Goal: Task Accomplishment & Management: Manage account settings

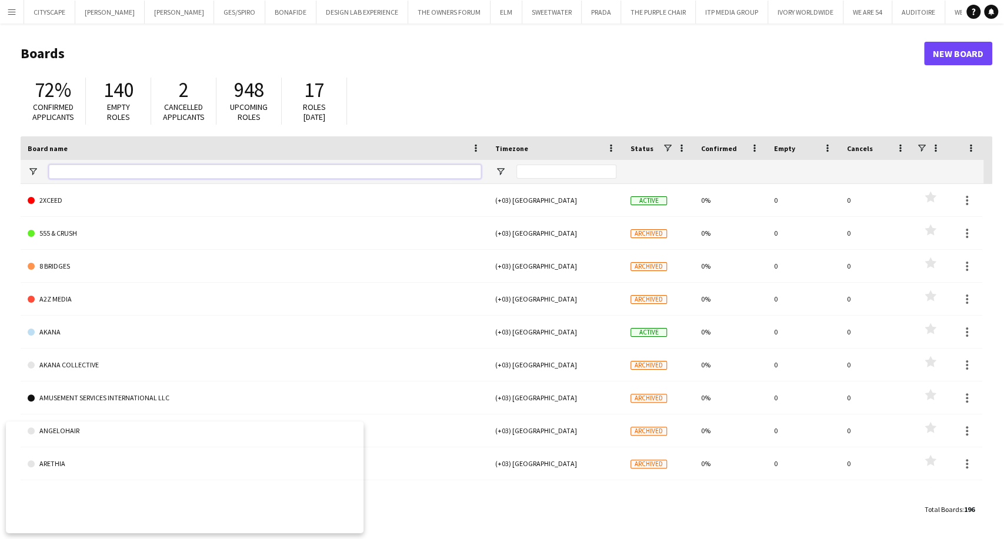
click at [73, 169] on input "Board name Filter Input" at bounding box center [265, 172] width 432 height 14
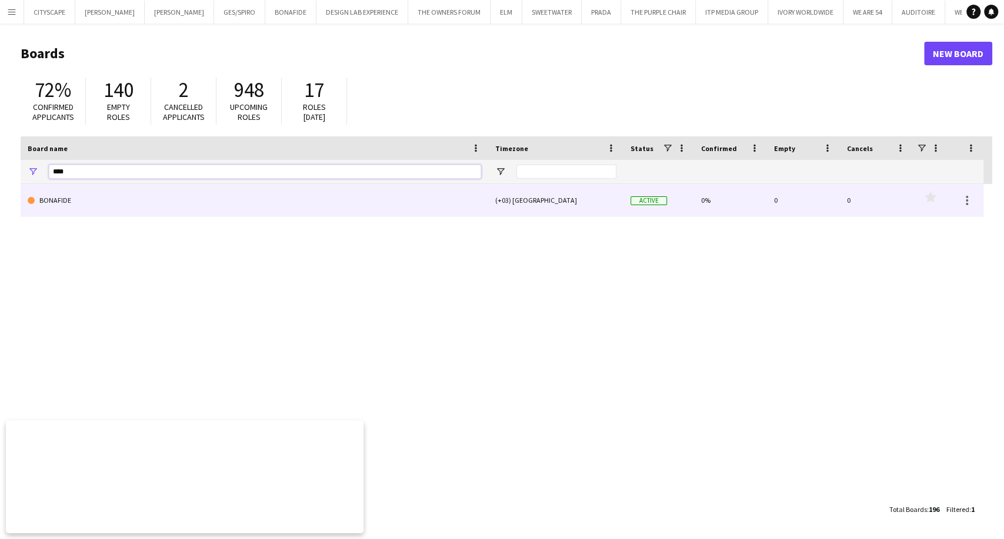
type input "****"
click at [86, 194] on link "BONAFIDE" at bounding box center [255, 200] width 454 height 33
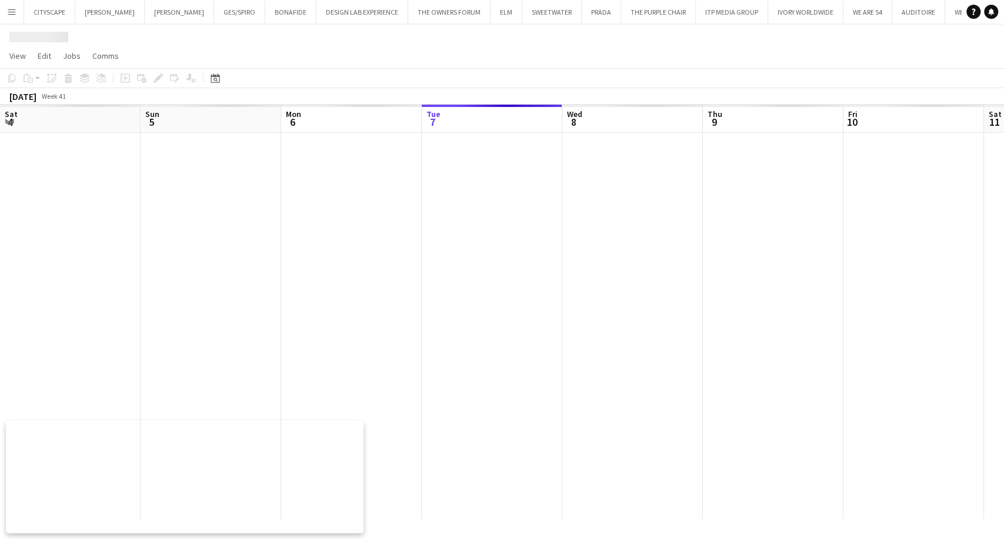
scroll to position [0, 281]
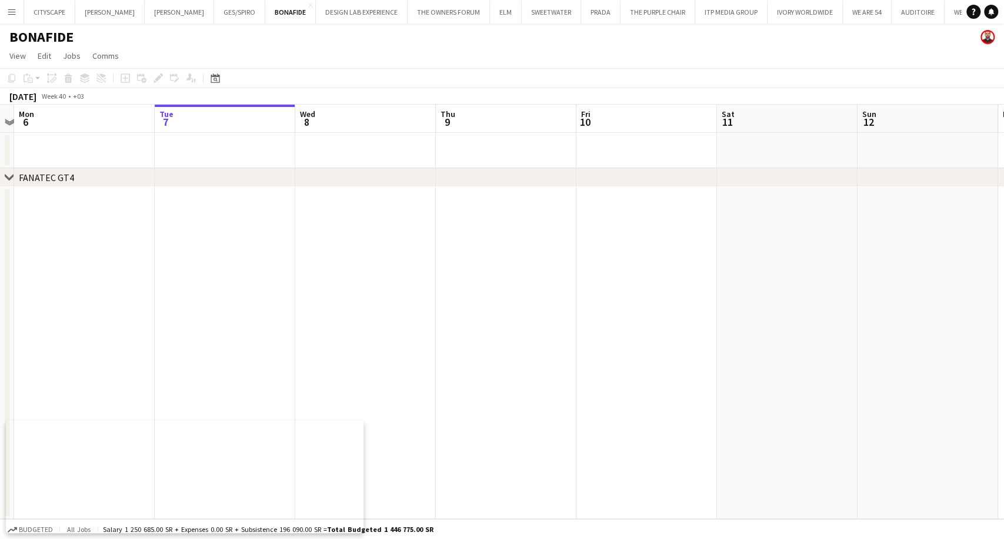
drag, startPoint x: 217, startPoint y: 316, endPoint x: 629, endPoint y: 327, distance: 411.9
click at [635, 323] on app-calendar-viewport "Sat 4 Sun 5 Mon 6 Tue 7 Wed 8 Thu 9 Fri 10 Sat 11 Sun 12 Mon 13 Tue 14 Wed 15 T…" at bounding box center [502, 312] width 1004 height 415
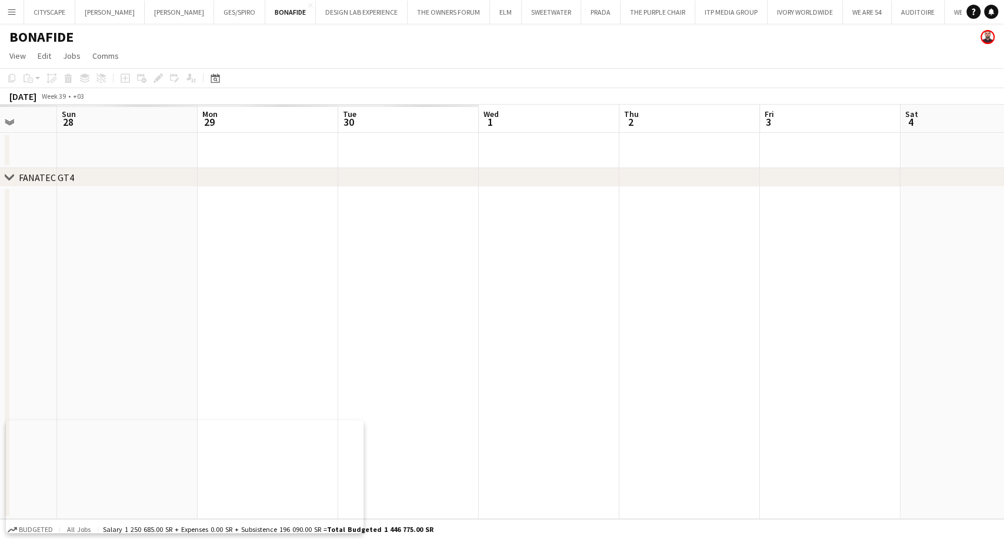
drag, startPoint x: 82, startPoint y: 308, endPoint x: 509, endPoint y: 303, distance: 427.1
click at [880, 374] on app-calendar-viewport "Fri 26 Sat 27 Sun 28 Mon 29 Tue 30 Wed 1 Thu 2 Fri 3 Sat 4 Sun 5 Mon 6 Tue 7 We…" at bounding box center [502, 312] width 1004 height 415
drag, startPoint x: 514, startPoint y: 292, endPoint x: 746, endPoint y: 312, distance: 233.2
click at [809, 312] on app-calendar-viewport "Thu 25 Fri 26 Sat 27 Sun 28 Mon 29 Tue 30 Wed 1 Thu 2 Fri 3 Sat 4 Sun 5 Mon 6 T…" at bounding box center [502, 312] width 1004 height 415
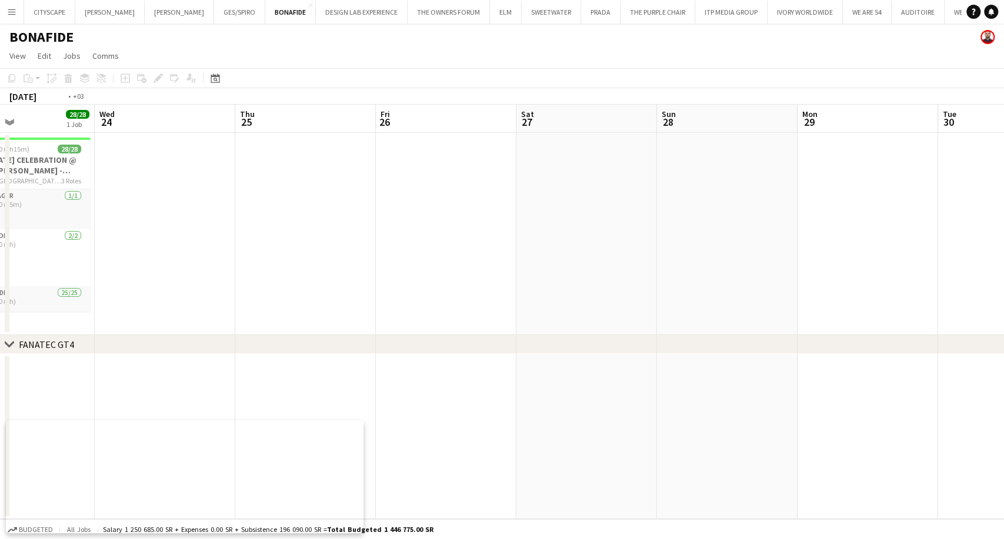
drag, startPoint x: 188, startPoint y: 283, endPoint x: 778, endPoint y: 314, distance: 590.8
click at [782, 309] on app-calendar-viewport "Sun 21 28/28 1 Job Mon 22 28/28 1 Job Tue 23 28/28 1 Job Wed 24 Thu 25 Fri 26 S…" at bounding box center [502, 312] width 1004 height 415
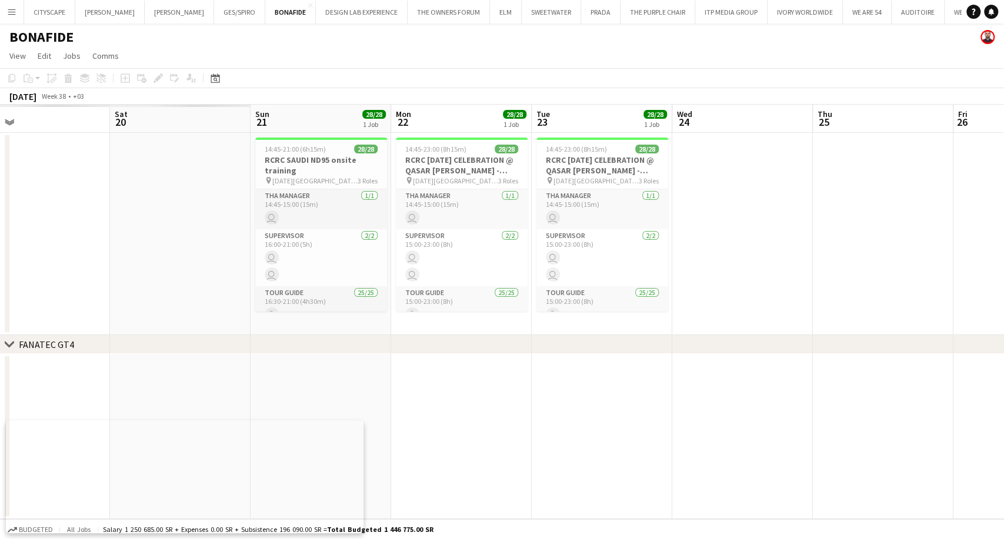
drag, startPoint x: 433, startPoint y: 284, endPoint x: 726, endPoint y: 307, distance: 293.9
click at [721, 306] on app-calendar-viewport "Wed 17 Thu 18 Fri 19 Sat 20 Sun 21 28/28 1 Job Mon 22 28/28 1 Job Tue 23 28/28 …" at bounding box center [502, 312] width 1004 height 415
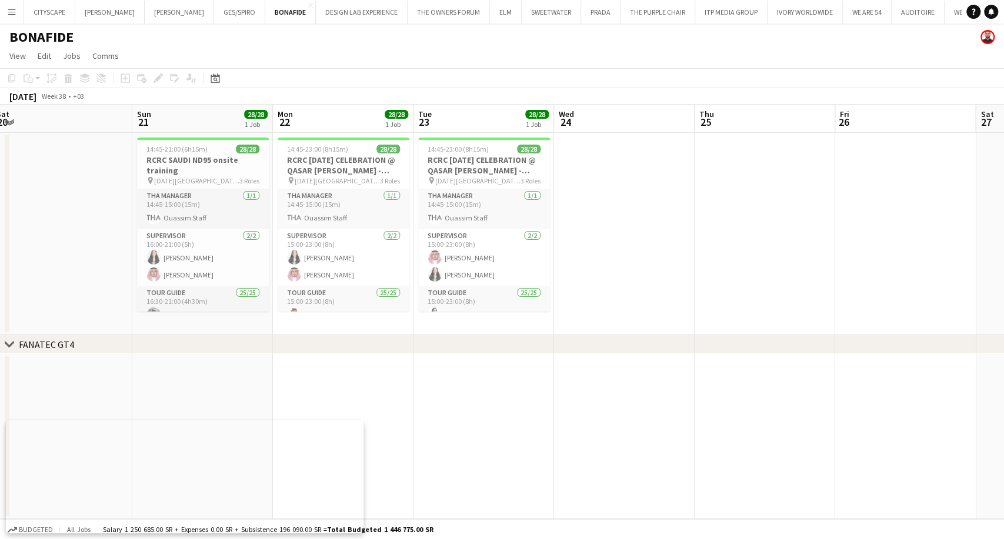
drag, startPoint x: 686, startPoint y: 308, endPoint x: 142, endPoint y: 256, distance: 546.6
click at [142, 256] on app-calendar-viewport "Tue 16 Wed 17 Thu 18 Fri 19 Sat 20 Sun 21 28/28 1 Job Mon 22 28/28 1 Job Tue 23…" at bounding box center [502, 312] width 1004 height 415
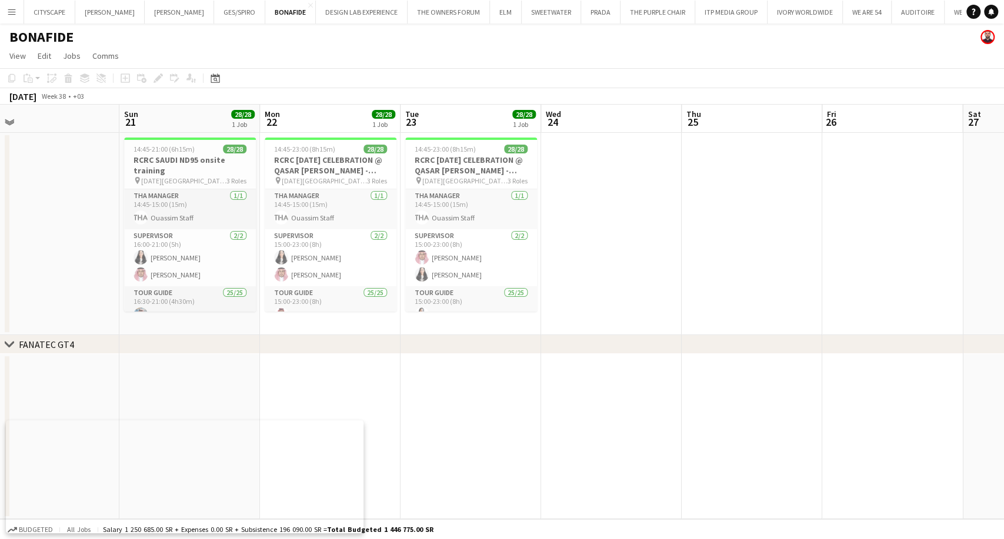
scroll to position [0, 588]
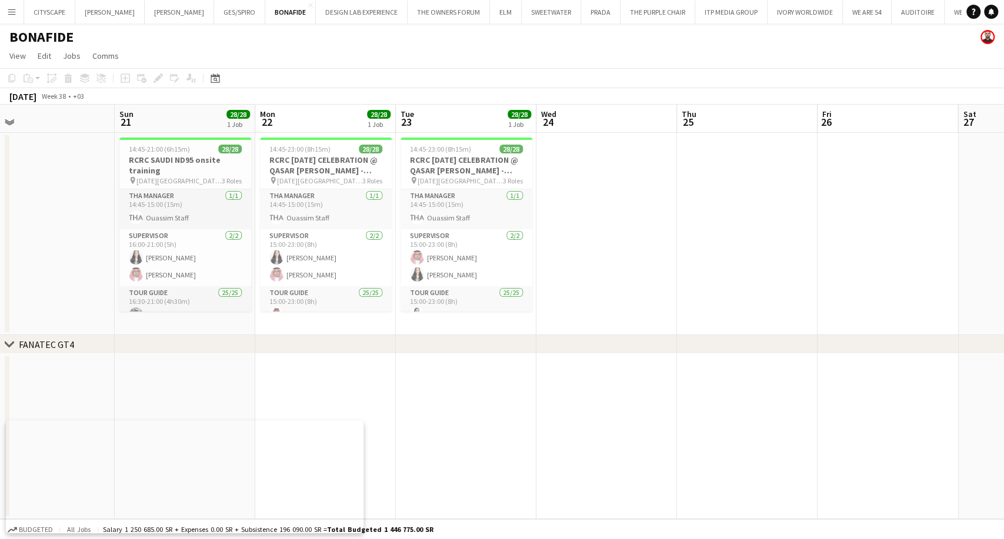
drag, startPoint x: 416, startPoint y: 302, endPoint x: 399, endPoint y: 300, distance: 17.8
click at [399, 300] on app-calendar-viewport "Tue 16 Wed 17 Thu 18 Fri 19 Sat 20 Sun 21 28/28 1 Job Mon 22 28/28 1 Job Tue 23…" at bounding box center [502, 312] width 1004 height 415
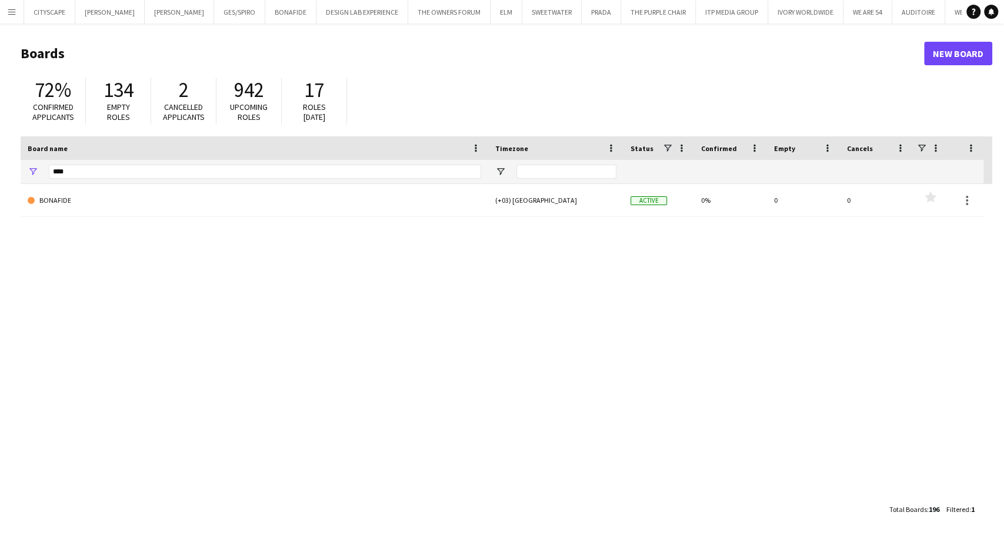
click at [5, 15] on button "Menu" at bounding box center [12, 12] width 24 height 24
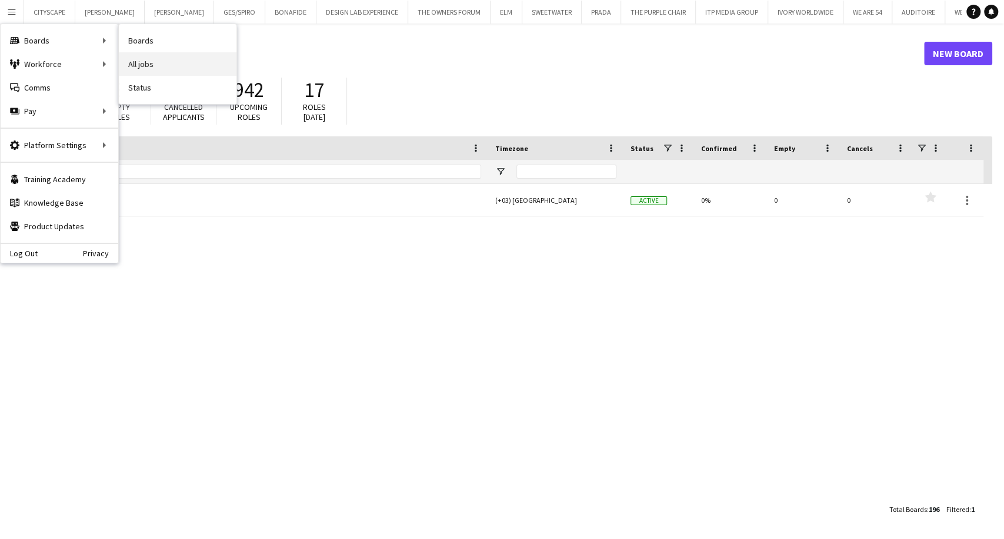
click at [152, 65] on link "All jobs" at bounding box center [178, 64] width 118 height 24
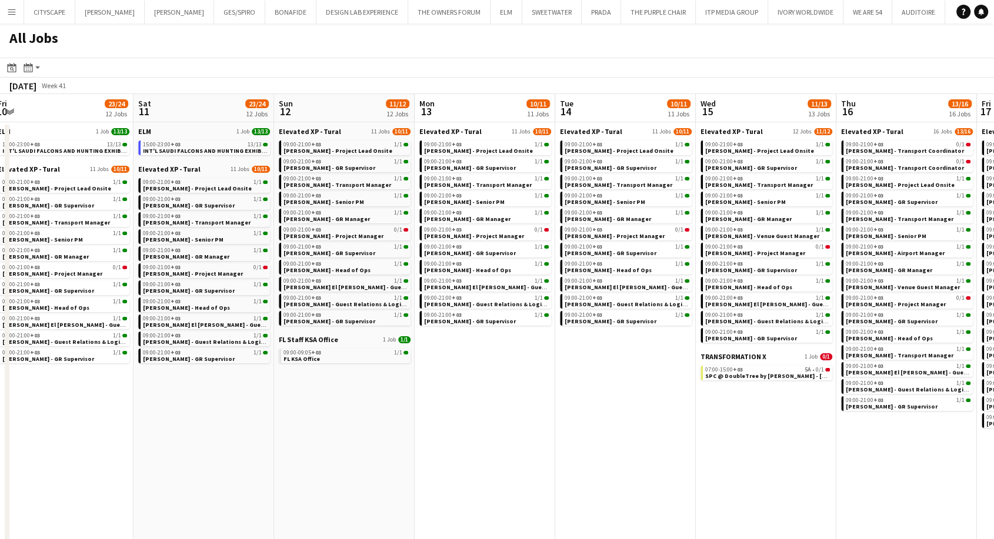
scroll to position [0, 571]
drag, startPoint x: 863, startPoint y: 402, endPoint x: 295, endPoint y: 411, distance: 567.7
click at [295, 411] on app-calendar-viewport "Mon 6 24/25 12 Jobs Tue 7 28/29 13 Jobs Wed 8 28/29 13 Jobs Thu 9 30/31 14 Jobs…" at bounding box center [497, 333] width 994 height 478
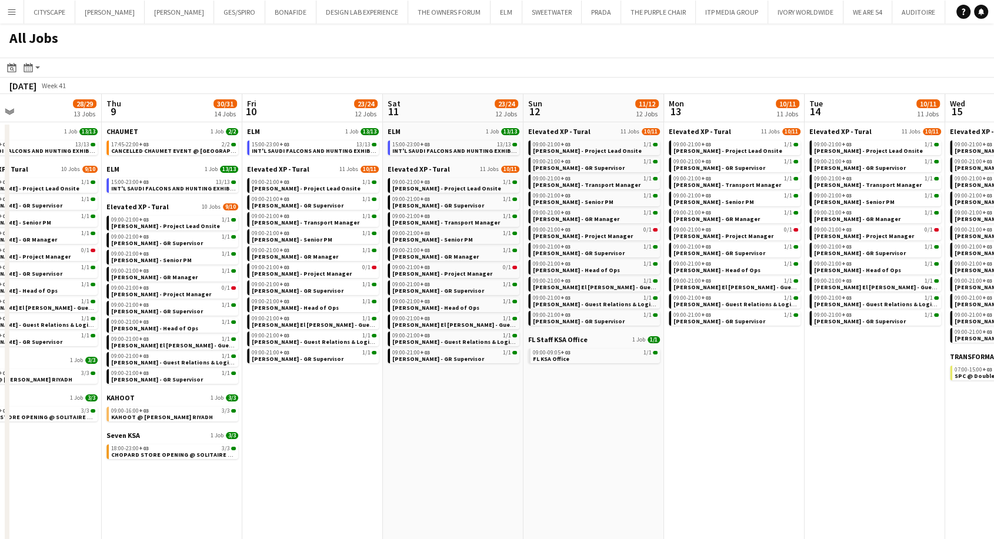
click at [869, 427] on app-all-jobs "All Jobs Date picker [DATE] [DATE] [DATE] M [DATE] T [DATE] W [DATE] T [DATE] F…" at bounding box center [497, 298] width 994 height 548
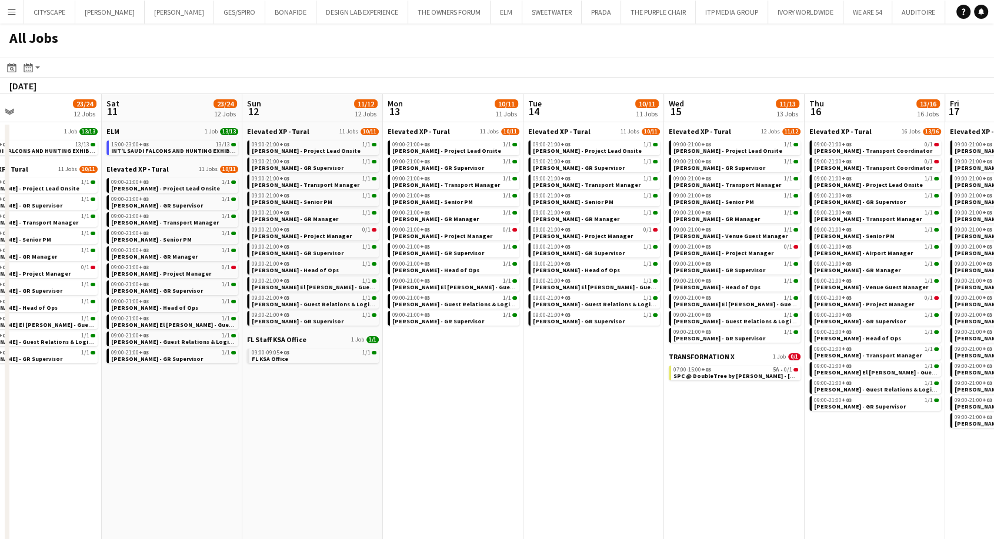
scroll to position [0, 365]
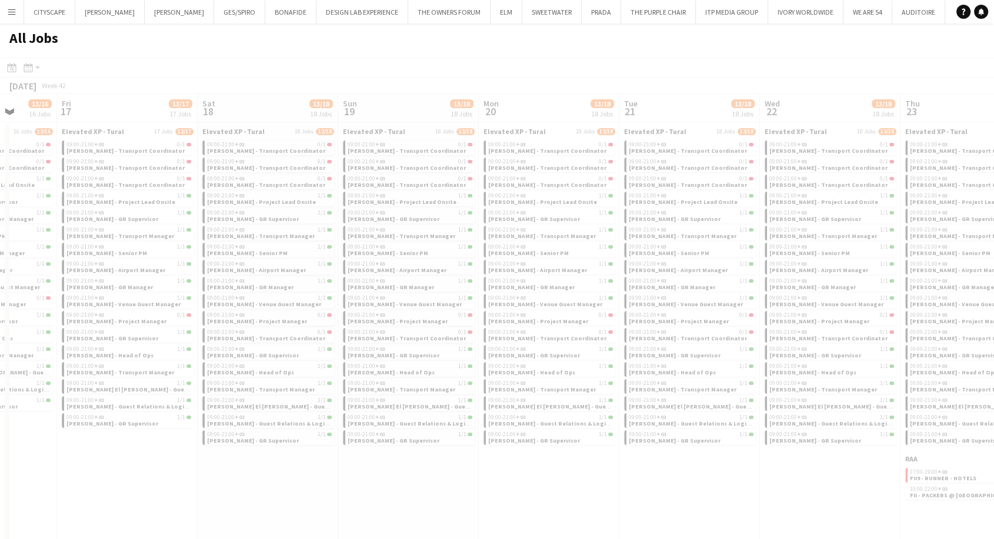
drag, startPoint x: 888, startPoint y: 436, endPoint x: 163, endPoint y: 403, distance: 726.1
click at [0, 406] on app-all-jobs "All Jobs Date picker [DATE] [DATE] [DATE] M [DATE] T [DATE] W [DATE] T [DATE] F…" at bounding box center [497, 298] width 994 height 548
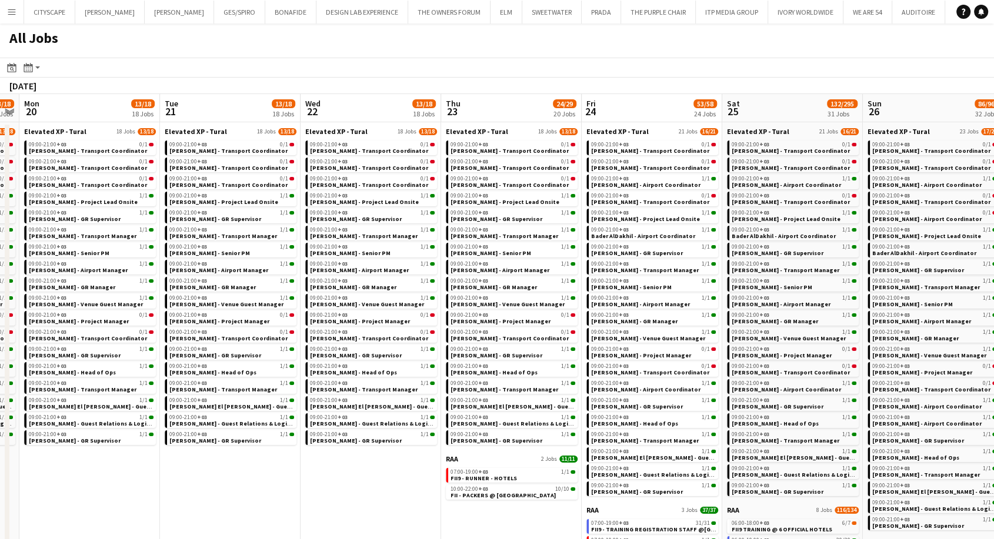
scroll to position [0, 346]
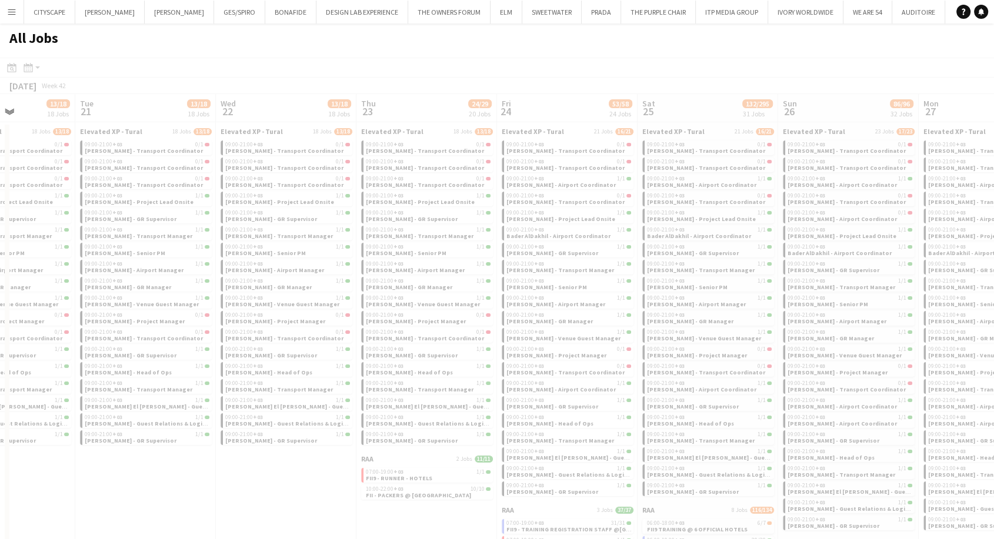
drag, startPoint x: 882, startPoint y: 342, endPoint x: 105, endPoint y: 307, distance: 777.8
click at [105, 307] on app-all-jobs "All Jobs Date picker [DATE] [DATE] [DATE] M [DATE] T [DATE] W [DATE] T [DATE] F…" at bounding box center [497, 440] width 994 height 832
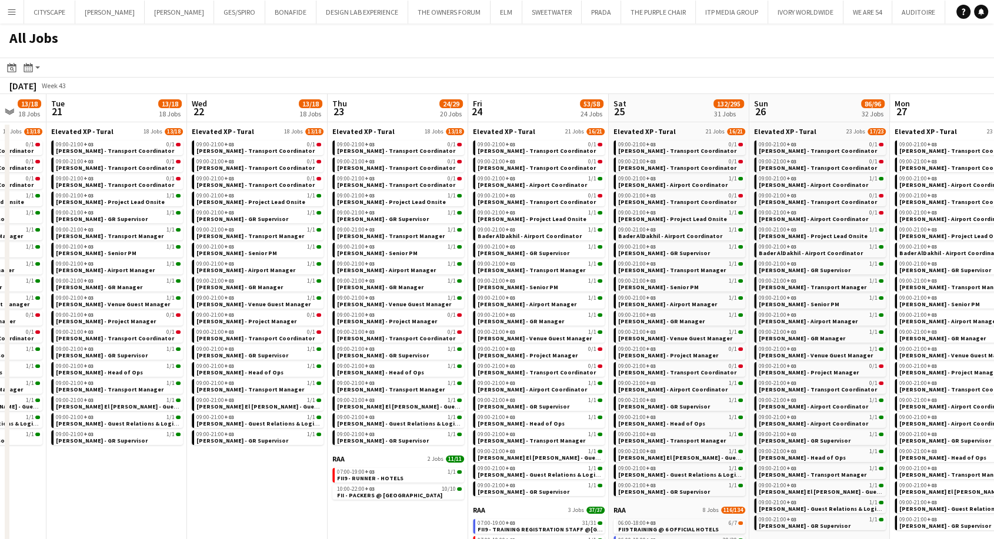
scroll to position [0, 399]
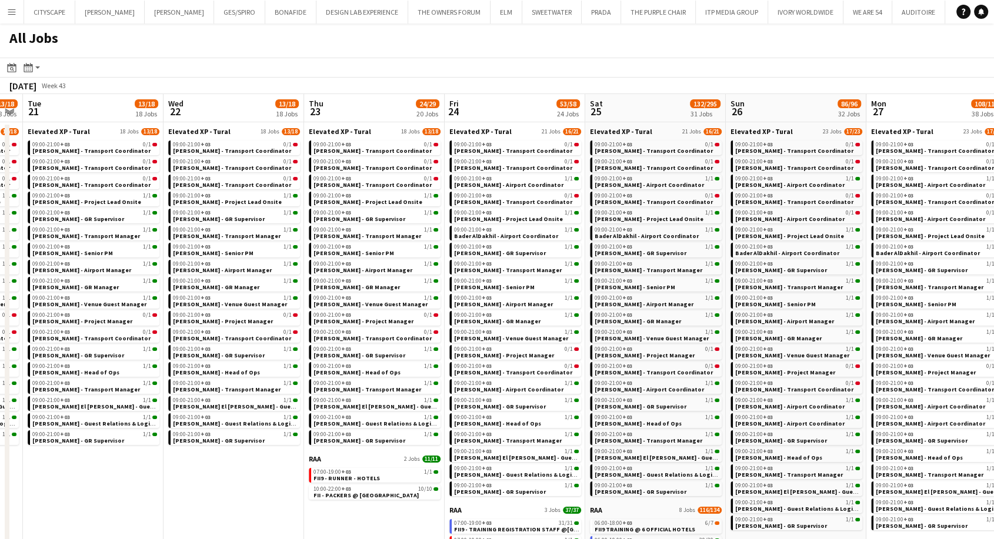
drag, startPoint x: 791, startPoint y: 312, endPoint x: 739, endPoint y: 311, distance: 52.4
click at [739, 311] on app-calendar-viewport "Sat 18 13/18 18 Jobs Sun 19 13/18 18 Jobs Mon 20 13/18 18 Jobs Tue 21 13/18 18 …" at bounding box center [497, 474] width 994 height 761
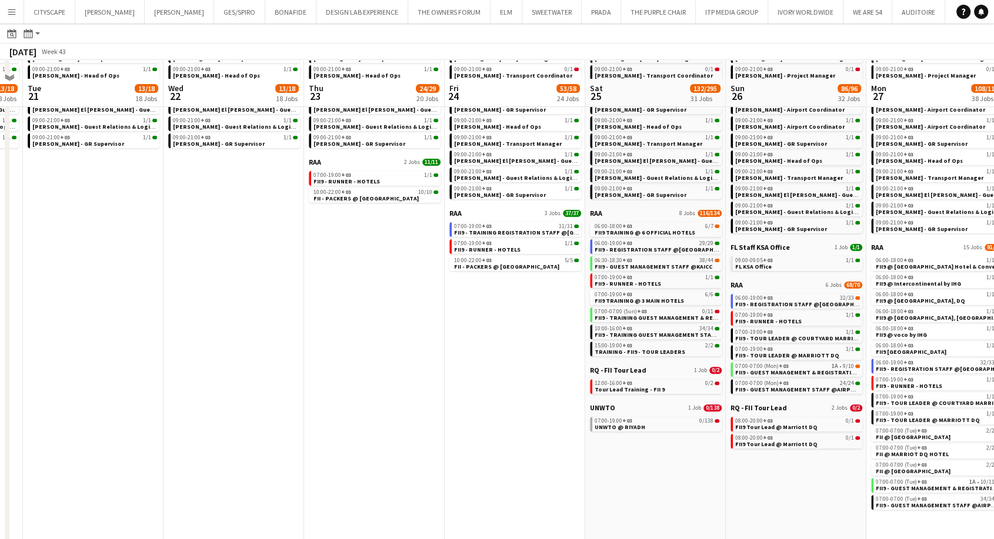
scroll to position [315, 0]
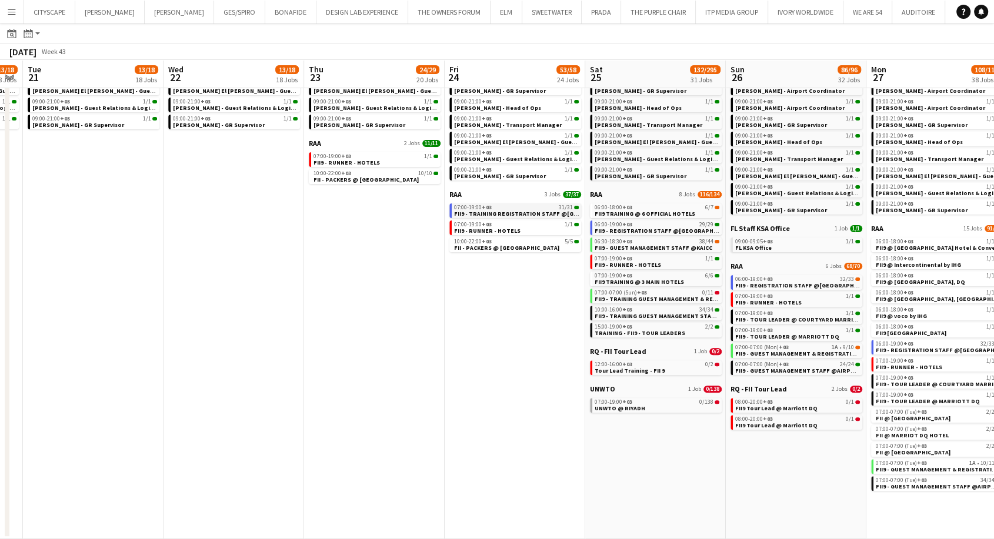
click at [508, 214] on span "FII9 - TRAINING REGISTRATION STAFF @[GEOGRAPHIC_DATA]" at bounding box center [540, 214] width 172 height 8
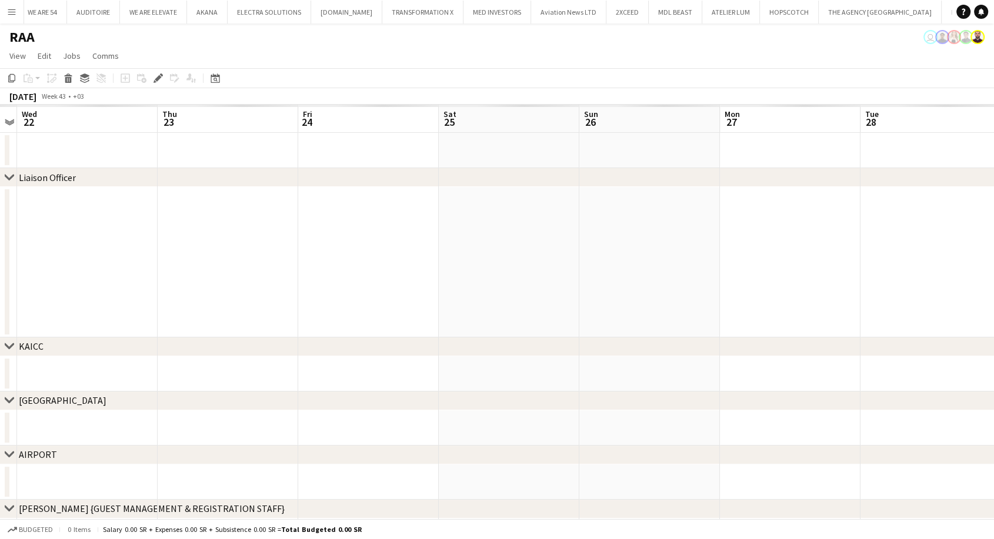
scroll to position [0, 830]
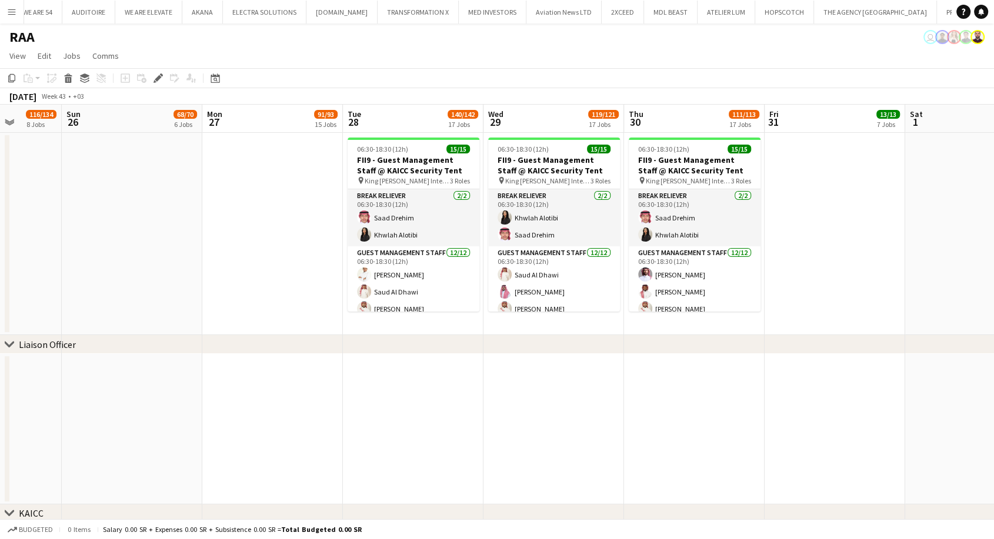
drag, startPoint x: 494, startPoint y: 252, endPoint x: 194, endPoint y: 232, distance: 300.1
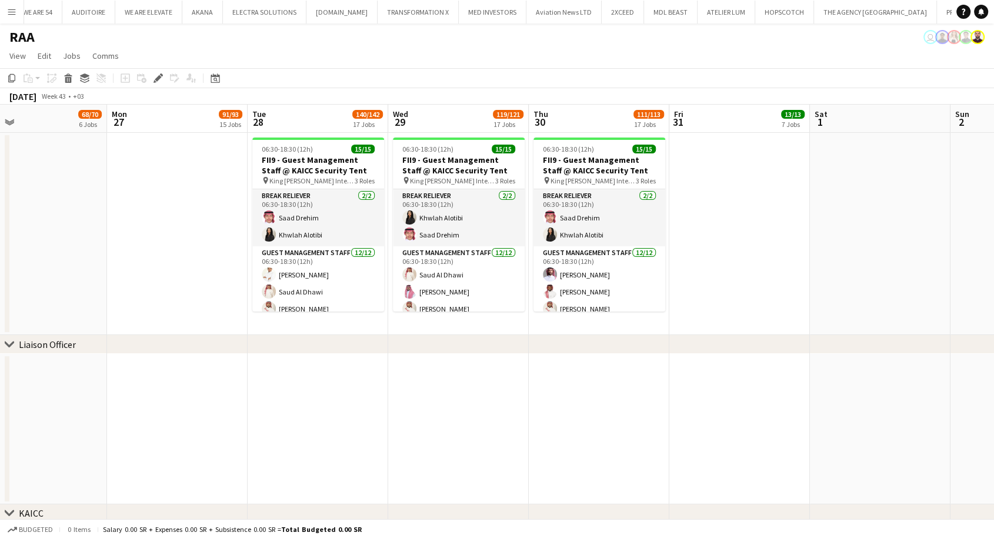
scroll to position [0, 457]
drag, startPoint x: 251, startPoint y: 246, endPoint x: 155, endPoint y: 241, distance: 96.6
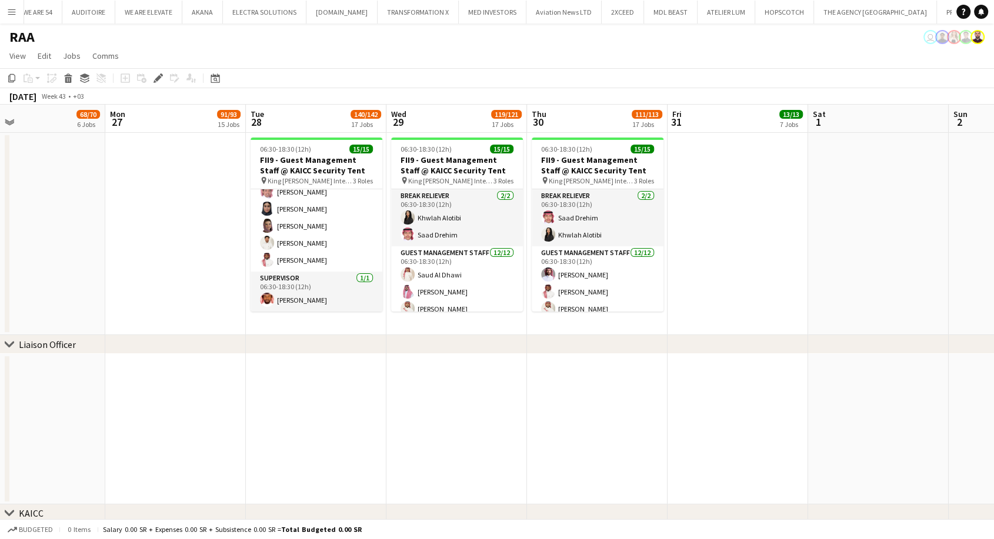
scroll to position [0, 0]
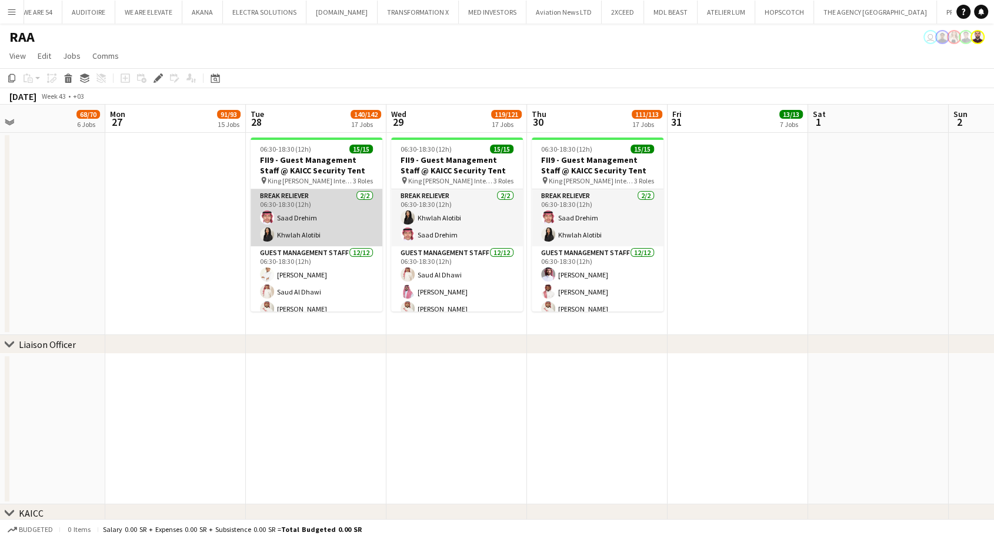
click at [301, 229] on app-card-role "Break reliever 2/2 06:30-18:30 (12h) Saad Drehim Khwlah Alotibi" at bounding box center [317, 217] width 132 height 57
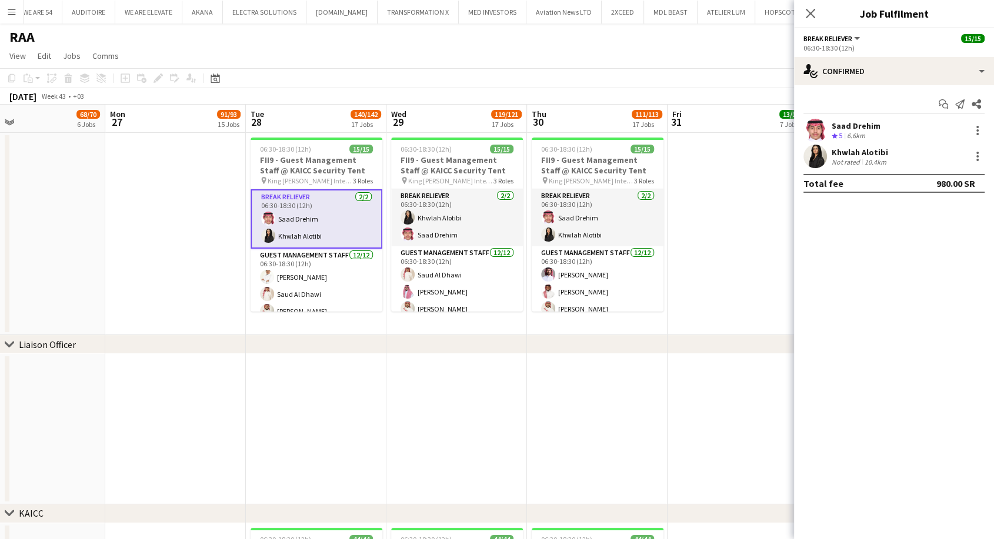
click at [838, 158] on div "Not rated" at bounding box center [847, 162] width 31 height 9
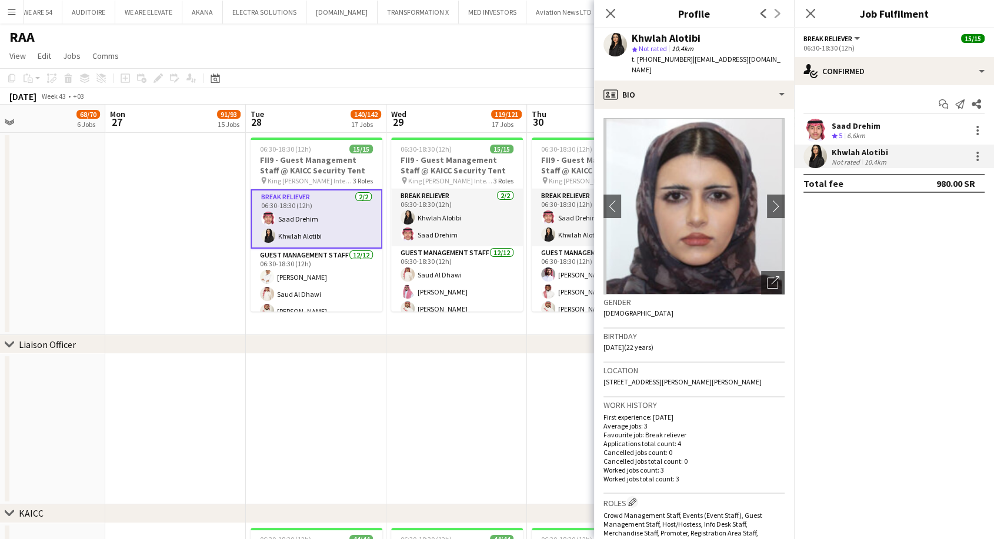
click at [838, 158] on div "Not rated" at bounding box center [847, 162] width 31 height 9
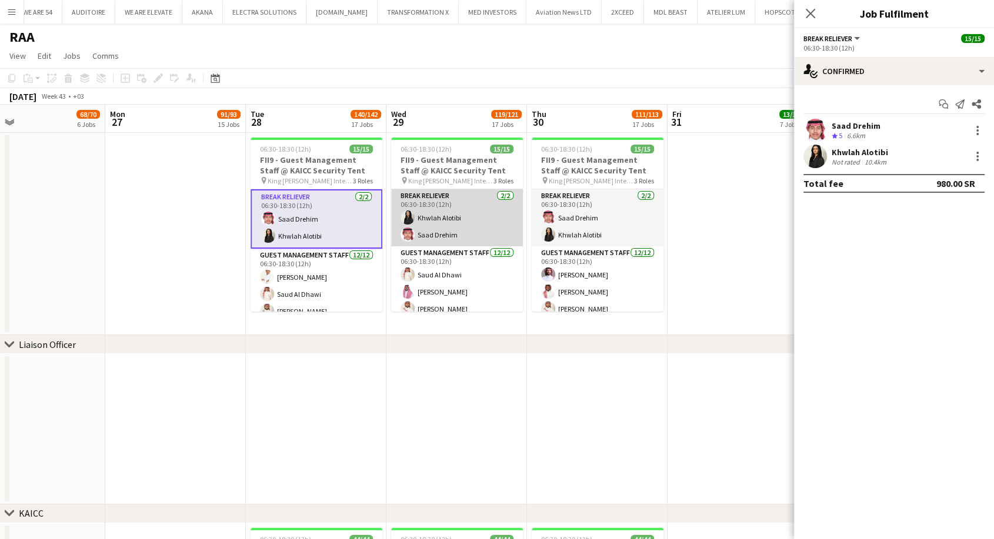
click at [474, 225] on app-card-role "Break reliever 2/2 06:30-18:30 (12h) Khwlah Alotibi Saad Drehim" at bounding box center [457, 217] width 132 height 57
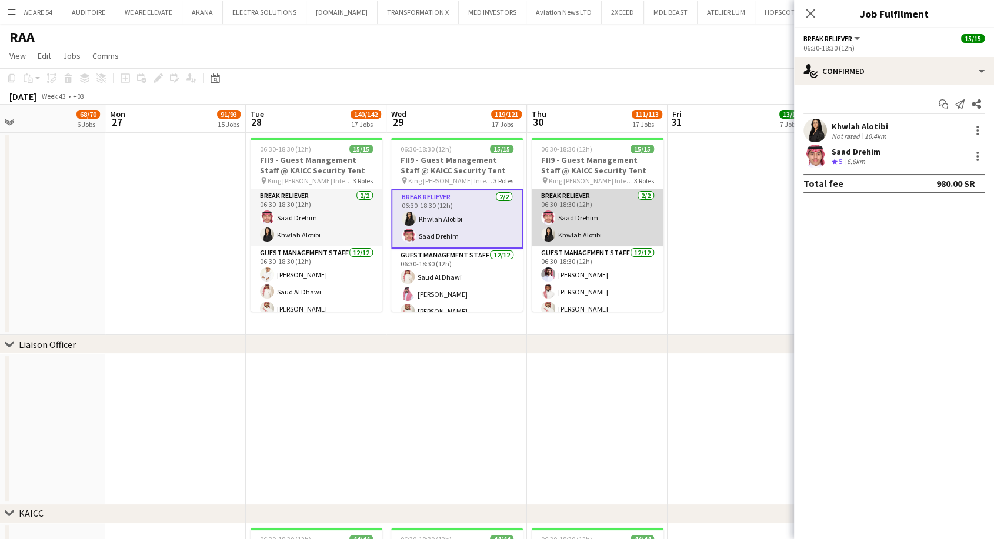
click at [571, 221] on app-card-role "Break reliever 2/2 06:30-18:30 (12h) Saad Drehim Khwlah Alotibi" at bounding box center [598, 217] width 132 height 57
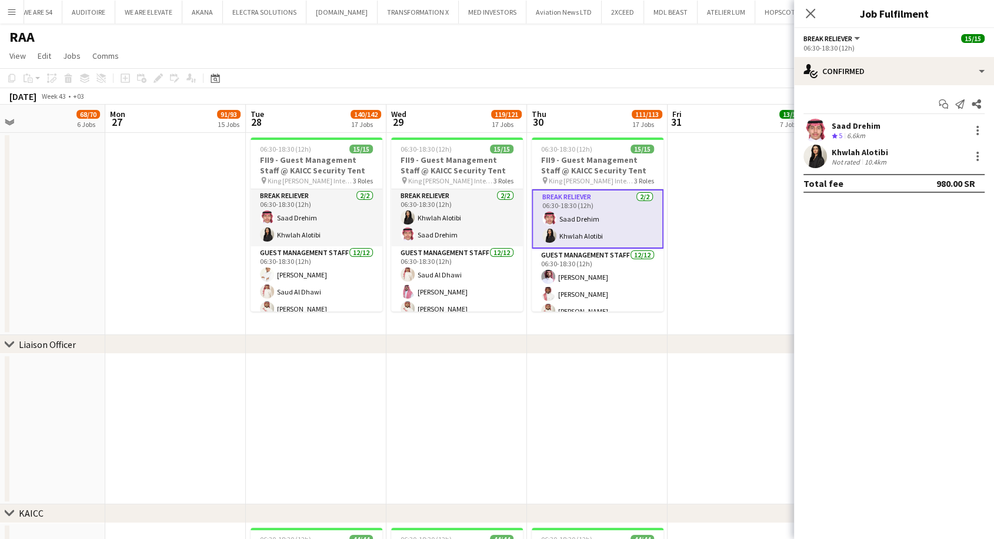
click at [848, 125] on div "Saad Drehim" at bounding box center [856, 126] width 49 height 11
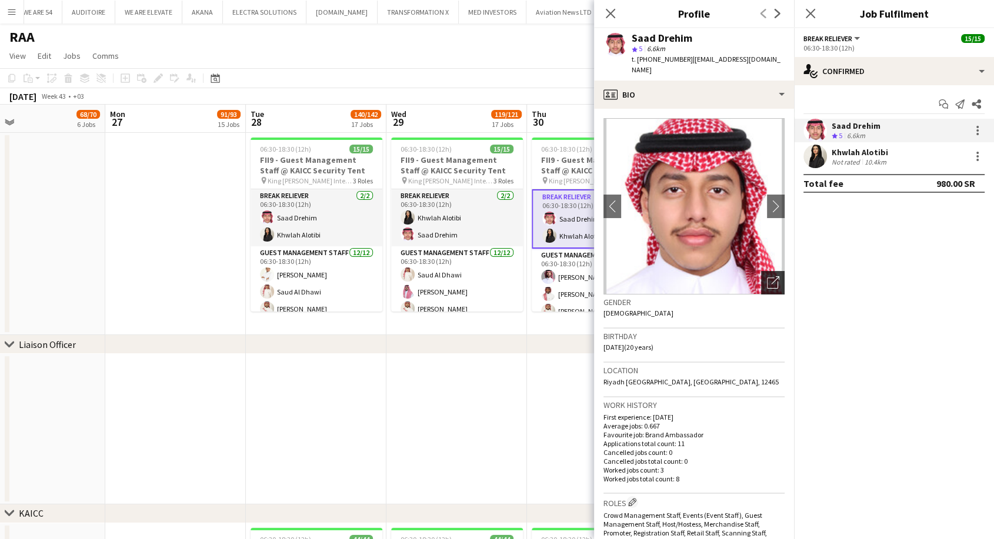
click at [767, 276] on icon "Open photos pop-in" at bounding box center [773, 282] width 12 height 12
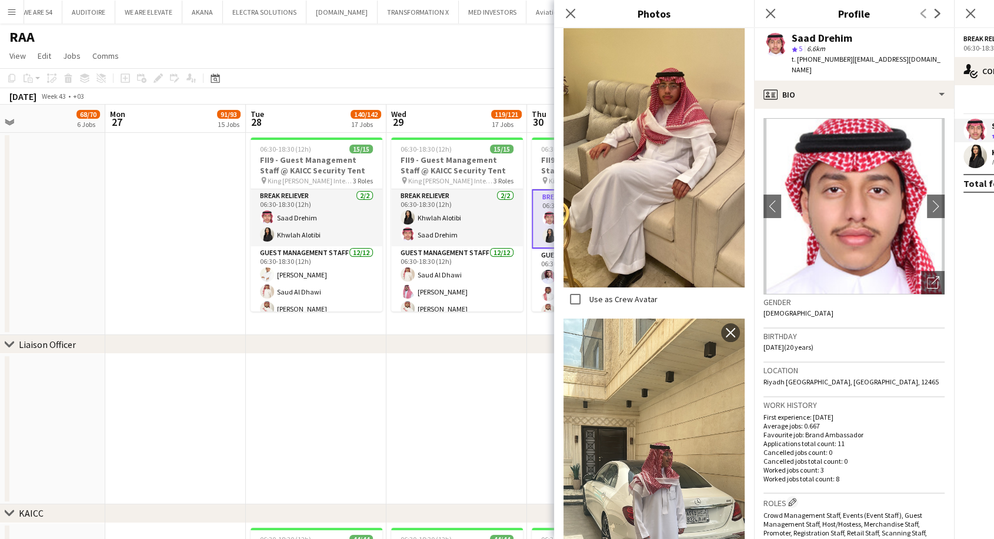
scroll to position [1859, 0]
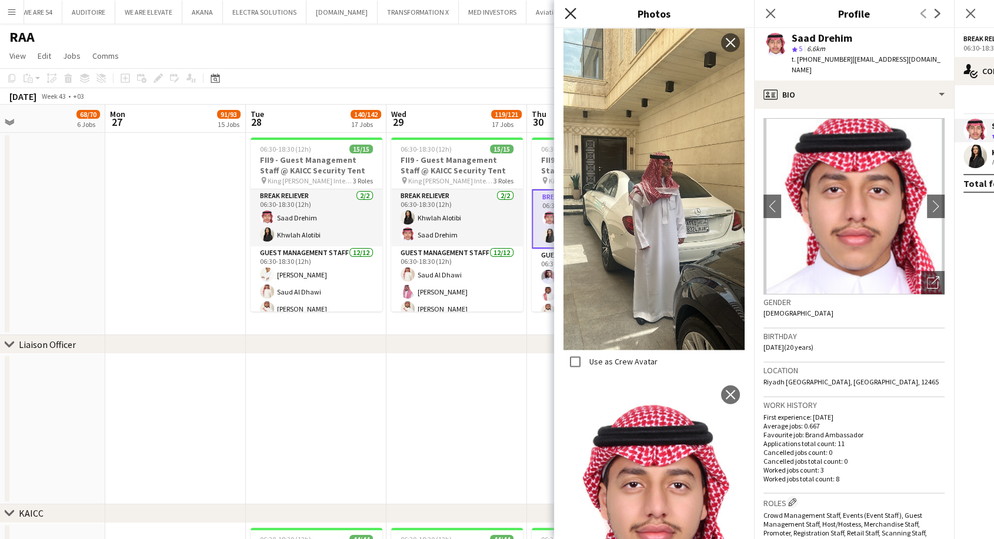
click at [571, 17] on icon "Close pop-in" at bounding box center [570, 13] width 11 height 11
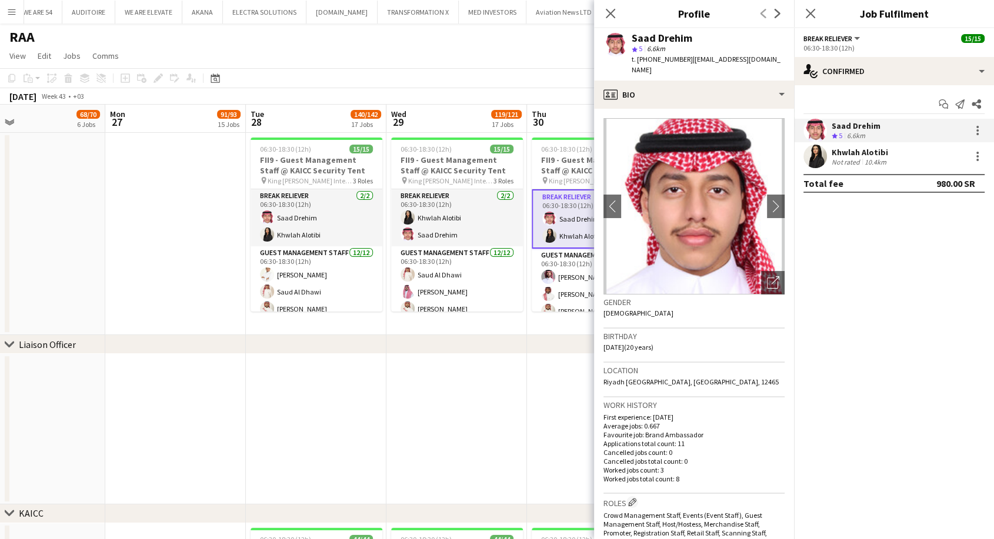
click at [220, 260] on app-date-cell at bounding box center [175, 234] width 141 height 202
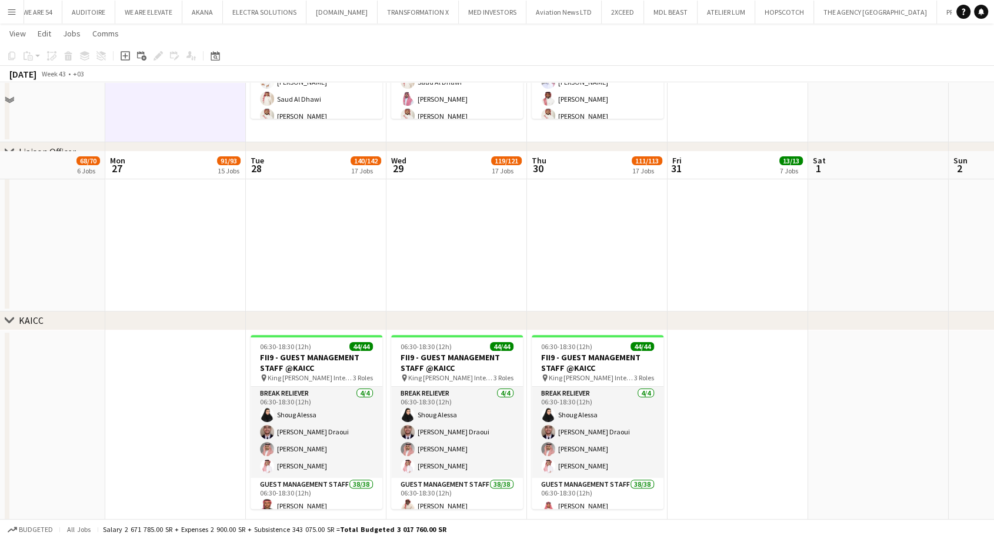
scroll to position [261, 0]
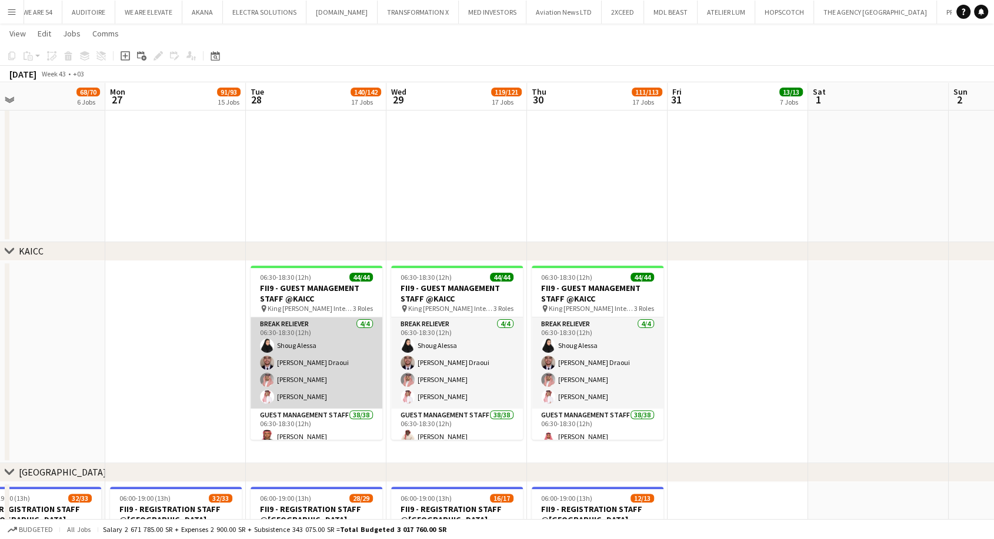
click at [309, 386] on app-card-role "Break reliever 4/4 06:30-18:30 (12h) Shoug Alessa Anas Ghurs Draoui Mohammed Al…" at bounding box center [317, 363] width 132 height 91
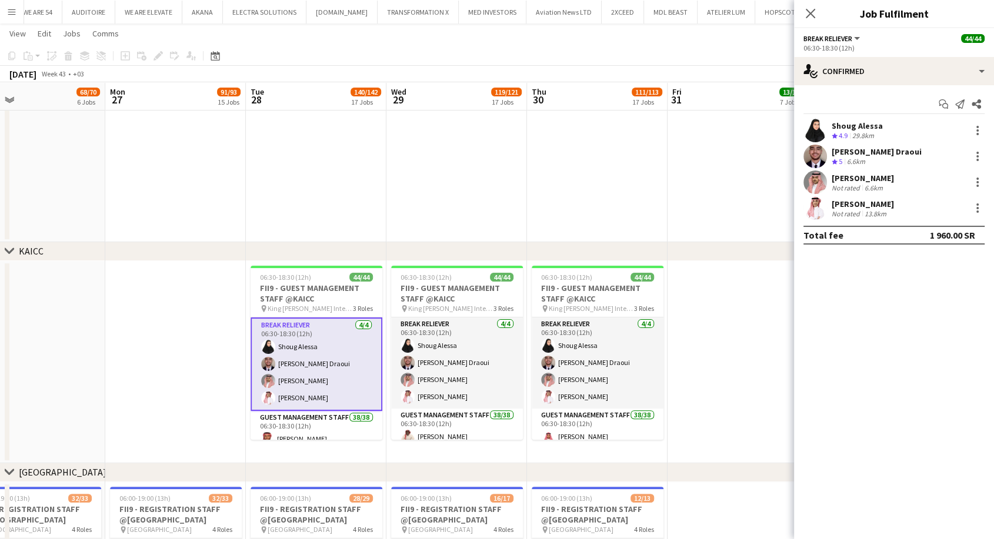
click at [866, 129] on div "Shoug Alessa" at bounding box center [857, 126] width 51 height 11
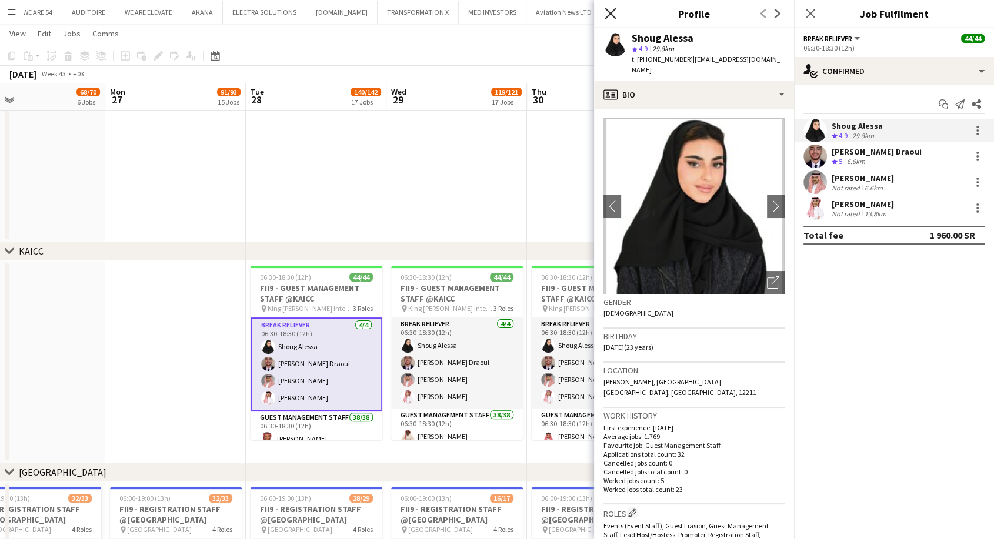
click at [612, 15] on icon at bounding box center [610, 13] width 11 height 11
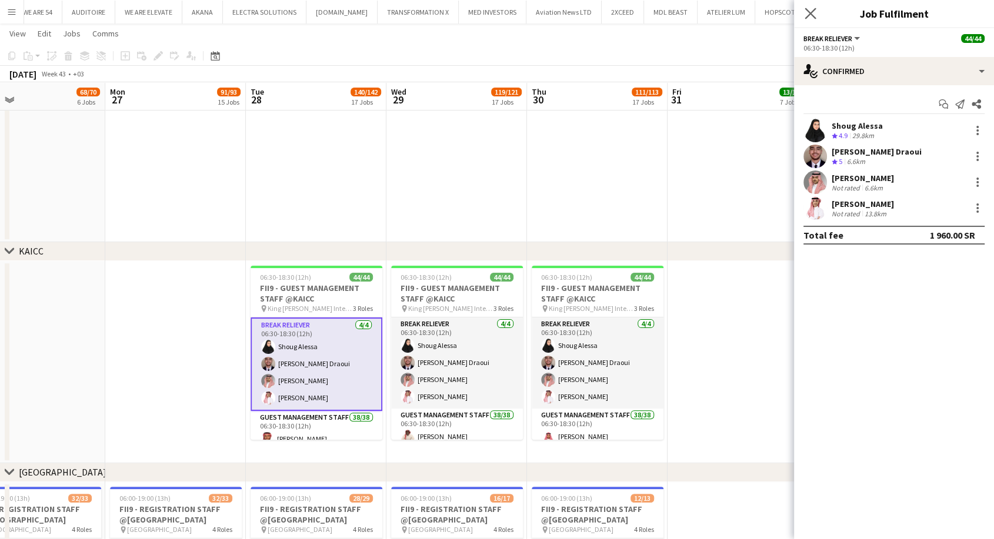
click at [810, 19] on icon "Close pop-in" at bounding box center [810, 13] width 11 height 11
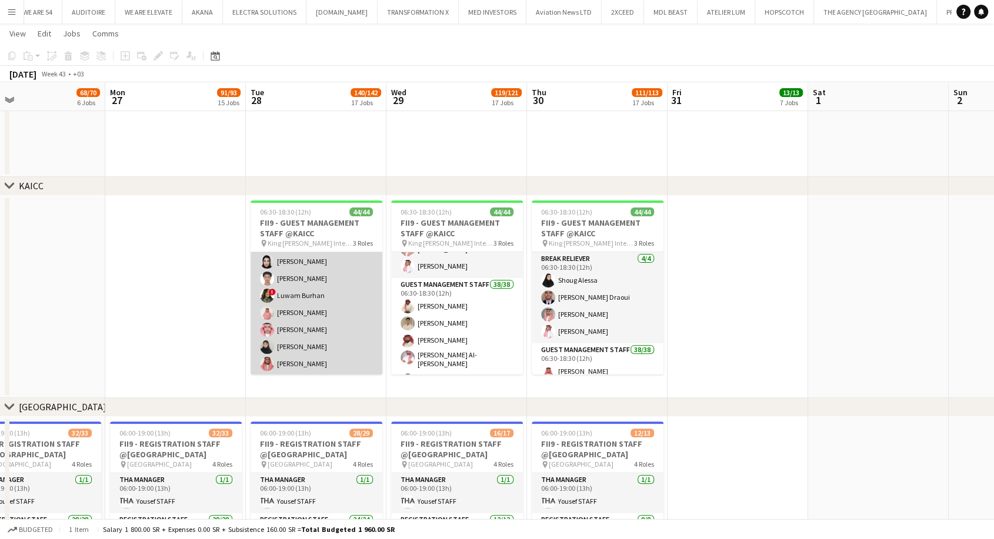
scroll to position [699, 0]
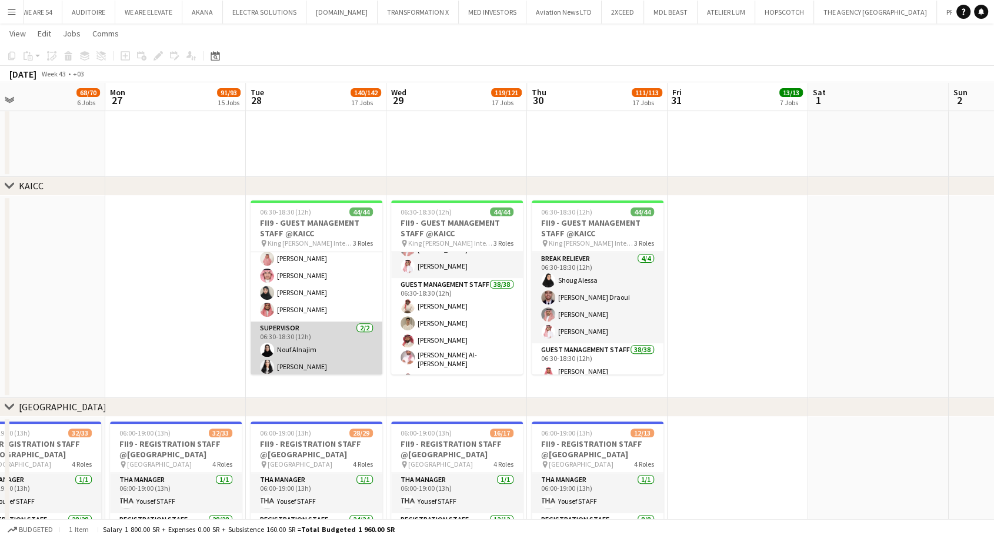
click at [331, 344] on app-card-role "Supervisor 2/2 06:30-18:30 (12h) Nouf Alnajim Manar Alharbi" at bounding box center [317, 350] width 132 height 57
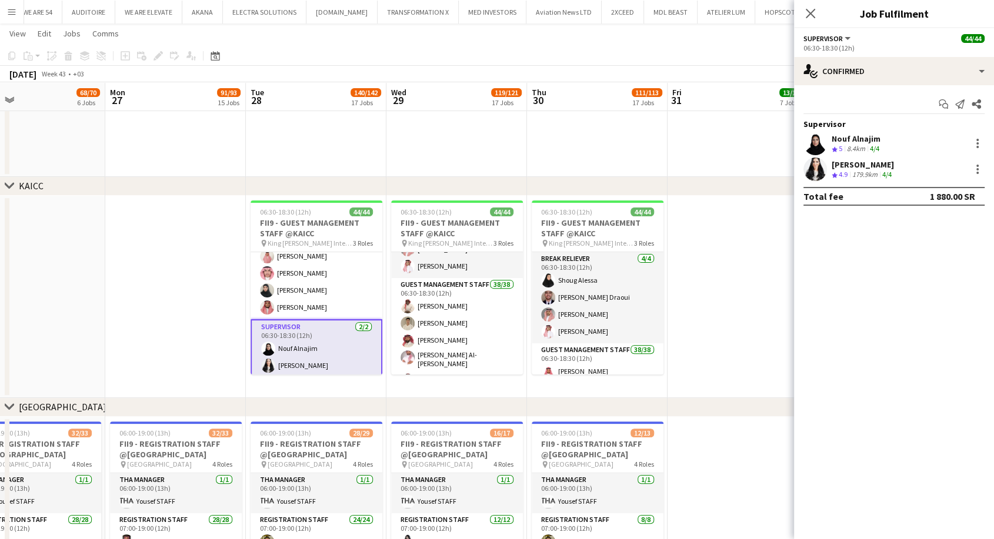
scroll to position [696, 0]
click at [855, 175] on div "179.9km" at bounding box center [865, 175] width 30 height 10
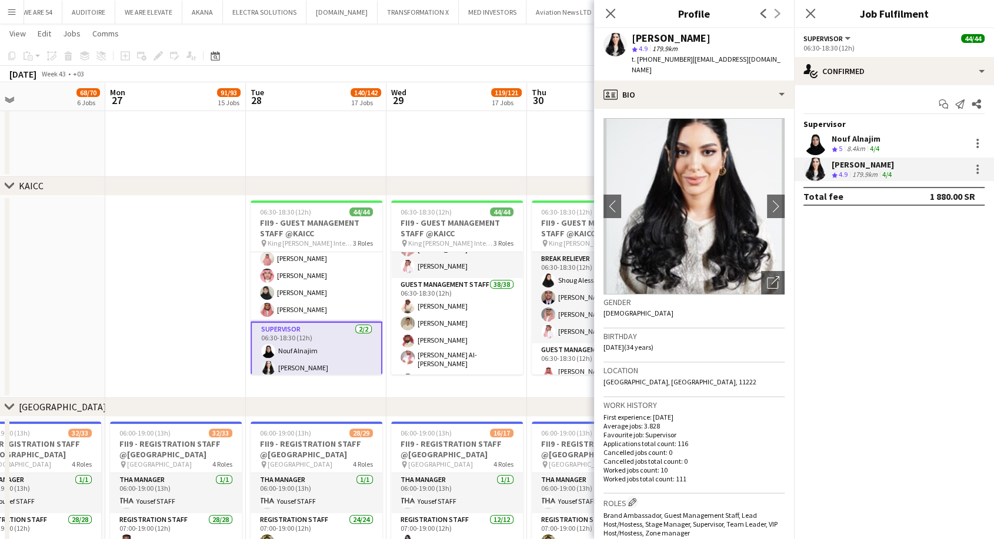
click at [847, 150] on div "8.4km" at bounding box center [856, 149] width 23 height 10
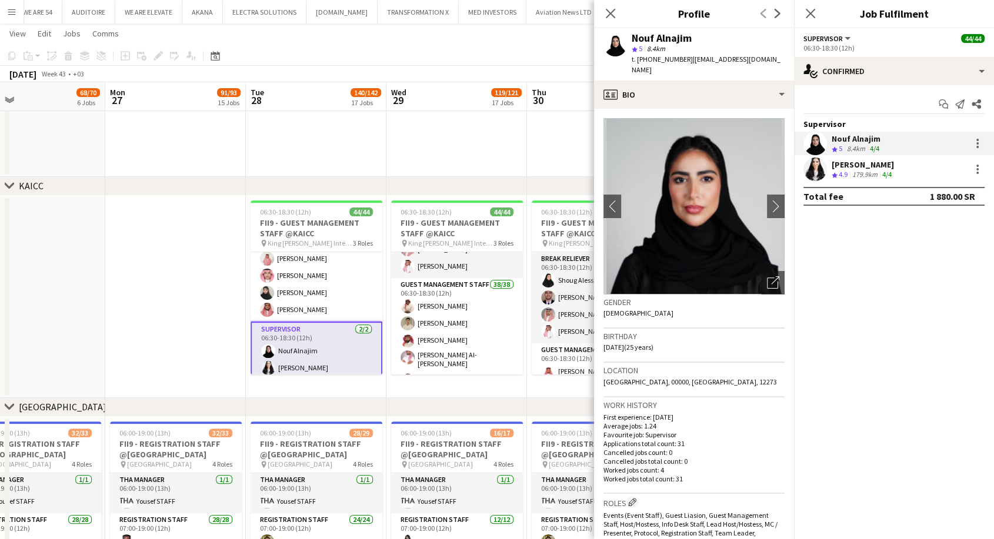
click at [839, 167] on div "Manar Alharbi" at bounding box center [863, 164] width 62 height 11
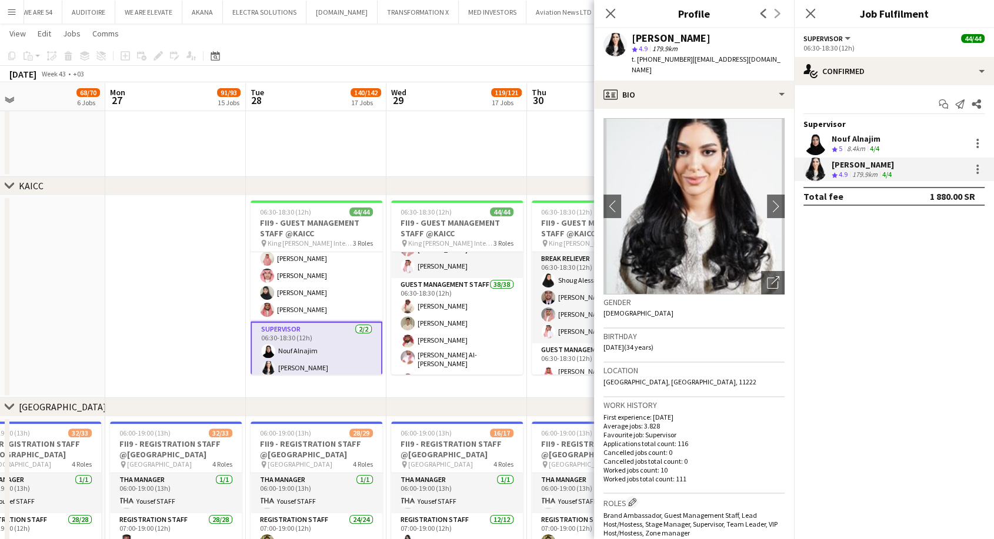
click at [842, 145] on span "5" at bounding box center [841, 148] width 4 height 9
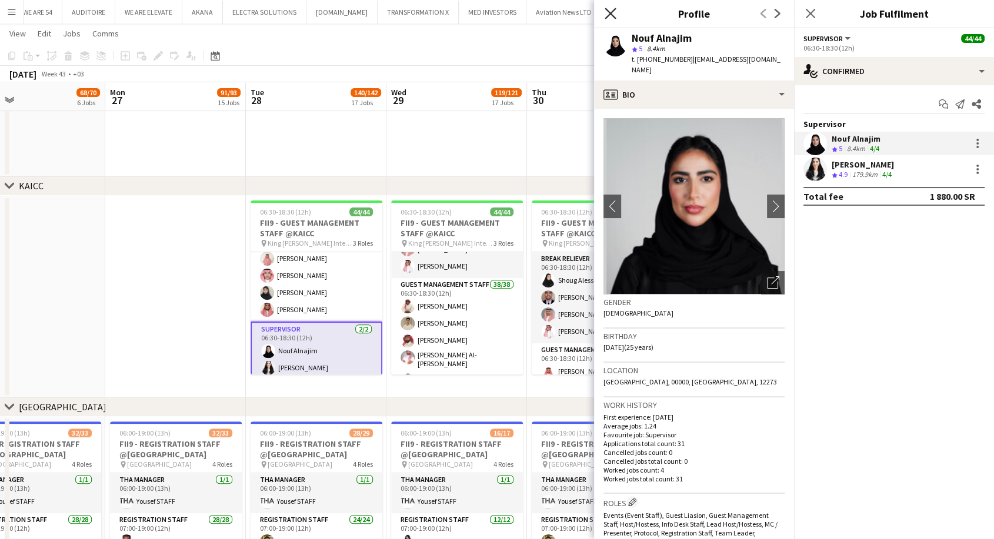
click at [608, 16] on icon "Close pop-in" at bounding box center [610, 13] width 11 height 11
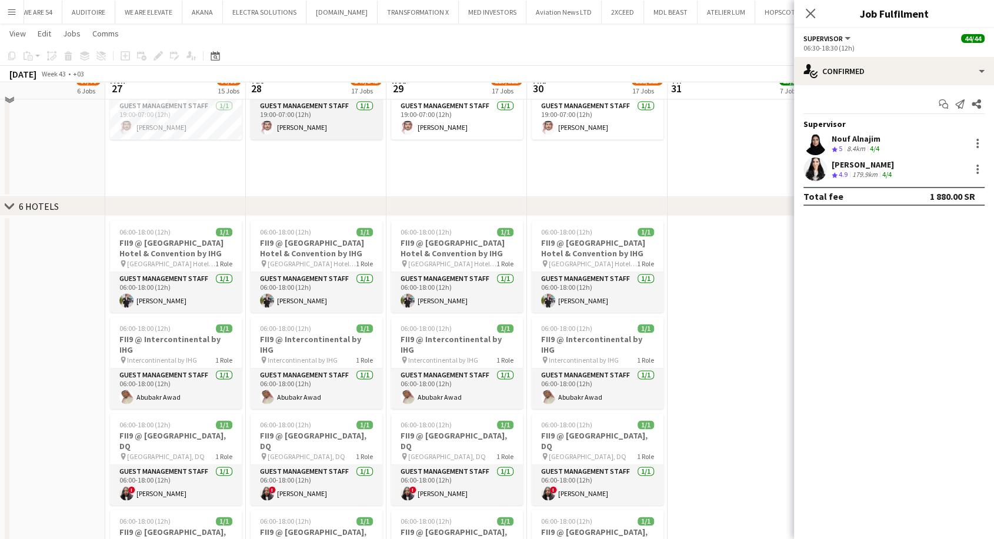
scroll to position [1634, 0]
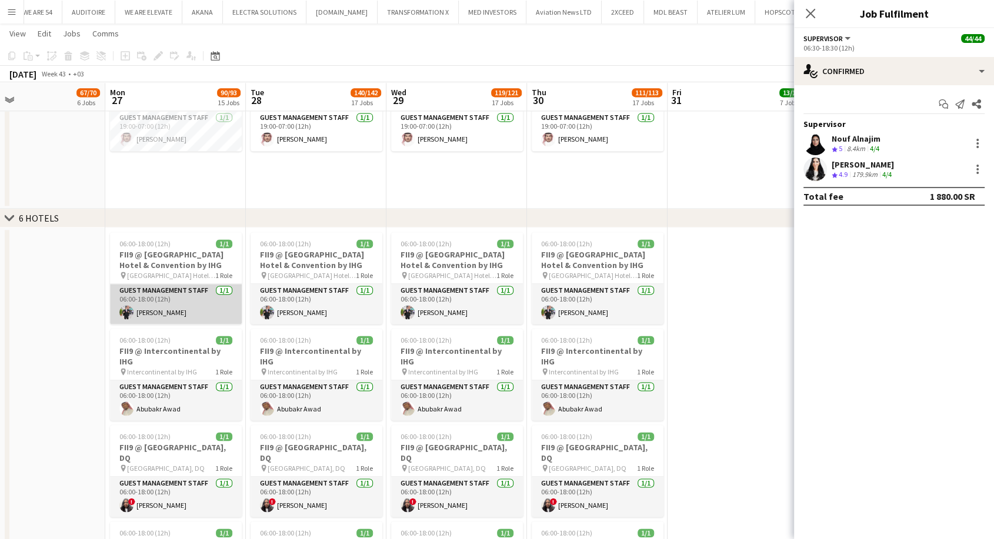
click at [153, 313] on app-card-role "Guest Management Staff 1/1 06:00-18:00 (12h) Mohammed Abdulqader" at bounding box center [176, 304] width 132 height 40
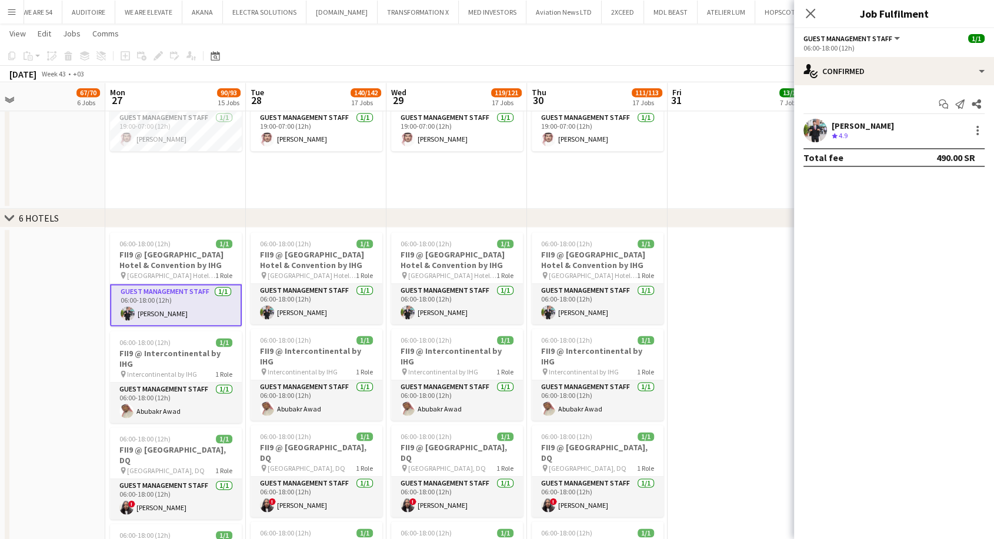
scroll to position [696, 0]
click at [291, 301] on app-card-role "Guest Management Staff 1/1 06:00-18:00 (12h) Mohammed Abdulqader" at bounding box center [317, 304] width 132 height 40
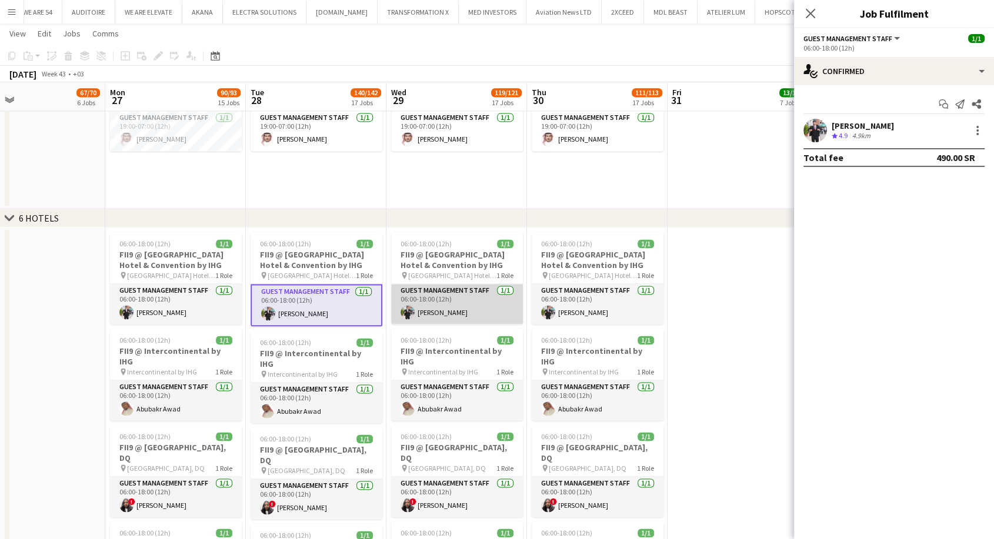
click at [444, 302] on app-card-role "Guest Management Staff 1/1 06:00-18:00 (12h) Mohammed Abdulqader" at bounding box center [457, 304] width 132 height 40
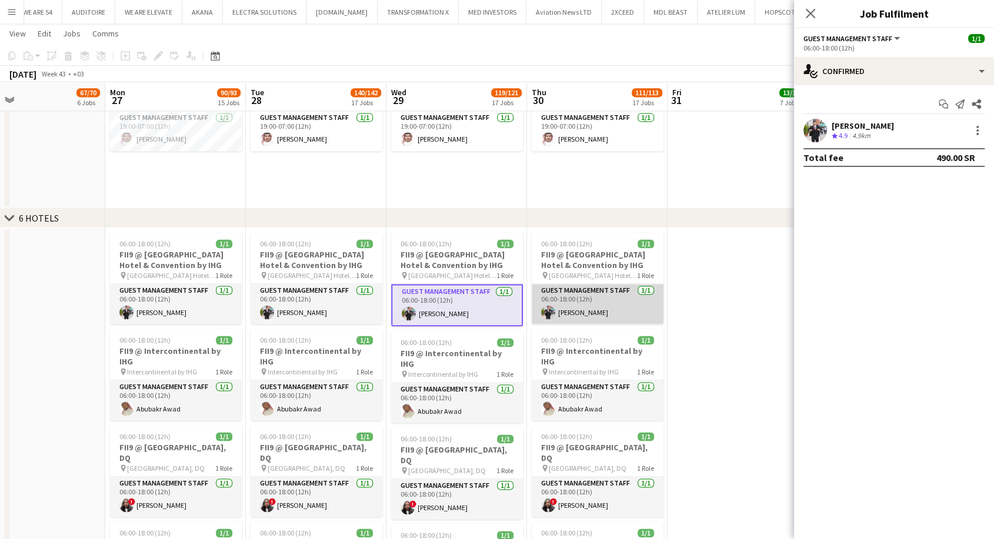
click at [588, 306] on app-card-role "Guest Management Staff 1/1 06:00-18:00 (12h) Mohammed Abdulqader" at bounding box center [598, 304] width 132 height 40
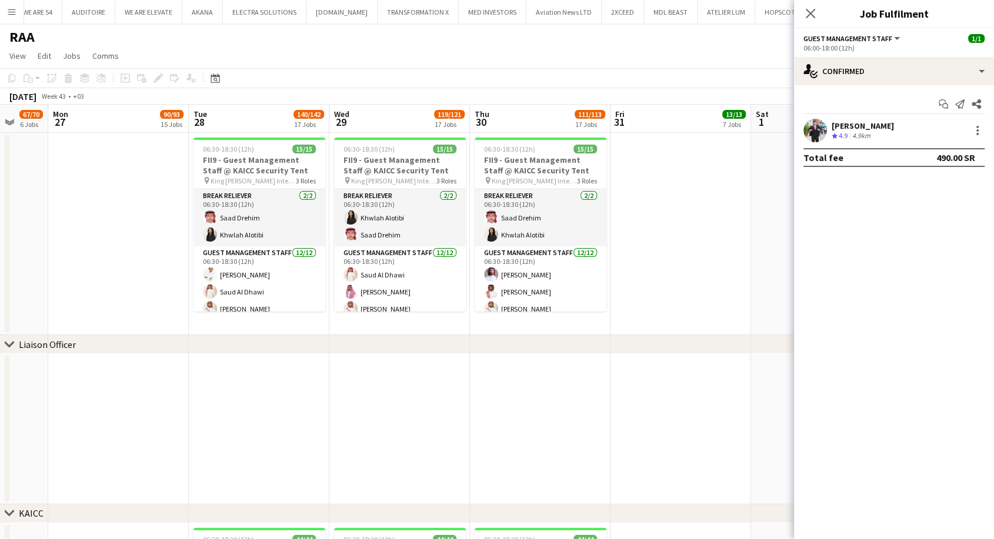
scroll to position [0, 538]
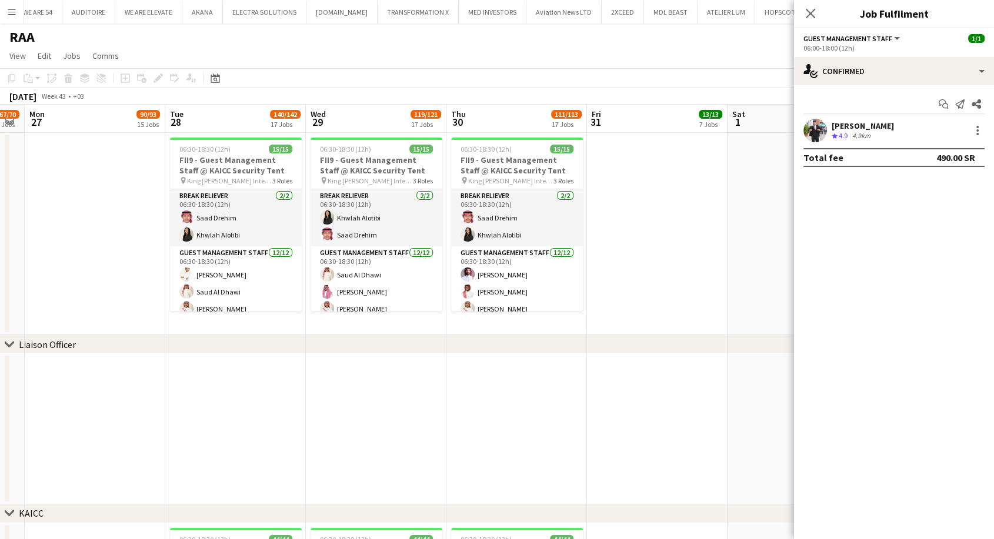
drag, startPoint x: 225, startPoint y: 261, endPoint x: 145, endPoint y: 256, distance: 80.7
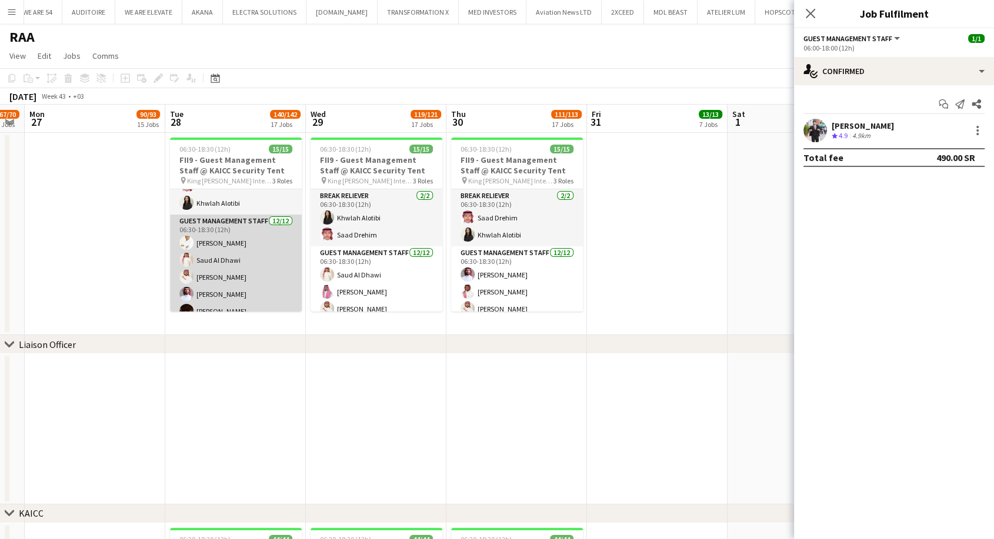
scroll to position [0, 0]
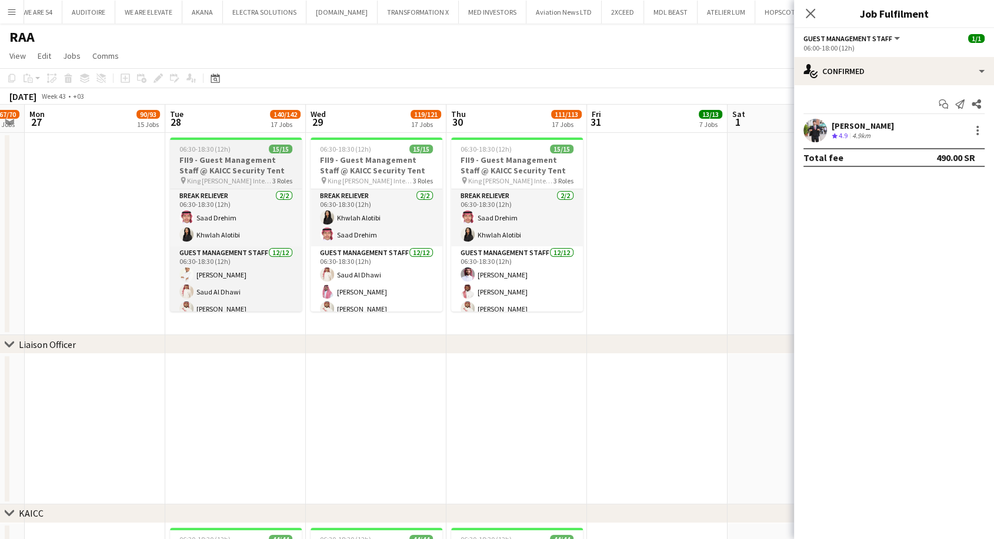
click at [231, 175] on h3 "FII9 - Guest Management Staff @ KAICC Security Tent" at bounding box center [236, 165] width 132 height 21
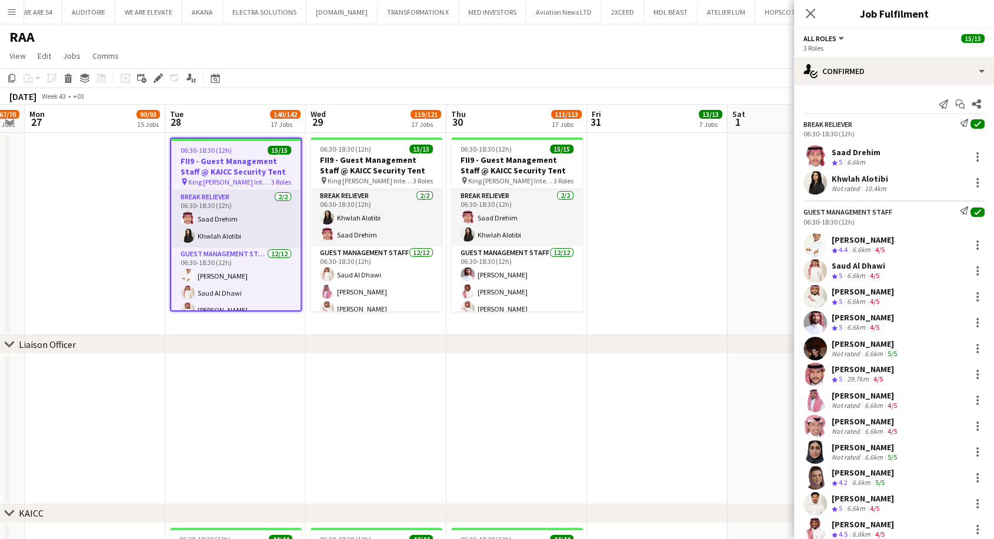
click at [154, 71] on app-toolbar "Copy Paste Paste Ctrl+V Paste with crew Ctrl+Shift+V Paste linked Job Delete Gr…" at bounding box center [497, 78] width 994 height 20
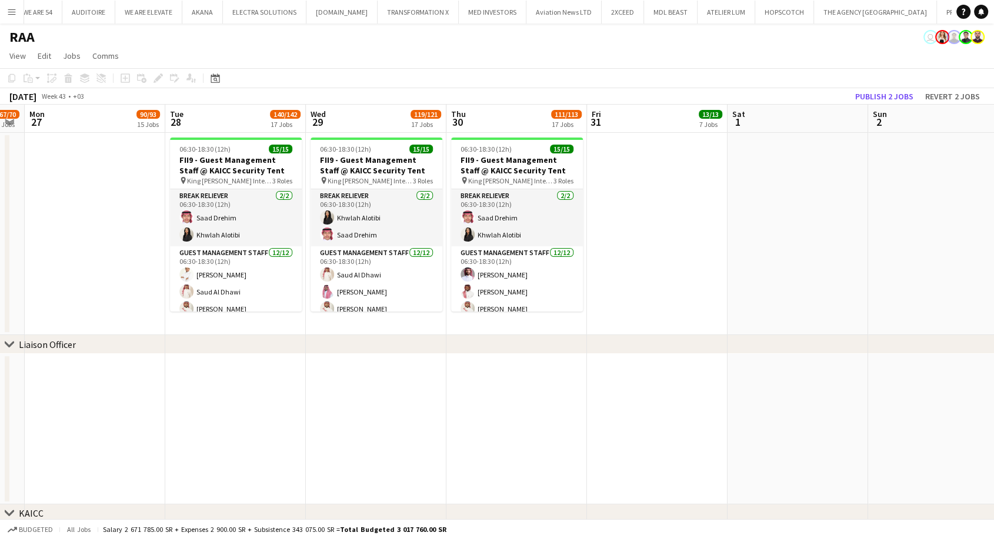
click at [158, 77] on div "Add job Add linked Job Edit Edit linked Job Applicants" at bounding box center [153, 78] width 90 height 14
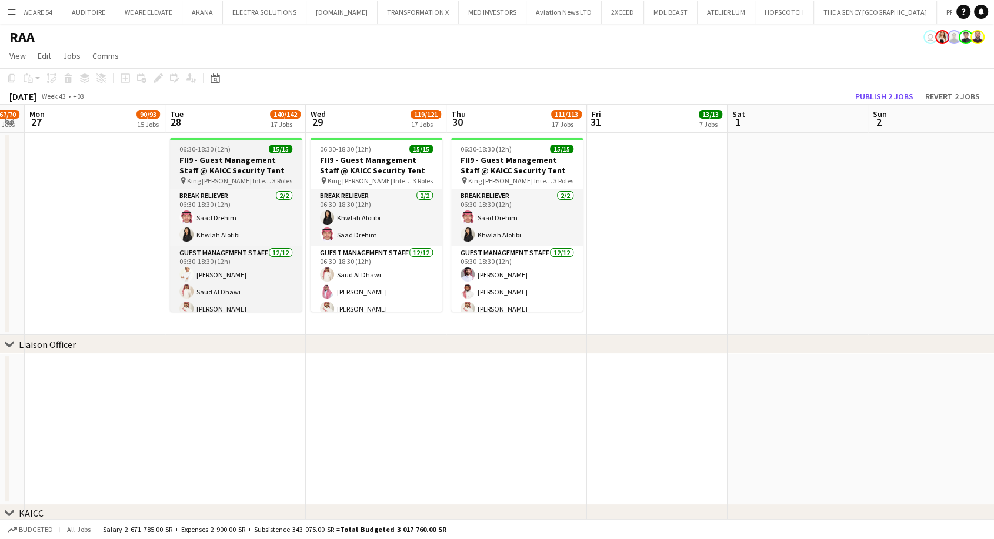
click at [215, 174] on h3 "FII9 - Guest Management Staff @ KAICC Security Tent" at bounding box center [236, 165] width 132 height 21
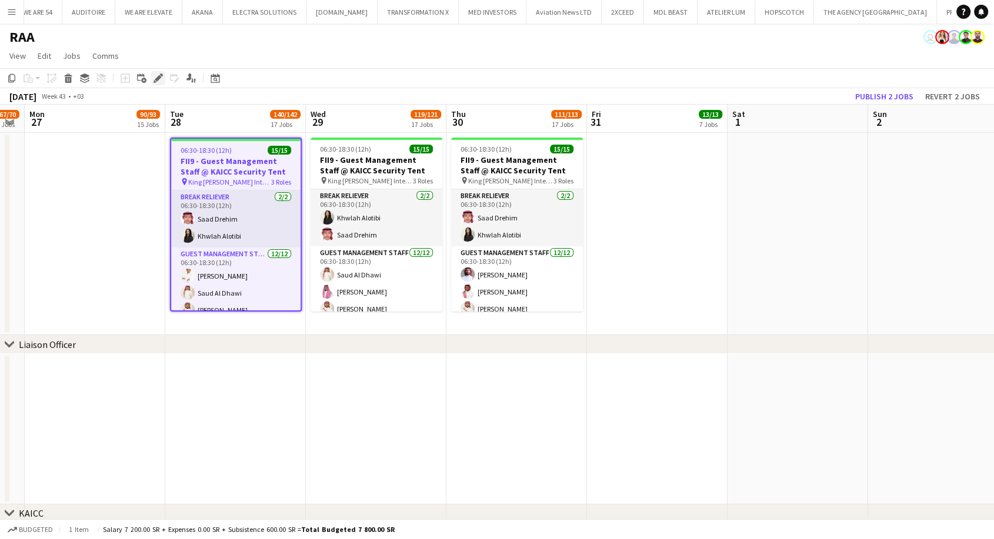
click at [154, 80] on icon "Edit" at bounding box center [158, 78] width 9 height 9
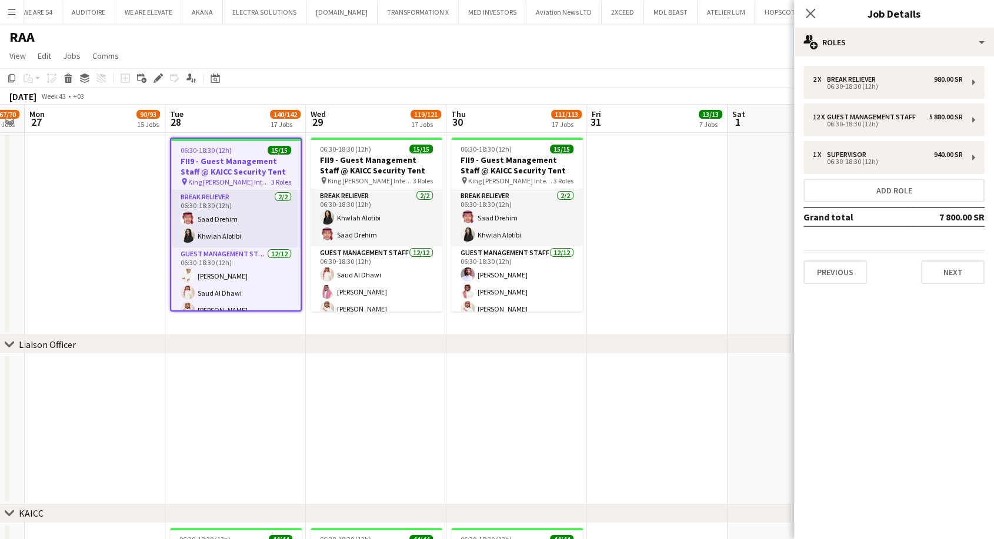
click at [889, 58] on div "2 x Break reliever 980.00 SR 06:30-18:30 (12h) 12 x Guest Management Staff 5 88…" at bounding box center [894, 174] width 200 height 237
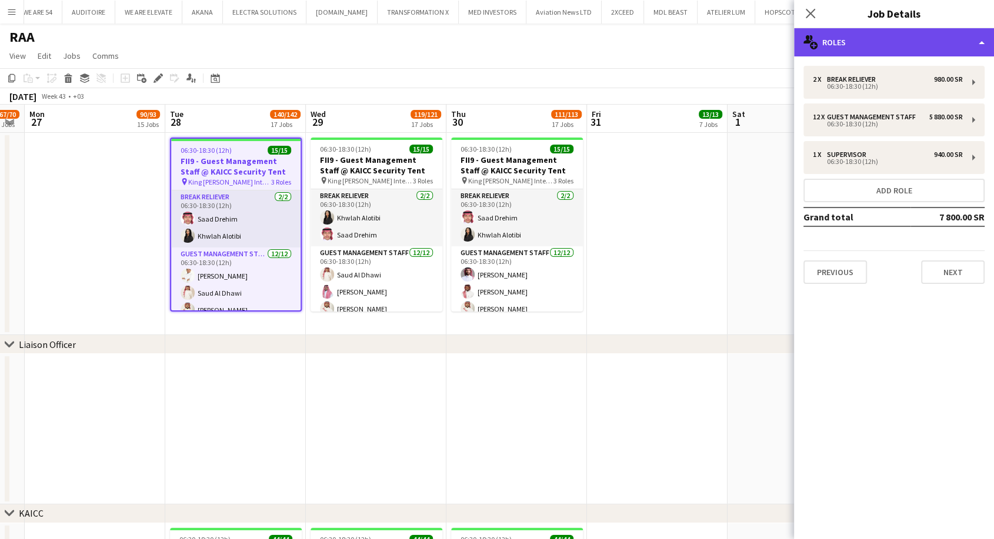
click at [889, 45] on div "multiple-users-add Roles" at bounding box center [894, 42] width 200 height 28
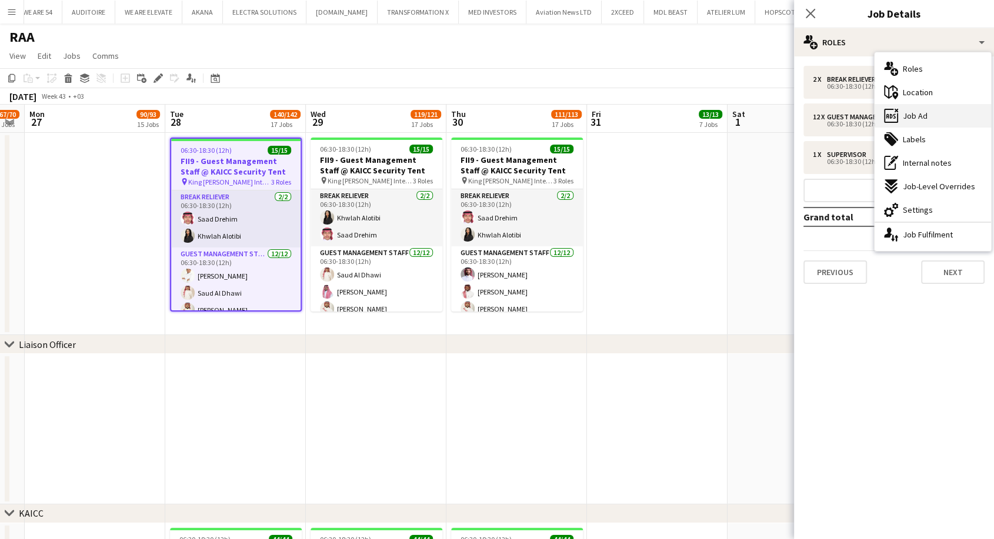
click at [904, 126] on div "ads-window Job Ad" at bounding box center [933, 116] width 116 height 24
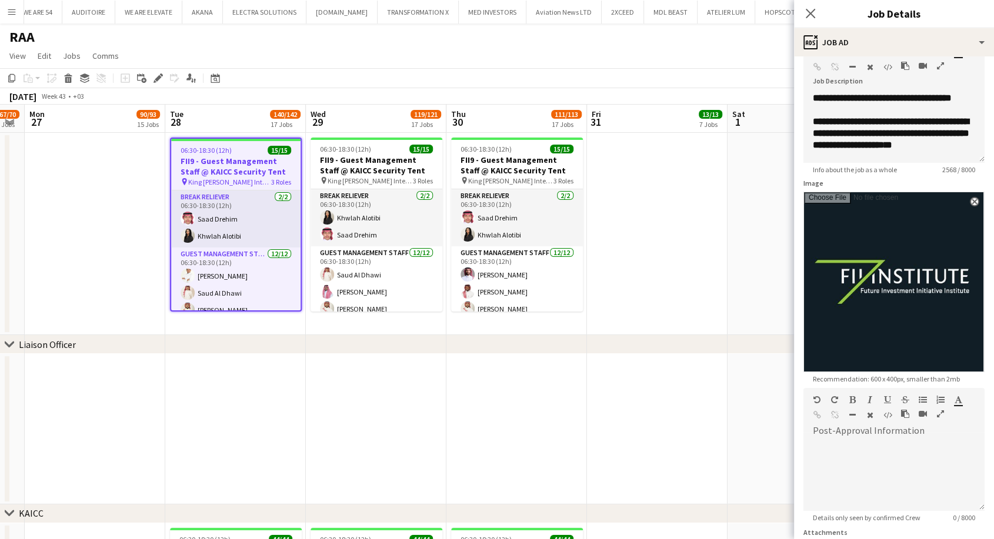
scroll to position [131, 0]
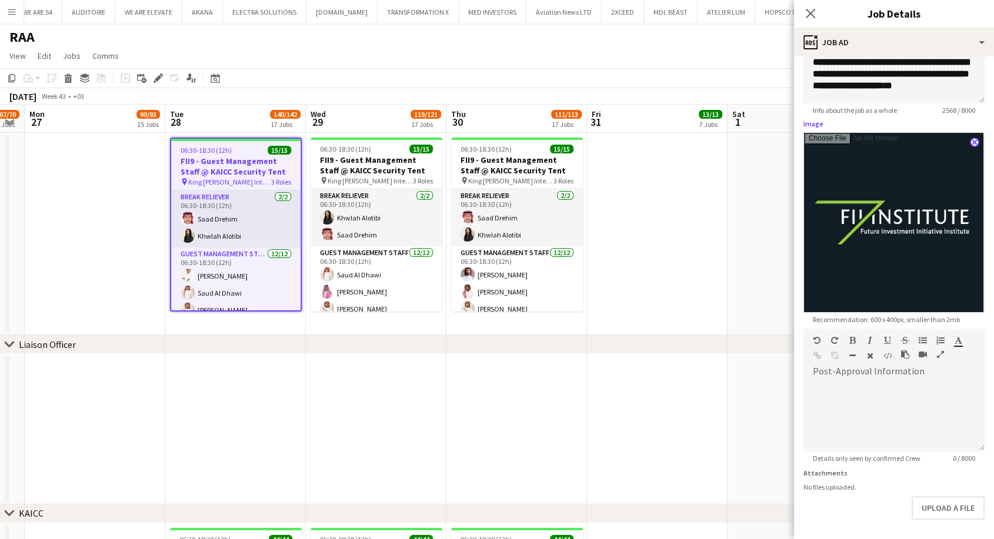
click at [971, 144] on app-icon "close" at bounding box center [974, 142] width 7 height 5
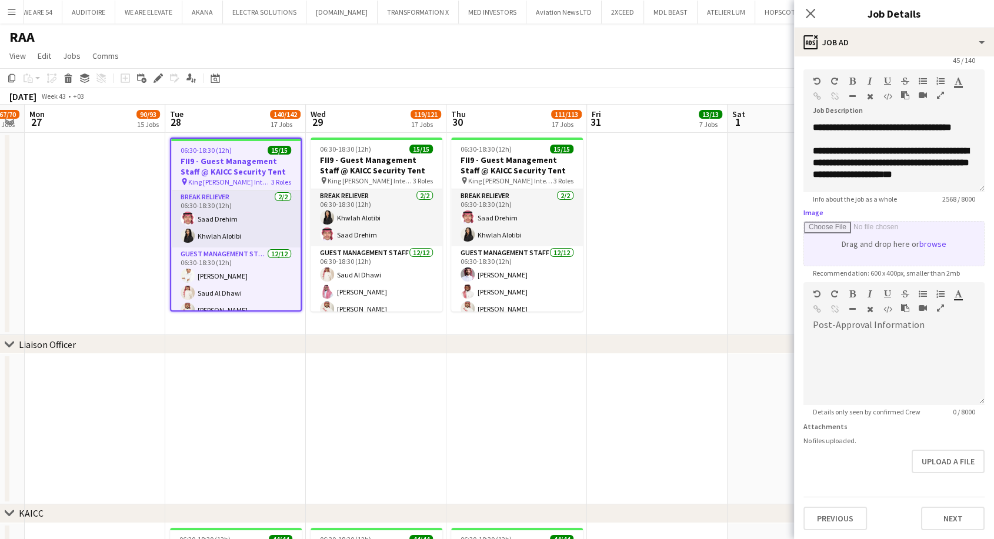
click at [934, 242] on input "Image" at bounding box center [894, 244] width 180 height 44
type input "**********"
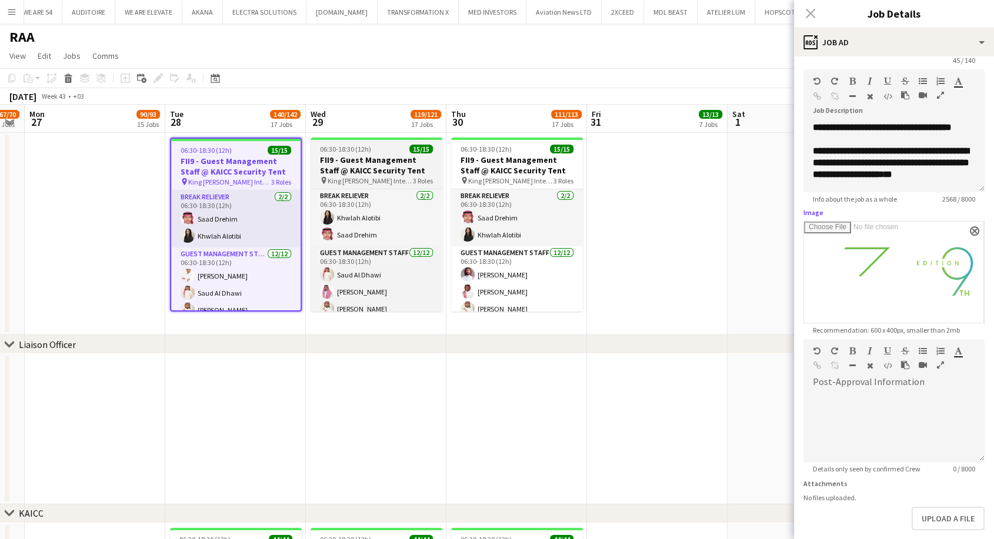
click at [396, 158] on h3 "FII9 - Guest Management Staff @ KAICC Security Tent" at bounding box center [377, 165] width 132 height 21
click at [353, 163] on h3 "FII9 - Guest Management Staff @ KAICC Security Tent" at bounding box center [377, 165] width 132 height 21
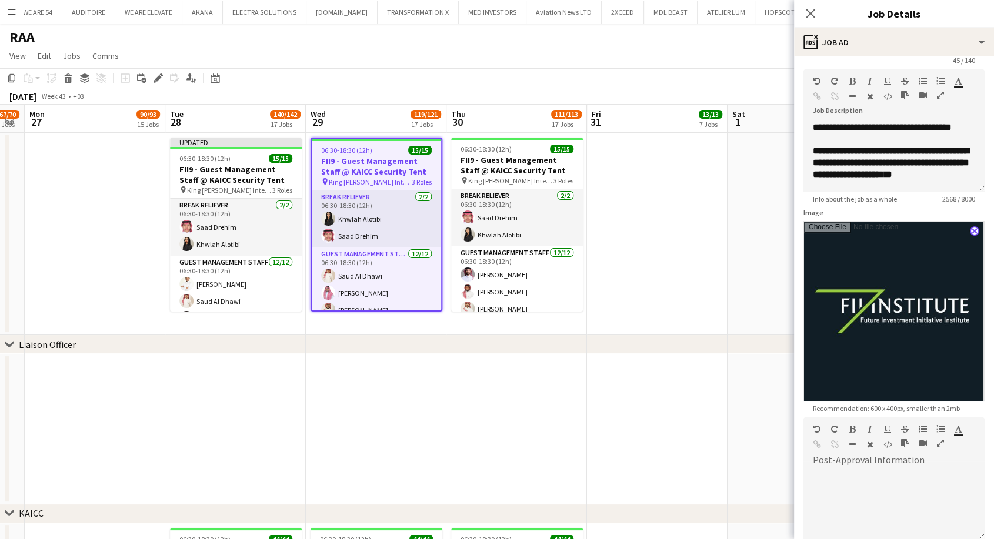
click at [971, 231] on app-icon "close" at bounding box center [974, 231] width 7 height 5
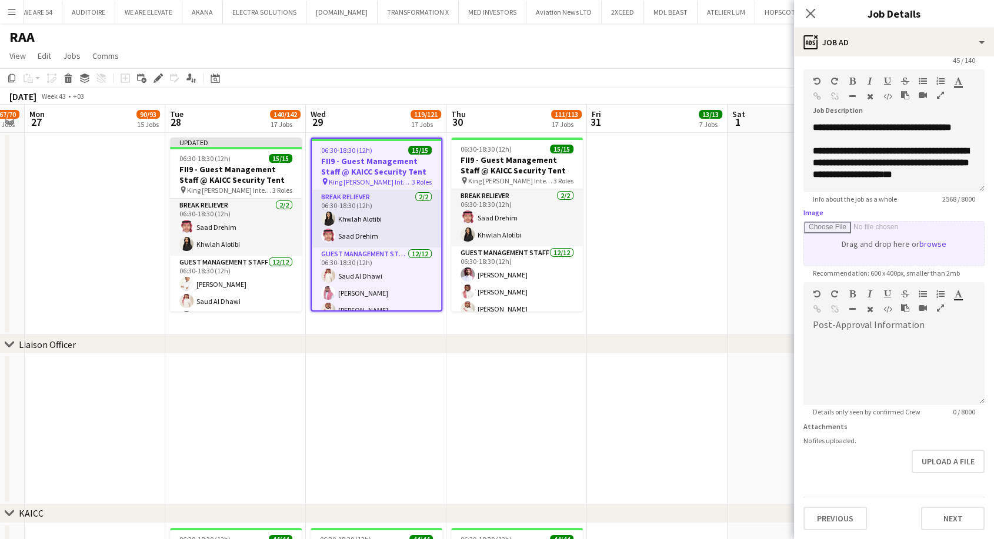
click at [929, 244] on input "Image" at bounding box center [894, 244] width 180 height 44
type input "**********"
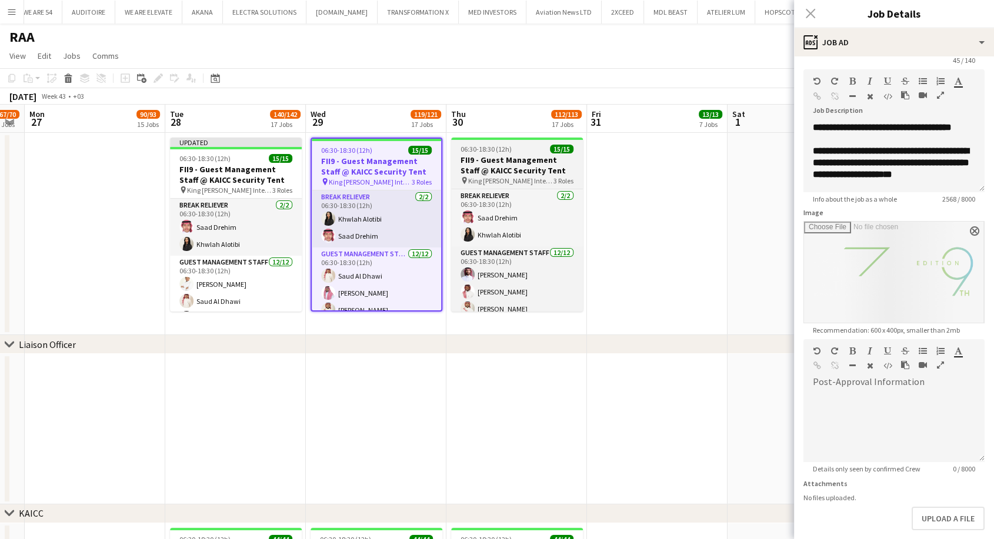
click at [492, 160] on h3 "FII9 - Guest Management Staff @ KAICC Security Tent" at bounding box center [517, 165] width 132 height 21
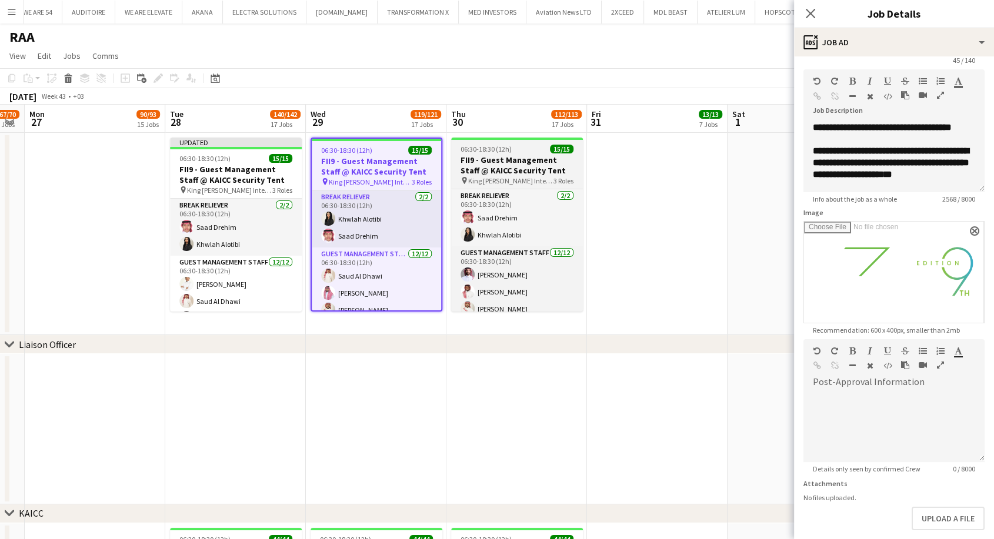
click at [518, 163] on h3 "FII9 - Guest Management Staff @ KAICC Security Tent" at bounding box center [517, 165] width 132 height 21
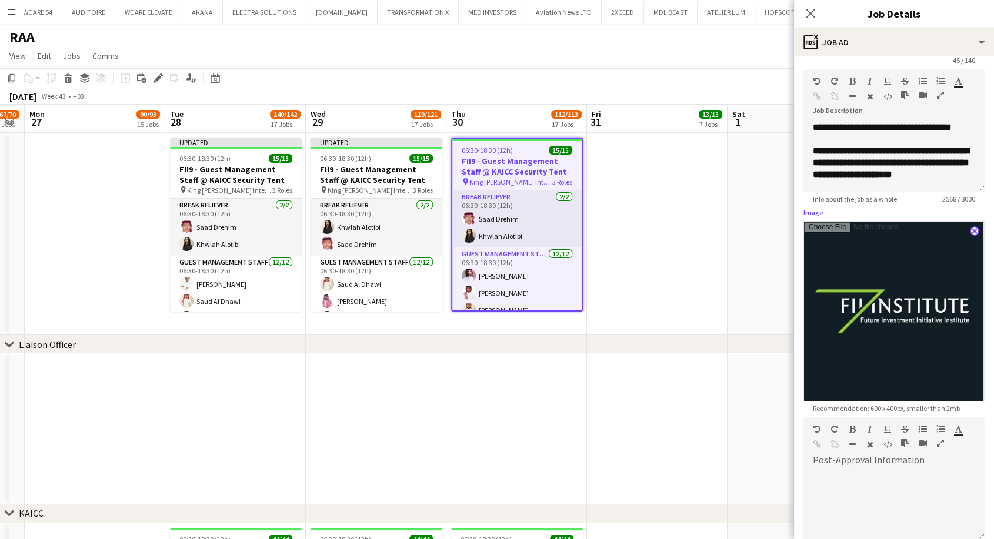
click at [971, 231] on app-icon "close" at bounding box center [974, 231] width 7 height 5
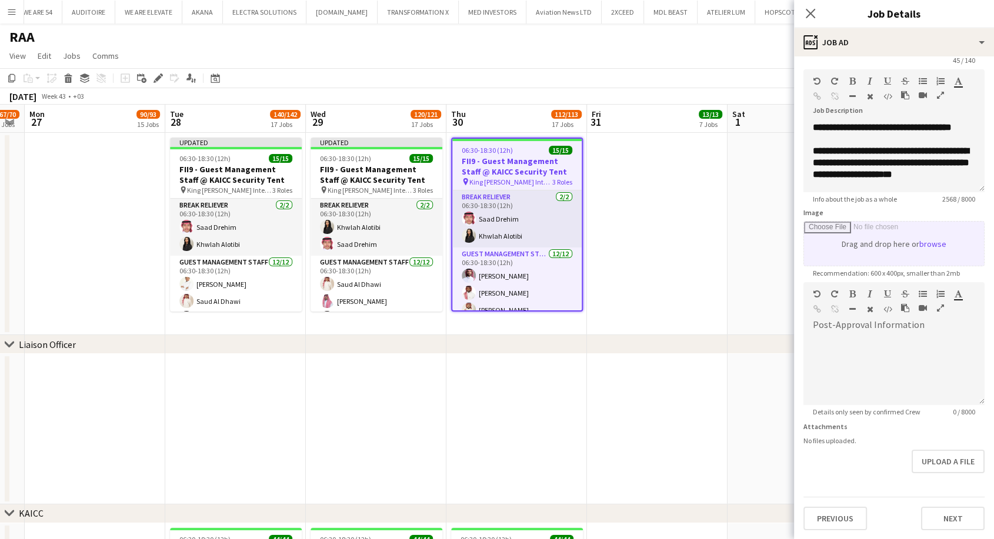
click at [531, 168] on h3 "FII9 - Guest Management Staff @ KAICC Security Tent" at bounding box center [516, 166] width 129 height 21
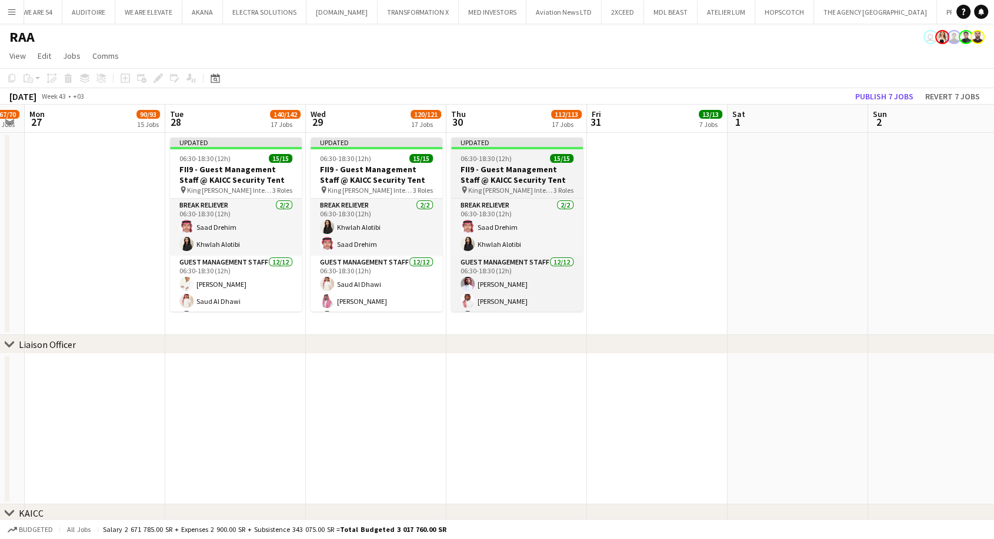
click at [531, 168] on h3 "FII9 - Guest Management Staff @ KAICC Security Tent" at bounding box center [517, 174] width 132 height 21
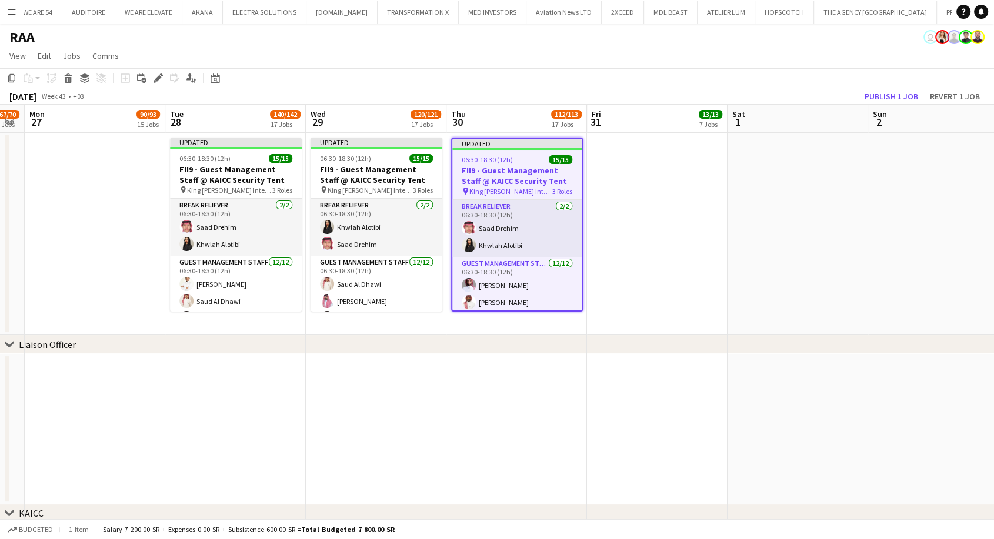
drag, startPoint x: 156, startPoint y: 76, endPoint x: 352, endPoint y: 117, distance: 200.0
click at [156, 76] on icon "Edit" at bounding box center [158, 78] width 9 height 9
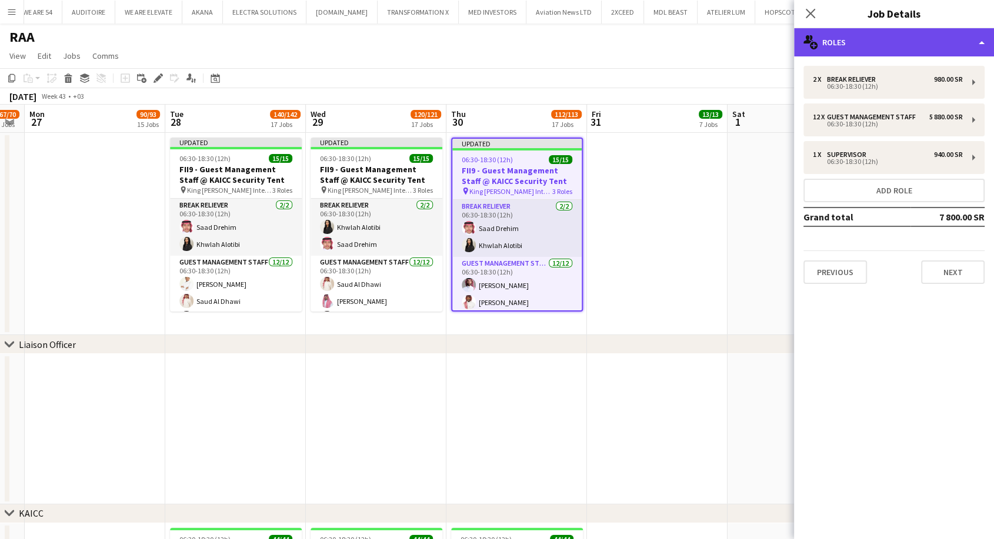
click at [887, 41] on div "multiple-users-add Roles" at bounding box center [894, 42] width 200 height 28
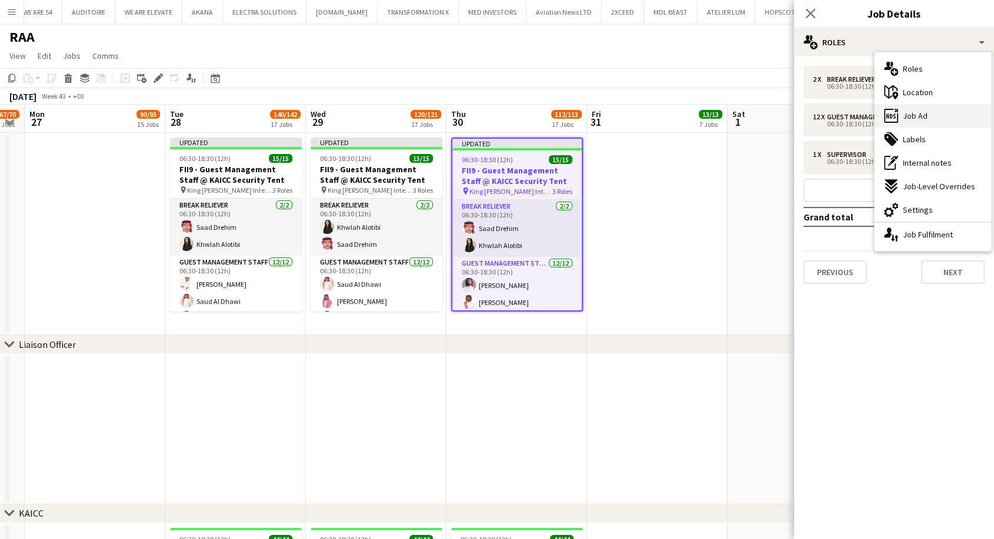
click at [908, 112] on span "Job Ad" at bounding box center [915, 116] width 25 height 11
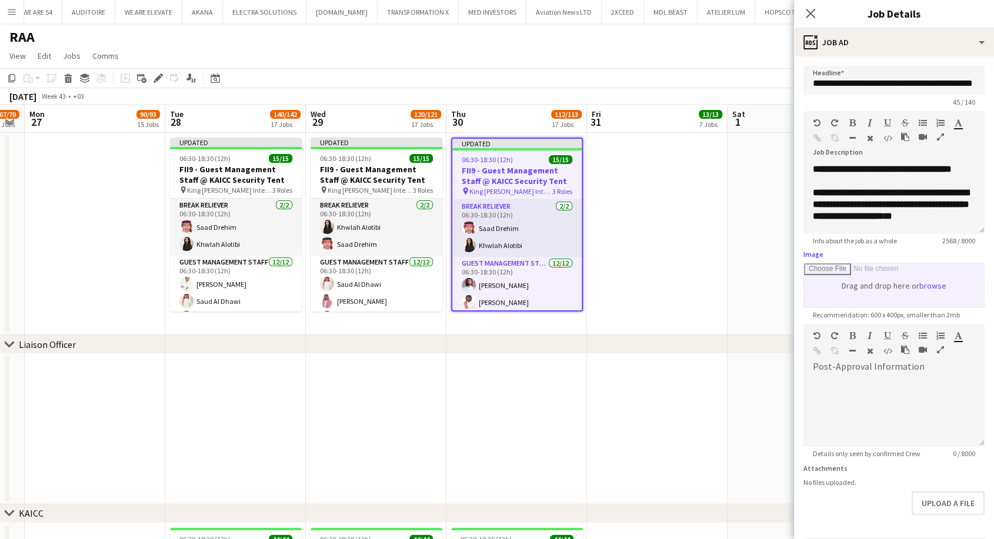
click at [938, 287] on input "Image" at bounding box center [894, 286] width 180 height 44
type input "**********"
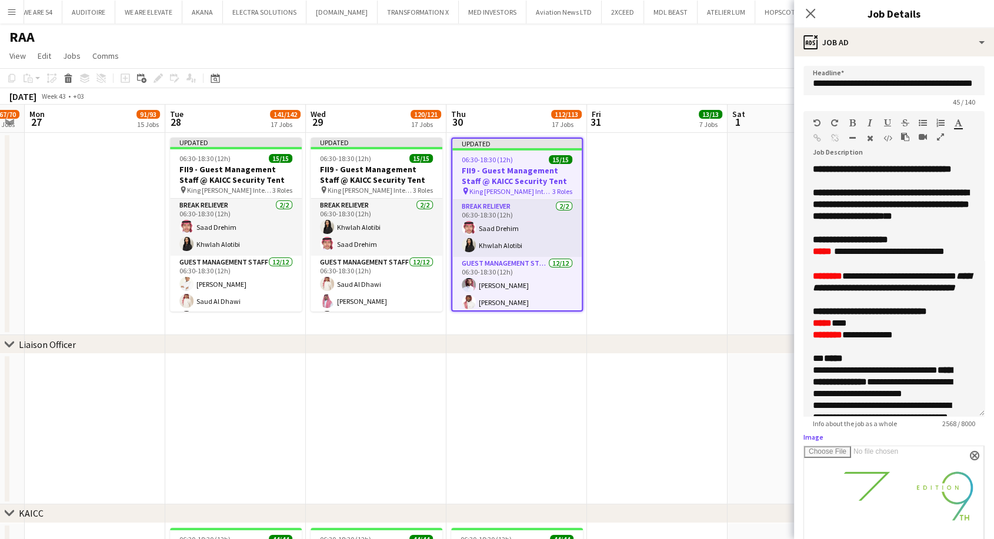
drag, startPoint x: 973, startPoint y: 231, endPoint x: 945, endPoint y: 415, distance: 186.3
click at [945, 415] on div "**********" at bounding box center [894, 291] width 181 height 254
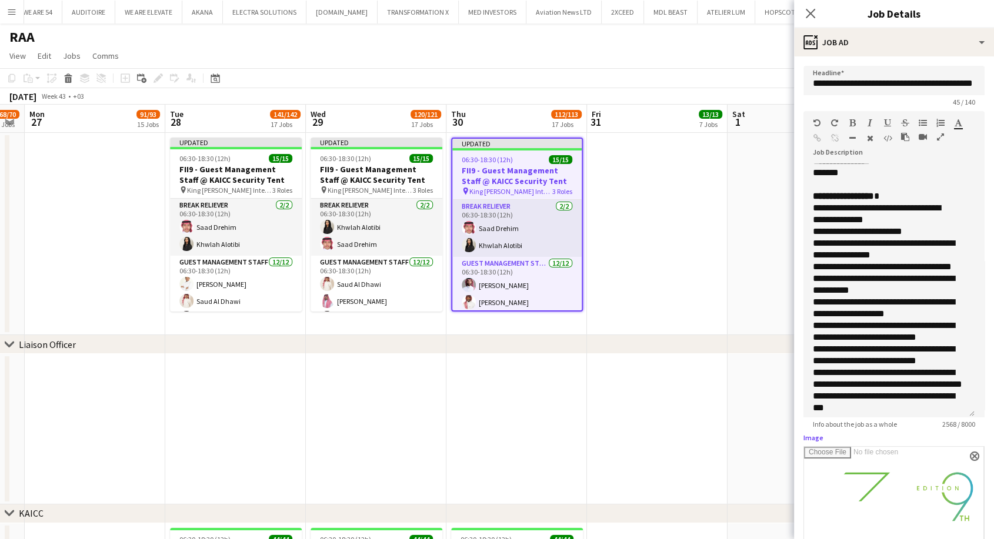
scroll to position [392, 0]
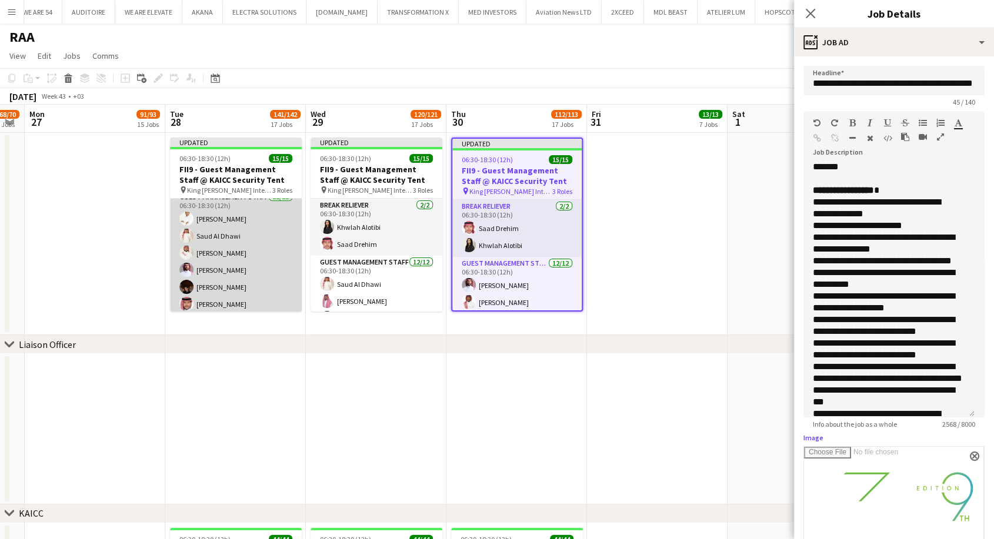
click at [206, 276] on app-card-role "Guest Management Staff 12/12 06:30-18:30 (12h) Talal Alajmah Saud Al Dhawi Sult…" at bounding box center [236, 305] width 132 height 228
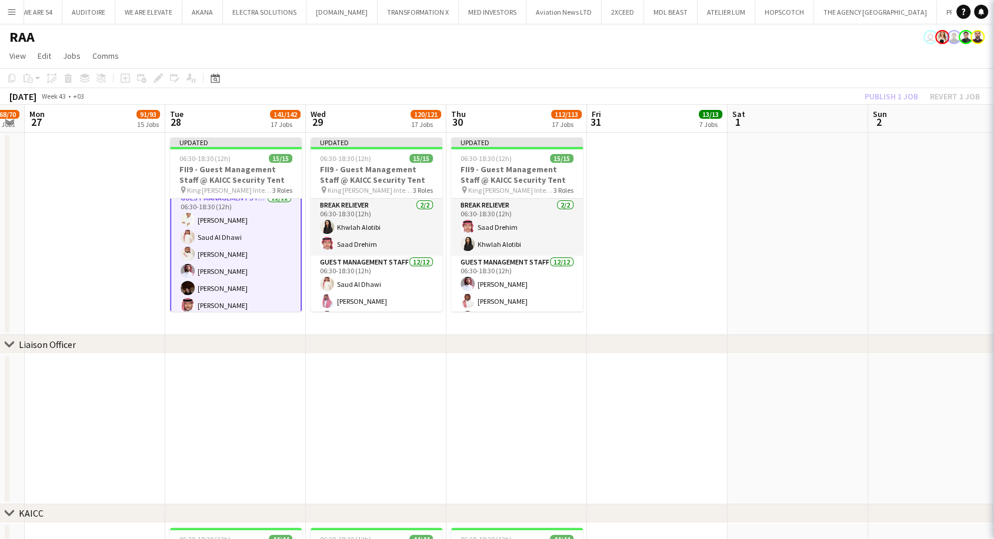
scroll to position [66, 0]
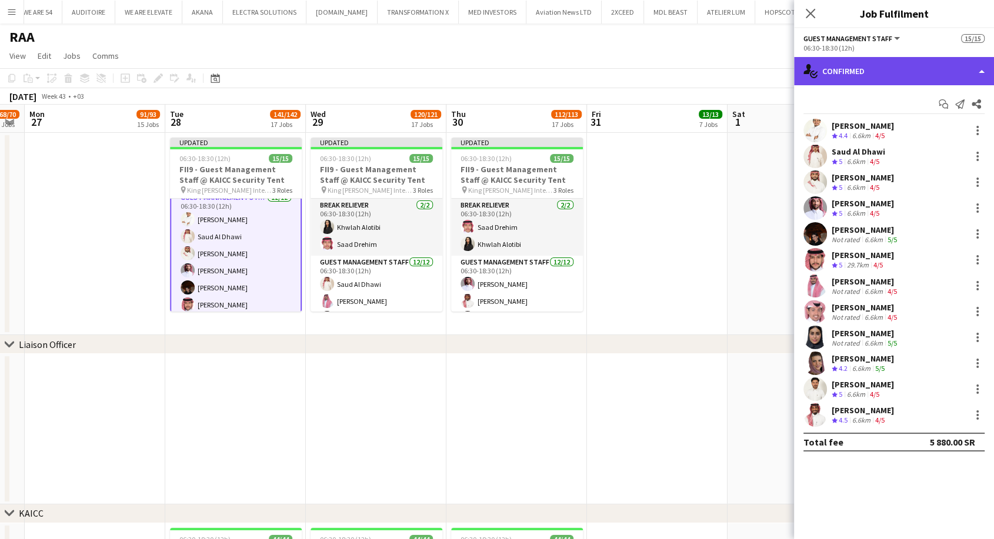
click at [876, 60] on div "single-neutral-actions-check-2 Confirmed" at bounding box center [894, 71] width 200 height 28
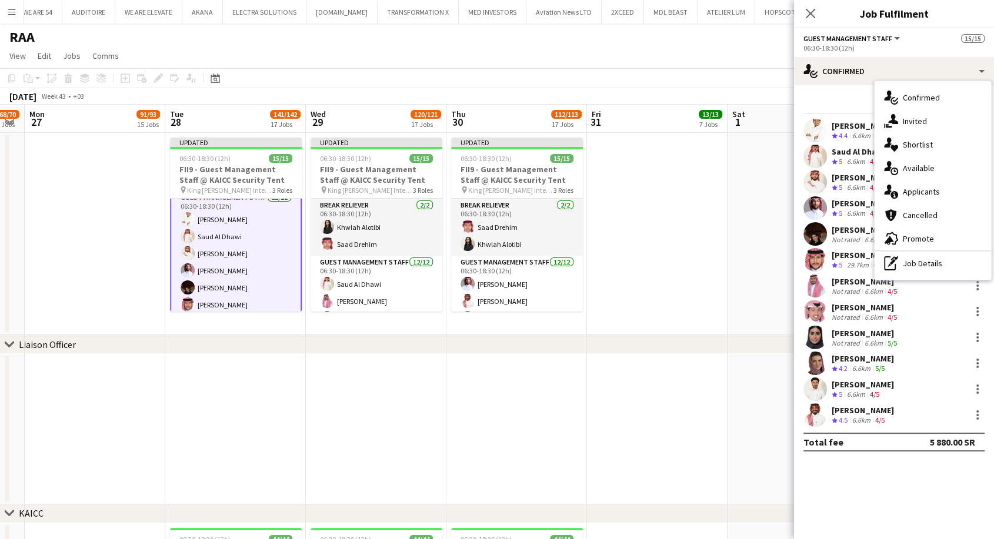
click at [831, 128] on div "Talal Alajmah Crew rating 4.4 6.6km 4/5" at bounding box center [894, 131] width 200 height 24
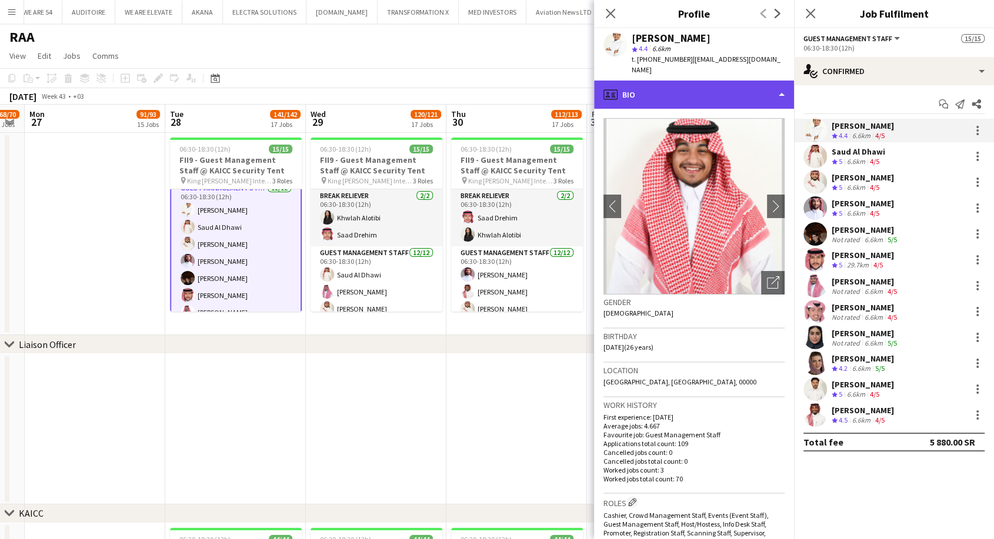
click at [652, 88] on div "profile Bio" at bounding box center [694, 95] width 200 height 28
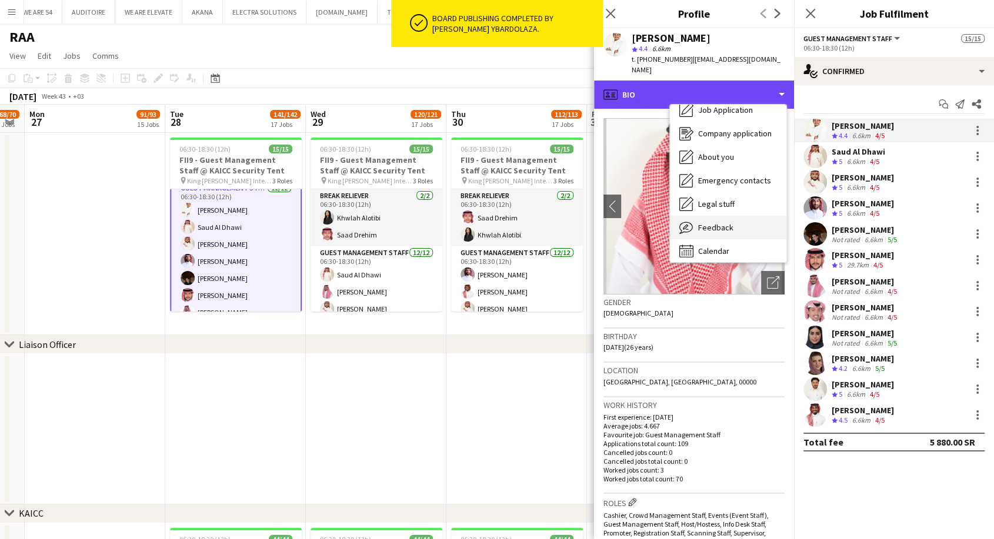
scroll to position [39, 0]
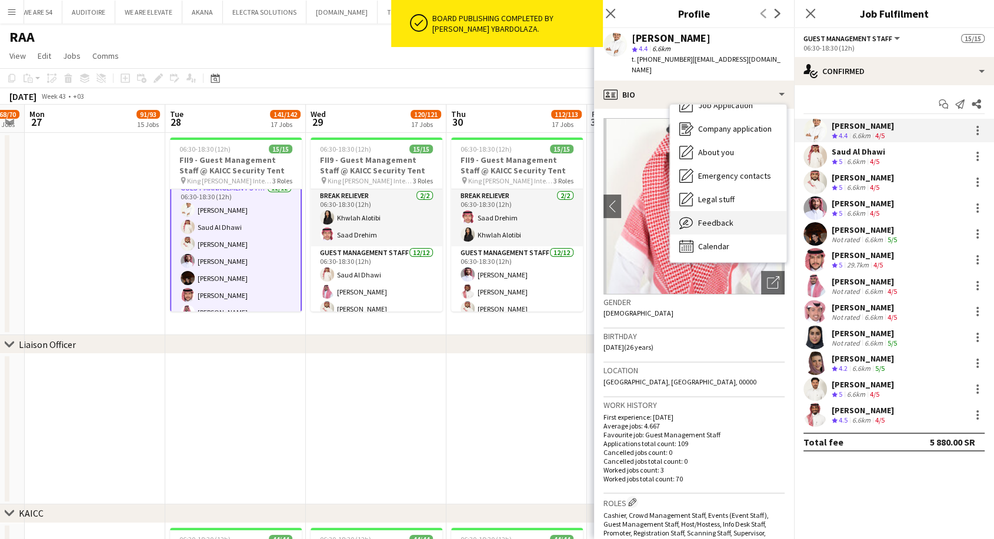
click at [717, 218] on span "Feedback" at bounding box center [715, 223] width 35 height 11
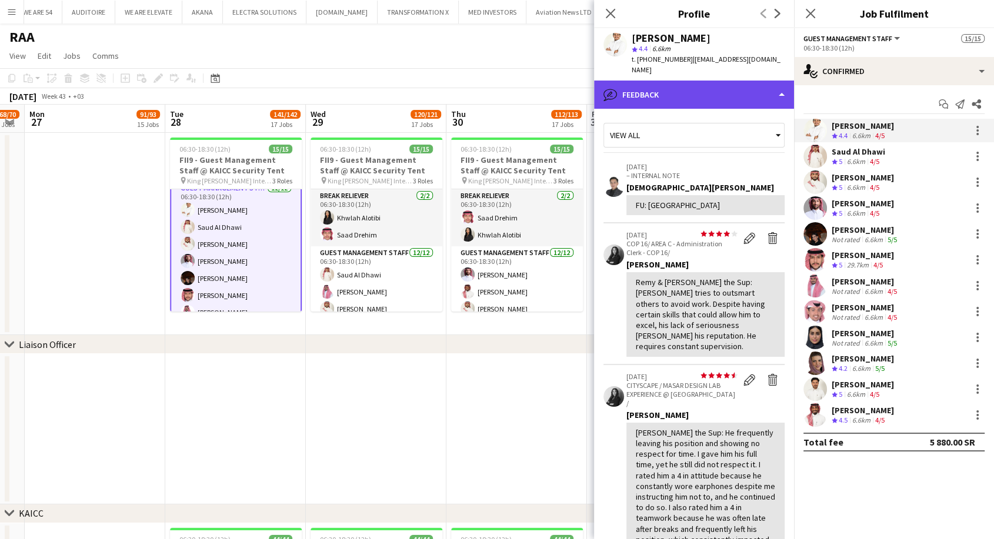
click at [704, 86] on div "bubble-pencil Feedback" at bounding box center [694, 95] width 200 height 28
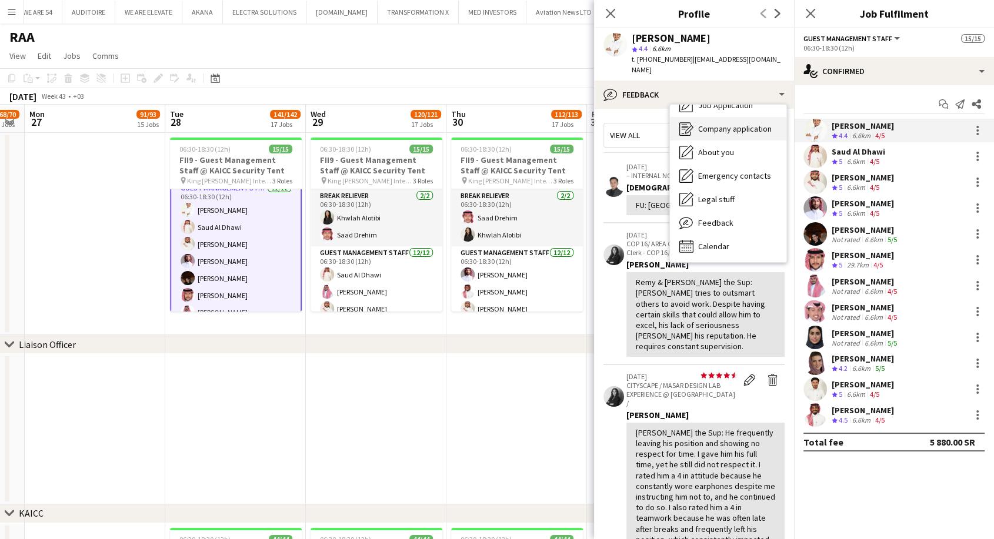
click at [731, 124] on span "Company application" at bounding box center [735, 129] width 74 height 11
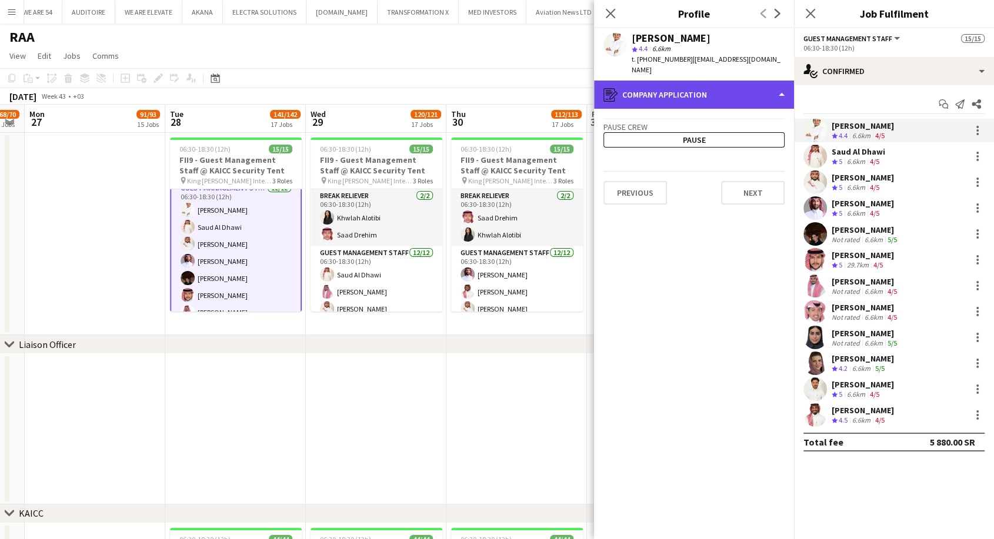
click at [719, 87] on div "register Company application" at bounding box center [694, 95] width 200 height 28
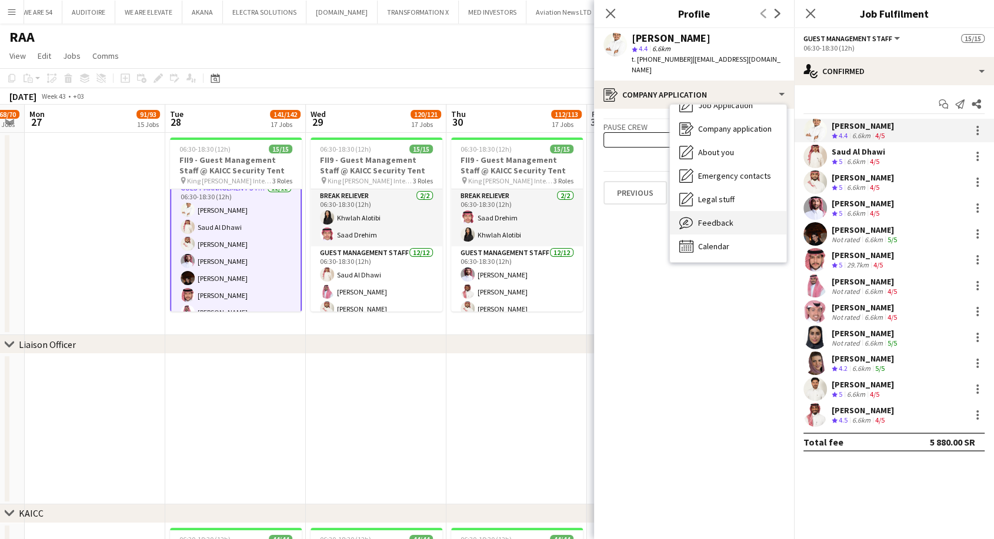
click at [729, 211] on div "Feedback Feedback" at bounding box center [728, 223] width 116 height 24
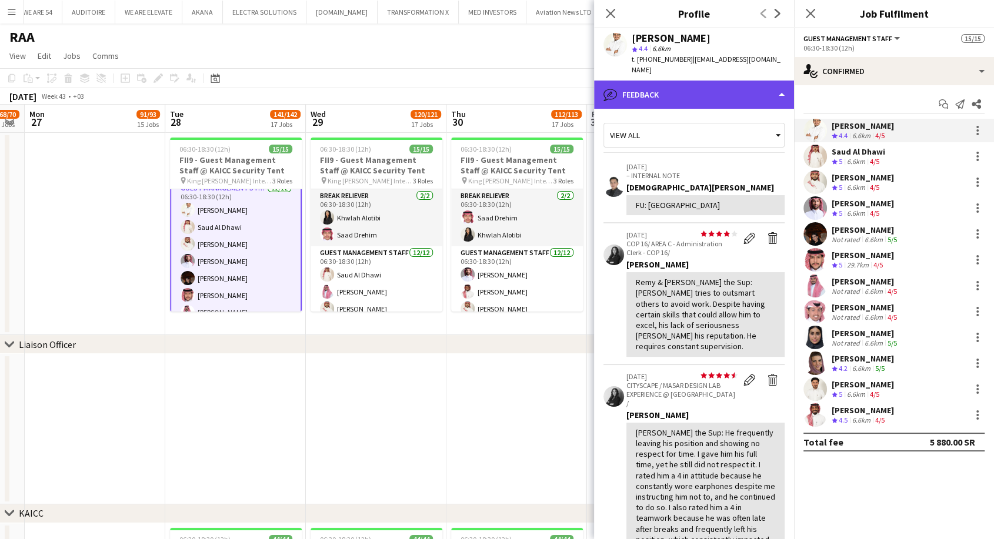
click at [708, 88] on div "bubble-pencil Feedback" at bounding box center [694, 95] width 200 height 28
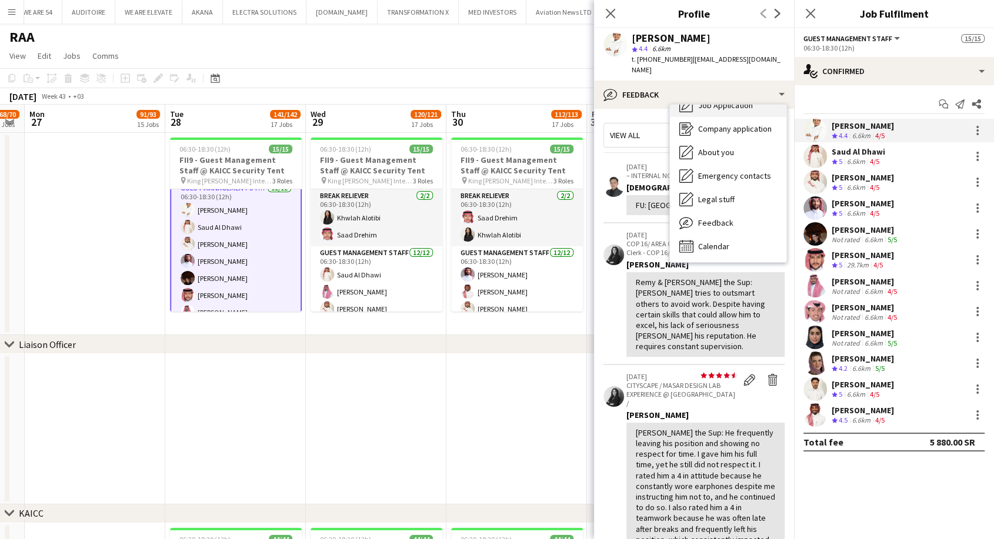
click at [725, 101] on div "Job Application Job Application" at bounding box center [728, 106] width 116 height 24
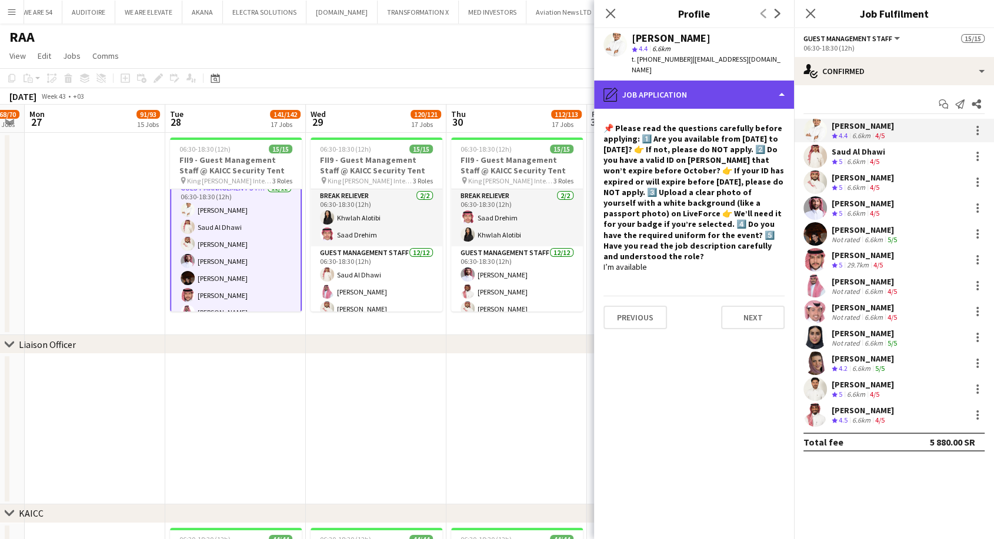
click at [722, 85] on div "pencil4 Job Application" at bounding box center [694, 95] width 200 height 28
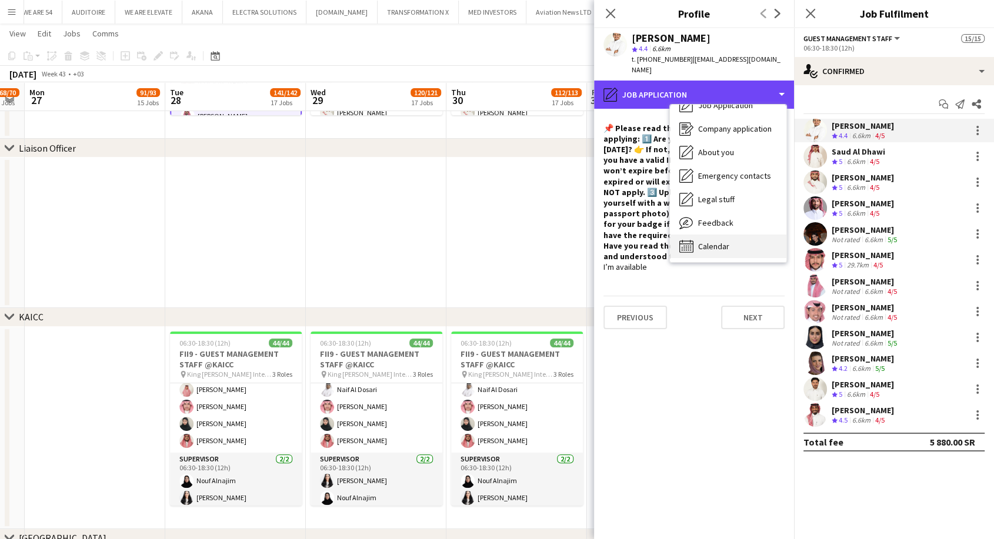
scroll to position [196, 0]
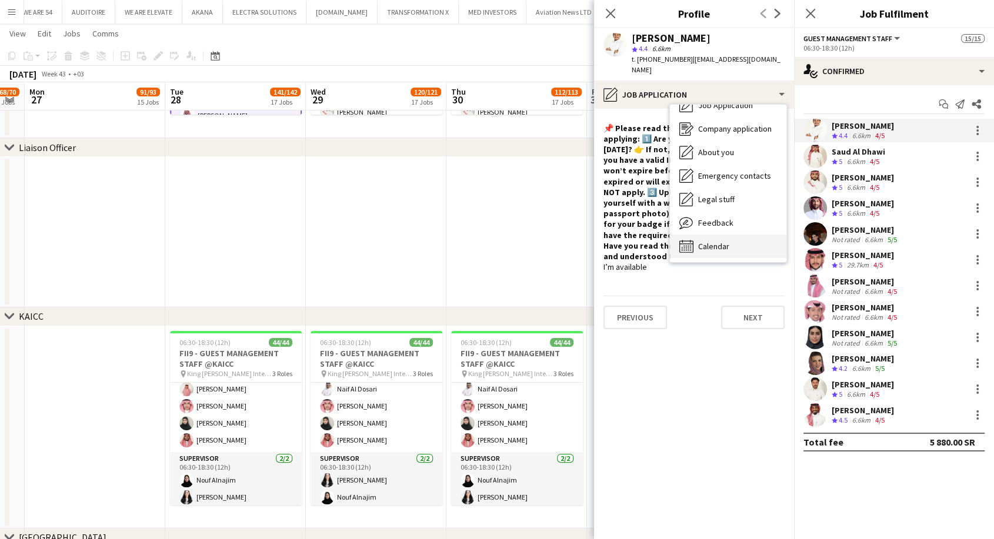
click at [722, 241] on span "Calendar" at bounding box center [713, 246] width 31 height 11
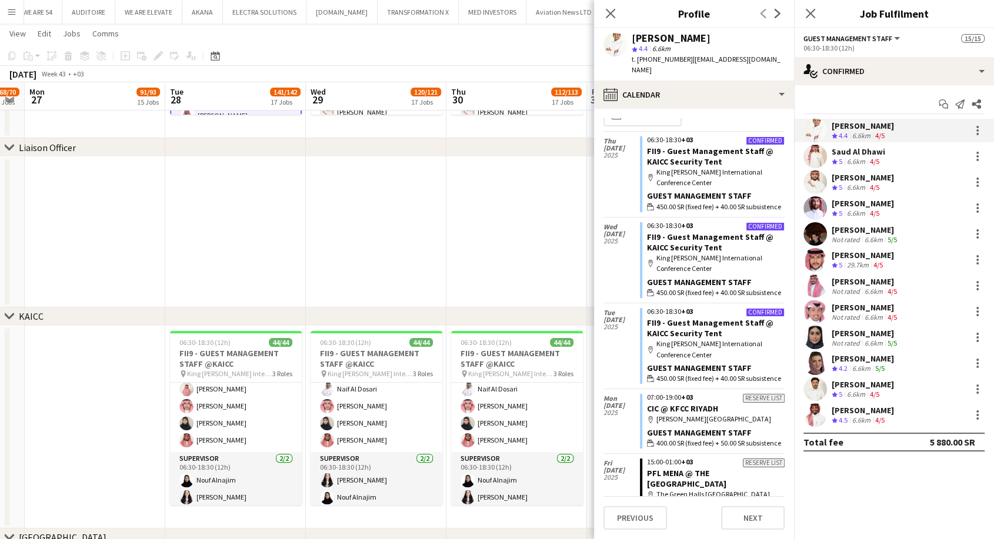
scroll to position [0, 0]
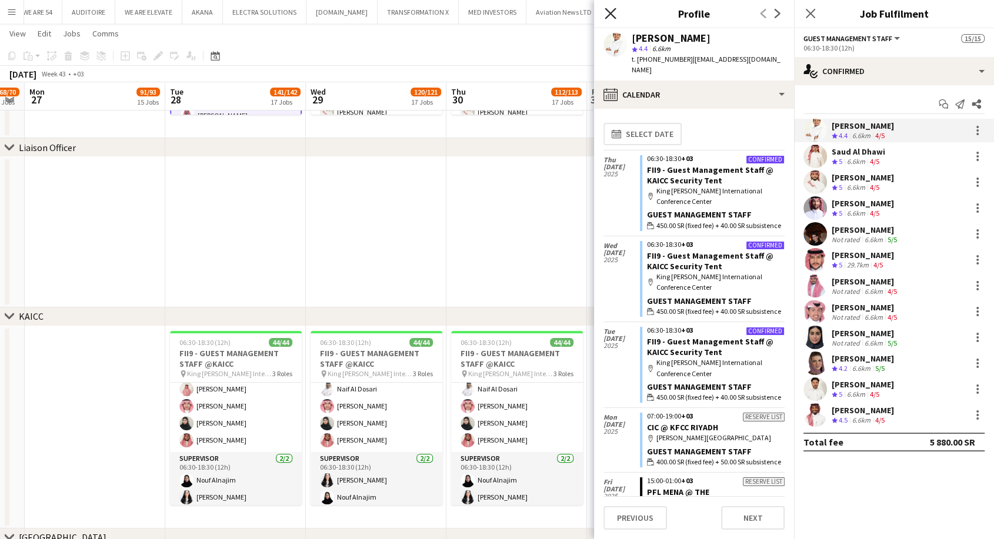
click at [611, 16] on icon "Close pop-in" at bounding box center [610, 13] width 11 height 11
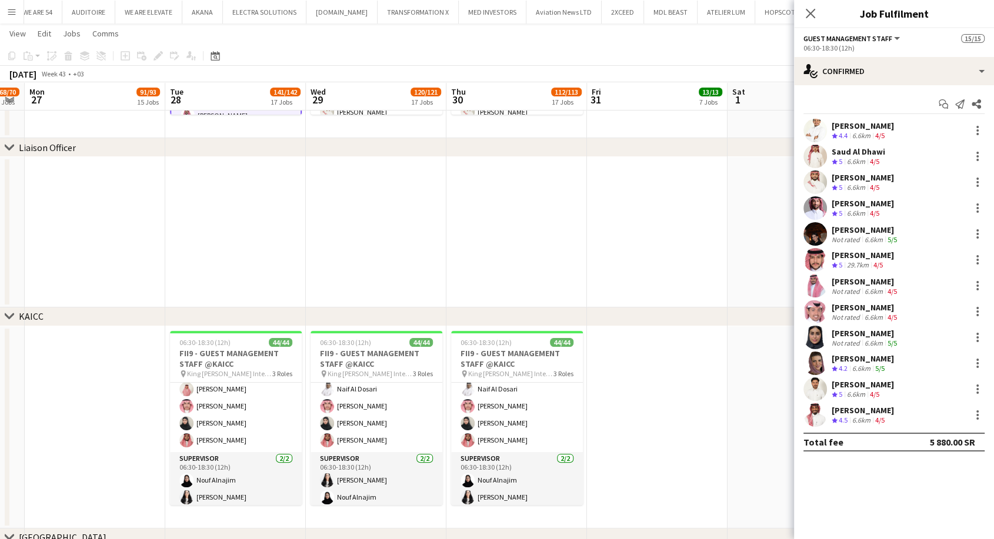
click at [498, 232] on app-date-cell at bounding box center [516, 232] width 141 height 151
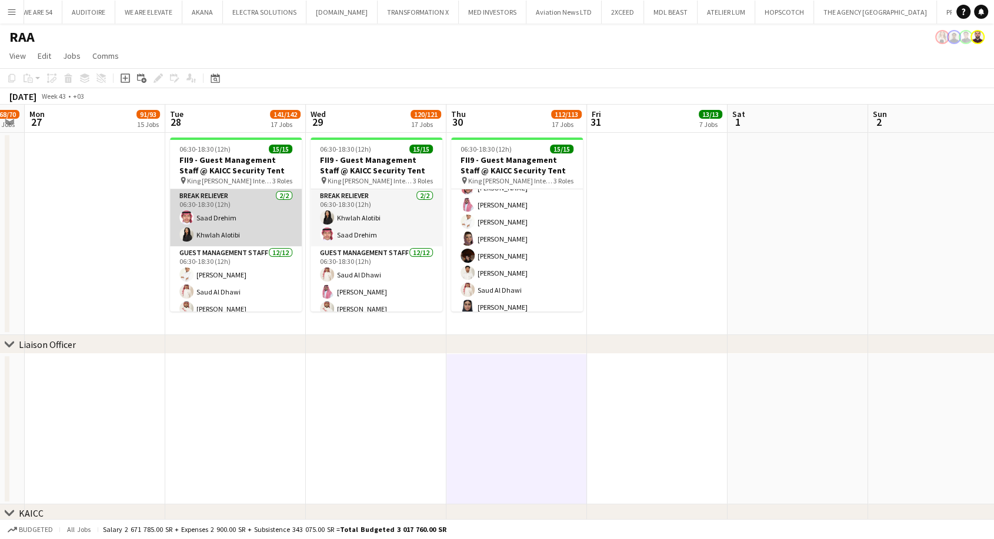
click at [237, 228] on app-card-role "Break reliever 2/2 06:30-18:30 (12h) Saad Drehim Khwlah Alotibi" at bounding box center [236, 217] width 132 height 57
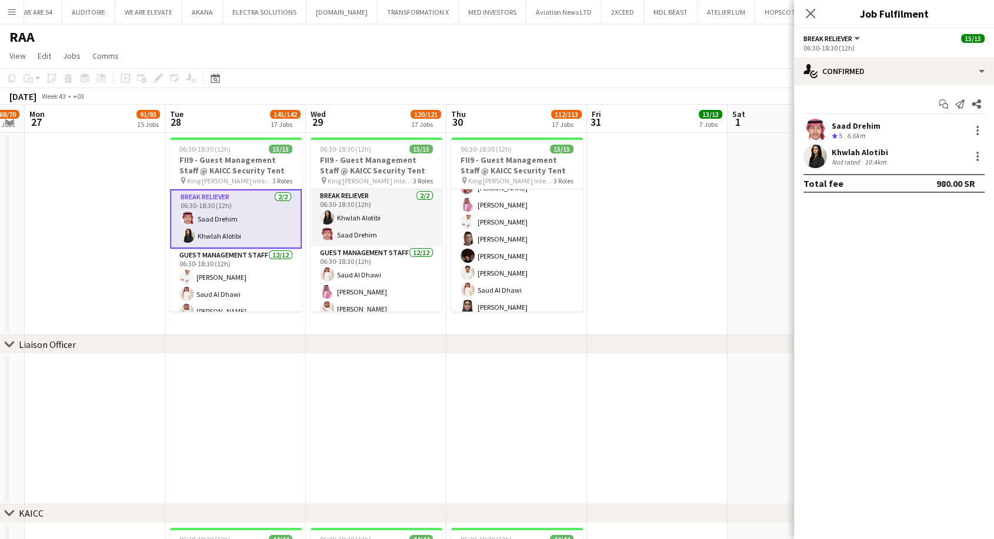
click at [892, 124] on div "Saad Drehim Crew rating 5 6.6km" at bounding box center [894, 131] width 200 height 24
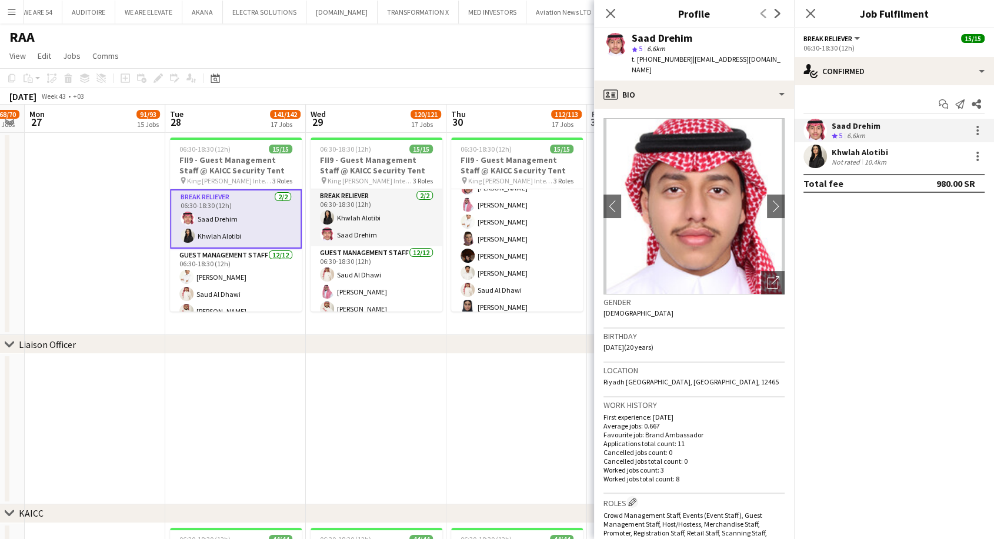
drag, startPoint x: 682, startPoint y: 61, endPoint x: 638, endPoint y: 62, distance: 44.7
click at [638, 62] on span "t. +966505969738" at bounding box center [662, 59] width 61 height 9
copy span "+966505969738"
click at [874, 171] on app-confirmed-crew "Saad Drehim Crew rating 5 6.6km Khwlah Alotibi Not rated 10.4km Total fee 980.0…" at bounding box center [894, 156] width 200 height 74
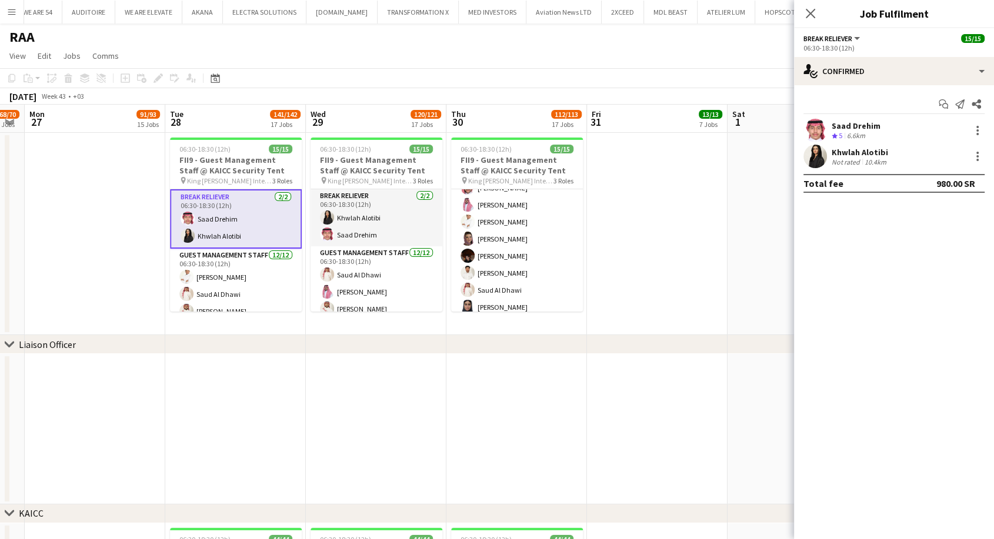
click at [867, 158] on div "10.4km" at bounding box center [875, 162] width 26 height 9
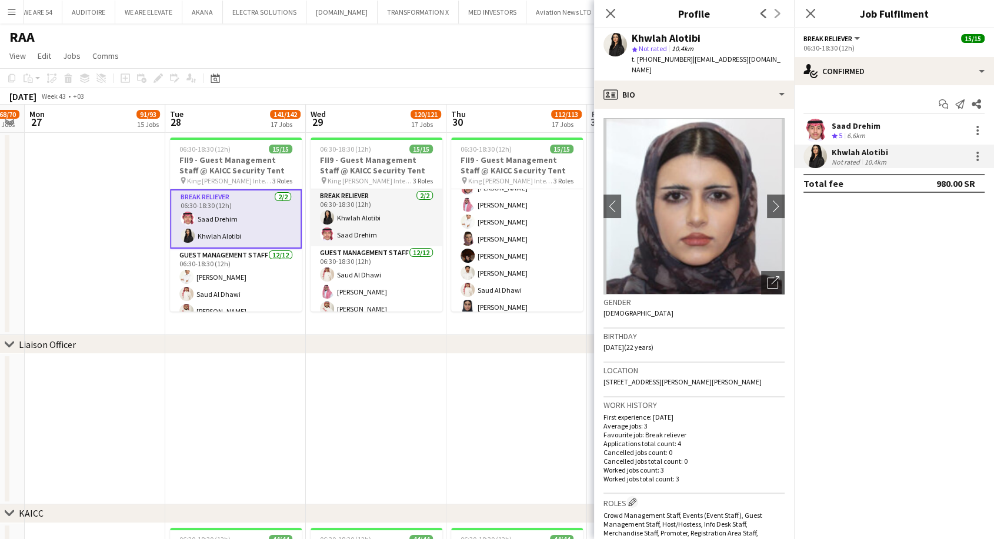
drag, startPoint x: 682, startPoint y: 59, endPoint x: 639, endPoint y: 62, distance: 43.0
click at [639, 62] on span "t. +966553583272" at bounding box center [662, 59] width 61 height 9
copy span "+966553583272"
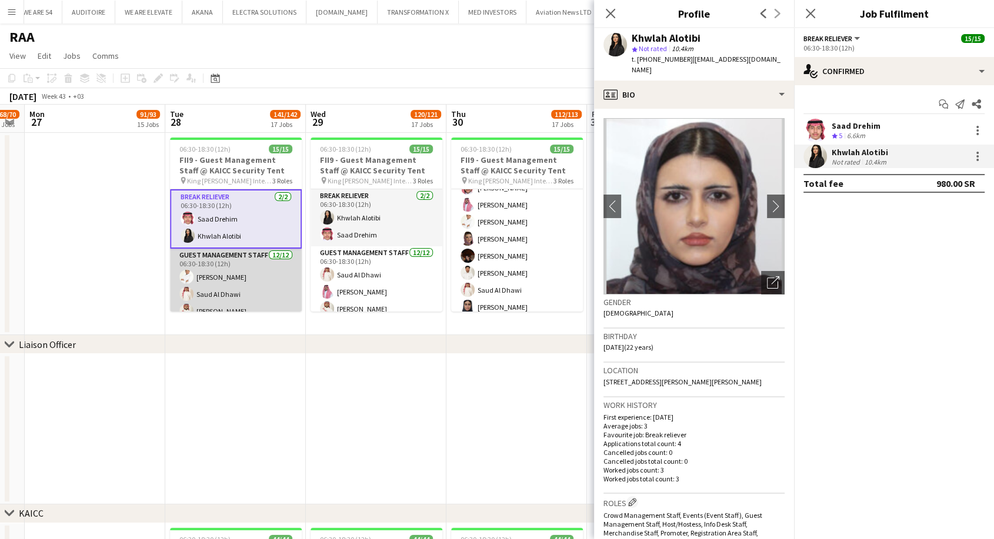
click at [259, 278] on app-card-role "Guest Management Staff 12/12 06:30-18:30 (12h) Talal Alajmah Saud Al Dhawi Sult…" at bounding box center [236, 363] width 132 height 228
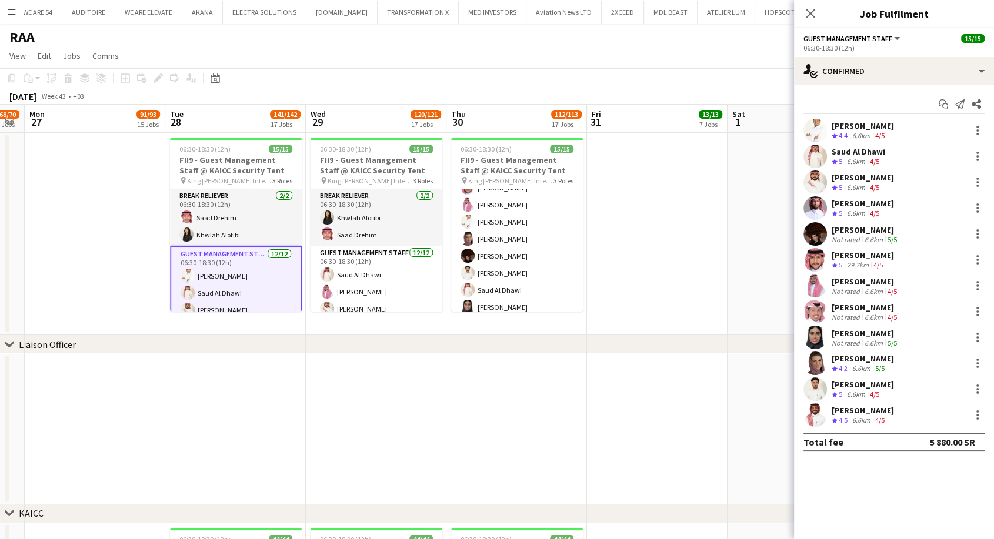
click at [868, 132] on div "6.6km" at bounding box center [861, 136] width 23 height 10
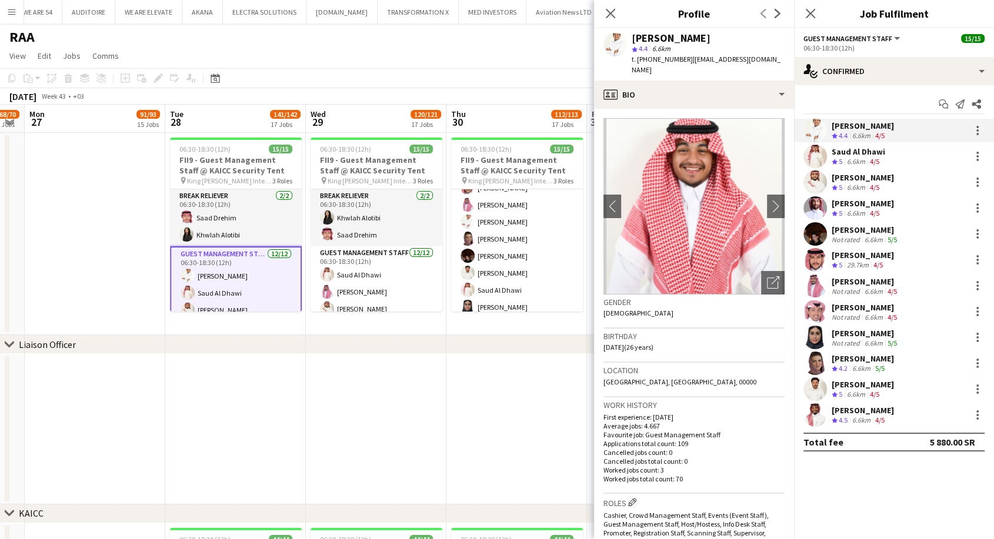
drag, startPoint x: 685, startPoint y: 60, endPoint x: 636, endPoint y: 58, distance: 48.9
click at [636, 58] on div "t. +966504141308 | talalghamdi05@gmail.com" at bounding box center [708, 64] width 153 height 21
copy span "+966504141308"
click at [842, 148] on div "Saud Al Dhawi" at bounding box center [859, 151] width 54 height 11
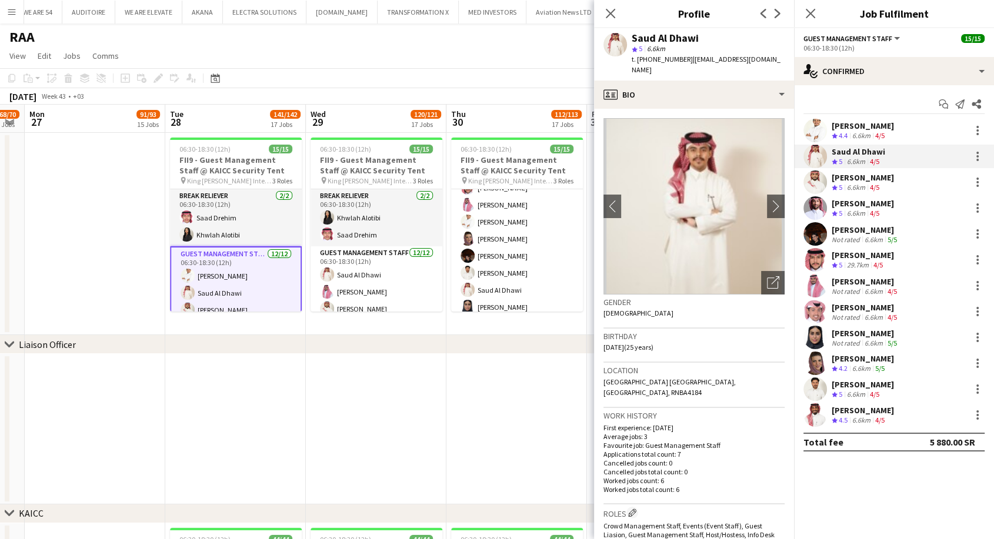
drag, startPoint x: 684, startPoint y: 59, endPoint x: 637, endPoint y: 64, distance: 46.7
click at [637, 64] on div "t. +966535180009 | suu5uun@gmail.com" at bounding box center [708, 64] width 153 height 21
copy span "+966535180009"
click at [858, 179] on div "Sultan Alnashwan" at bounding box center [863, 177] width 62 height 11
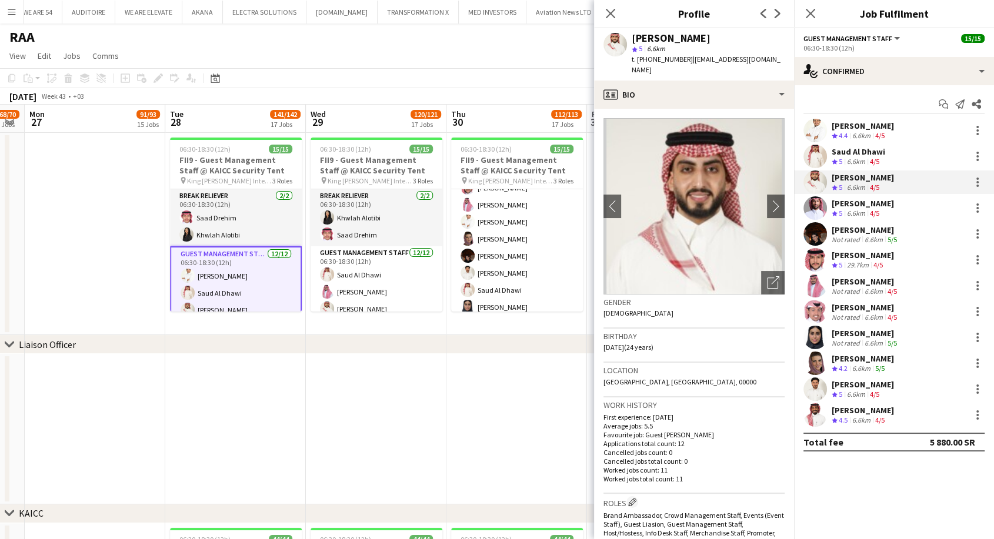
drag, startPoint x: 682, startPoint y: 59, endPoint x: 636, endPoint y: 61, distance: 45.9
click at [636, 61] on span "t. +966556267776" at bounding box center [662, 59] width 61 height 9
copy span "+966556267776"
click at [882, 209] on div "4/5" at bounding box center [875, 214] width 14 height 10
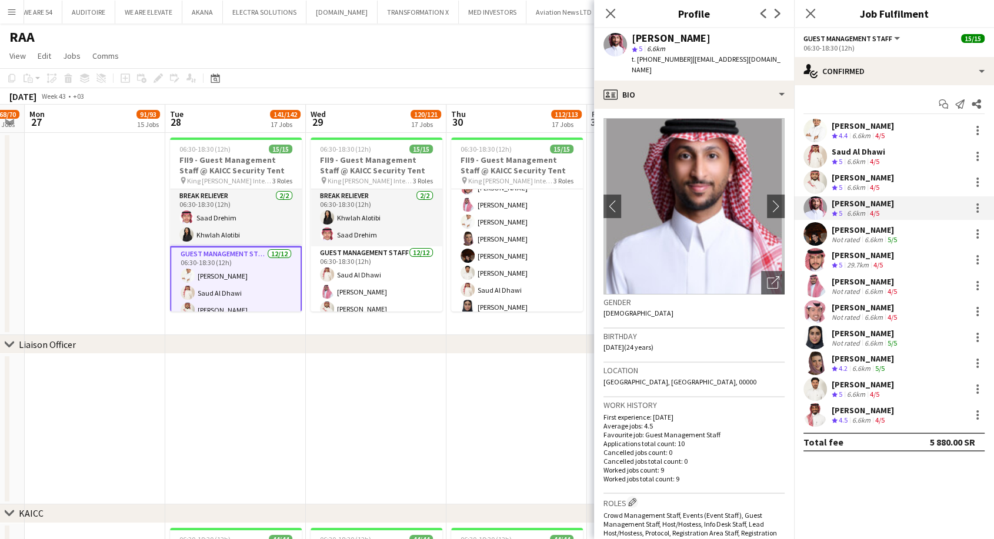
drag, startPoint x: 683, startPoint y: 61, endPoint x: 638, endPoint y: 65, distance: 45.4
click at [638, 65] on div "Faisal Badawood star 5 6.6km t. +966552135403 | mr.fissal2014@gmail.com" at bounding box center [694, 54] width 200 height 52
copy span "+966552135403"
click at [866, 235] on div "6.6km" at bounding box center [873, 239] width 23 height 9
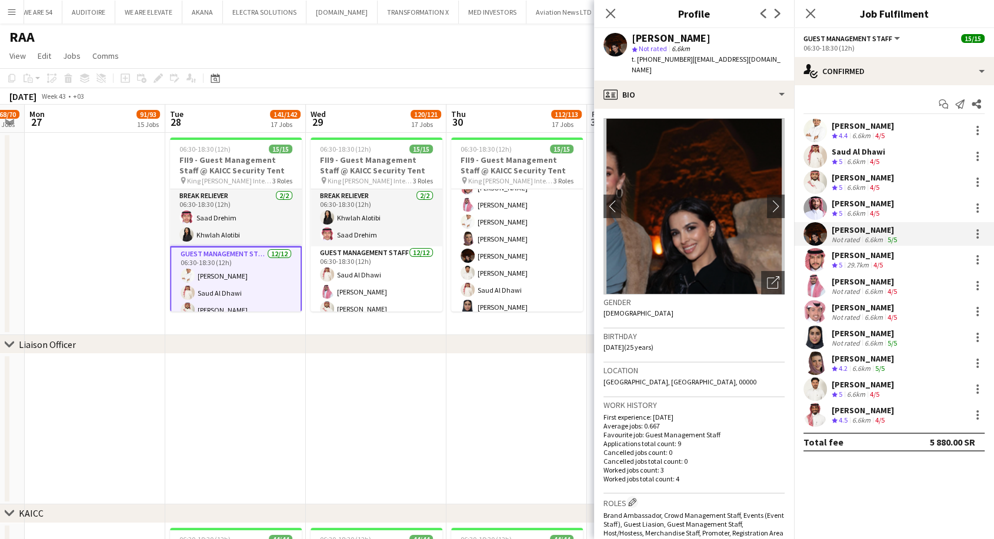
drag, startPoint x: 684, startPoint y: 59, endPoint x: 638, endPoint y: 62, distance: 46.5
click at [638, 62] on div "t. +966555737608 | shahdmarzoqi8@gmail.com" at bounding box center [708, 64] width 153 height 21
copy span "+966555737608"
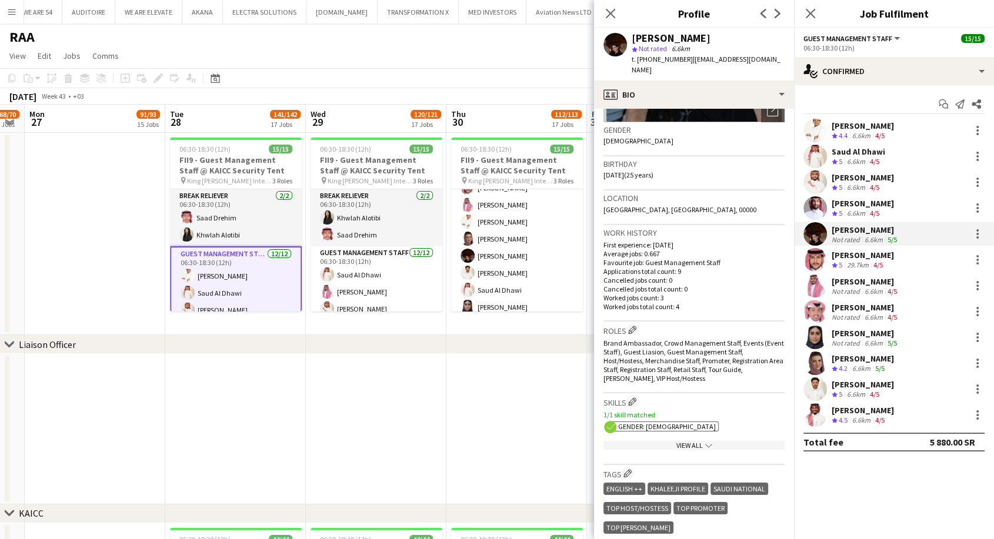
scroll to position [196, 0]
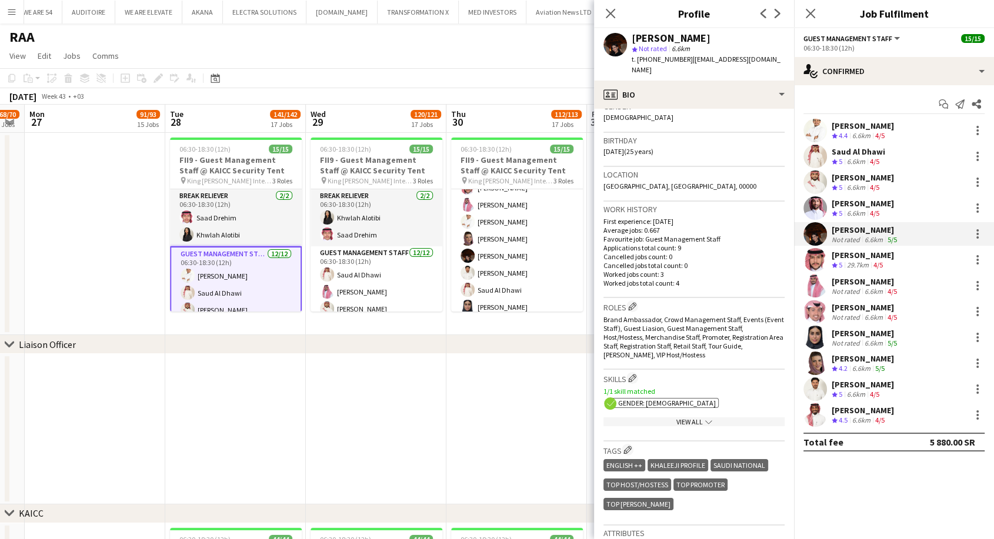
click at [694, 418] on div "View All chevron-down" at bounding box center [694, 422] width 181 height 9
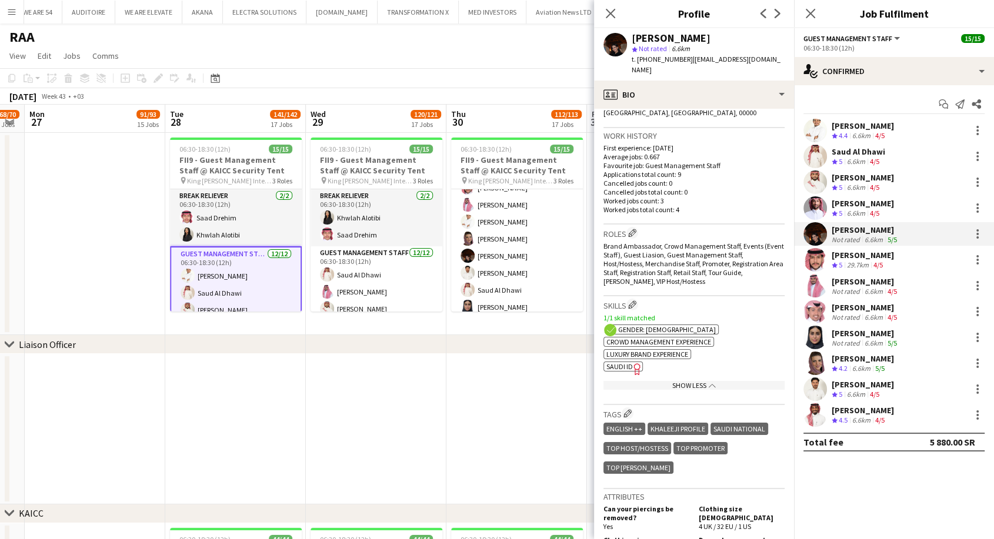
scroll to position [326, 0]
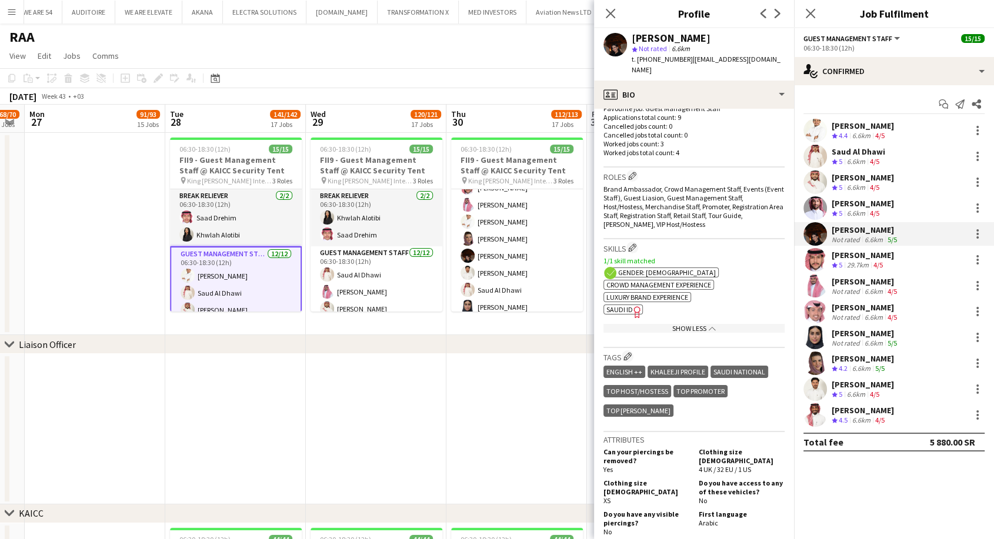
click at [628, 305] on span "SAUDI ID" at bounding box center [619, 309] width 26 height 9
click at [868, 263] on div "29.7km" at bounding box center [858, 266] width 26 height 10
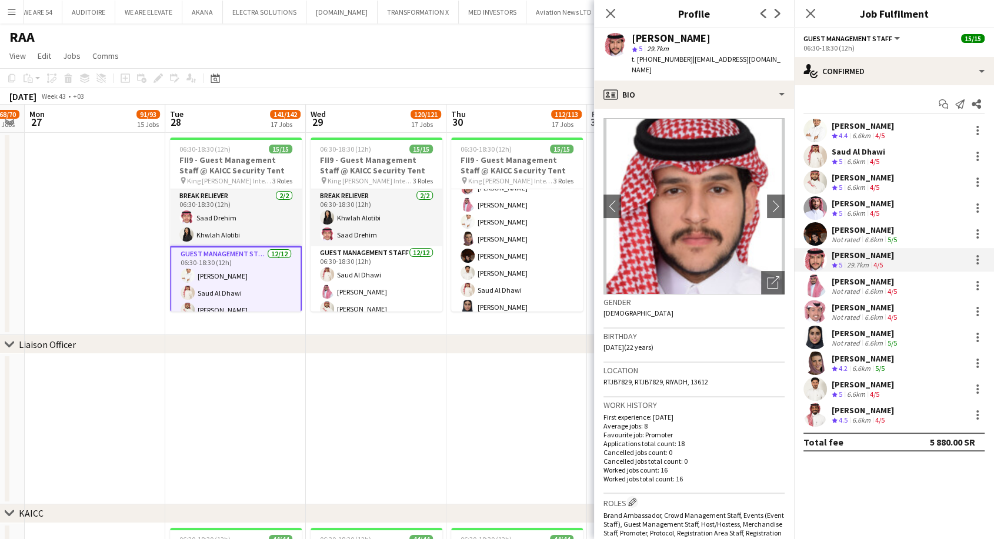
drag, startPoint x: 684, startPoint y: 59, endPoint x: 638, endPoint y: 61, distance: 45.9
click at [638, 61] on span "t. +966531489950" at bounding box center [662, 59] width 61 height 9
copy span "+966531489950"
click at [868, 289] on div "6.6km" at bounding box center [873, 291] width 23 height 9
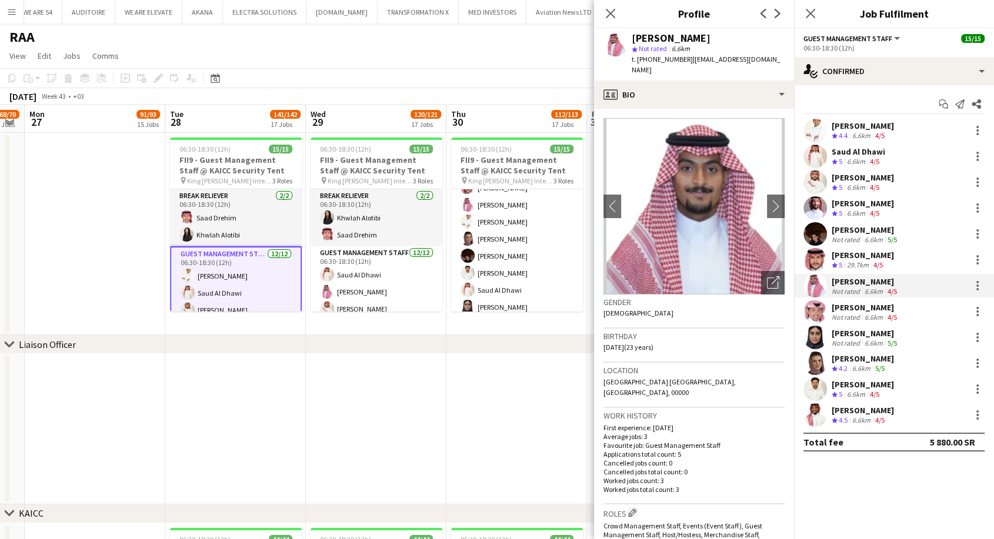
drag, startPoint x: 684, startPoint y: 61, endPoint x: 638, endPoint y: 61, distance: 45.9
click at [638, 61] on div "t. +966506034265 | da7om3li@gmail.com" at bounding box center [708, 64] width 153 height 21
copy span "+966506034265"
click at [871, 316] on div "6.6km" at bounding box center [873, 317] width 23 height 9
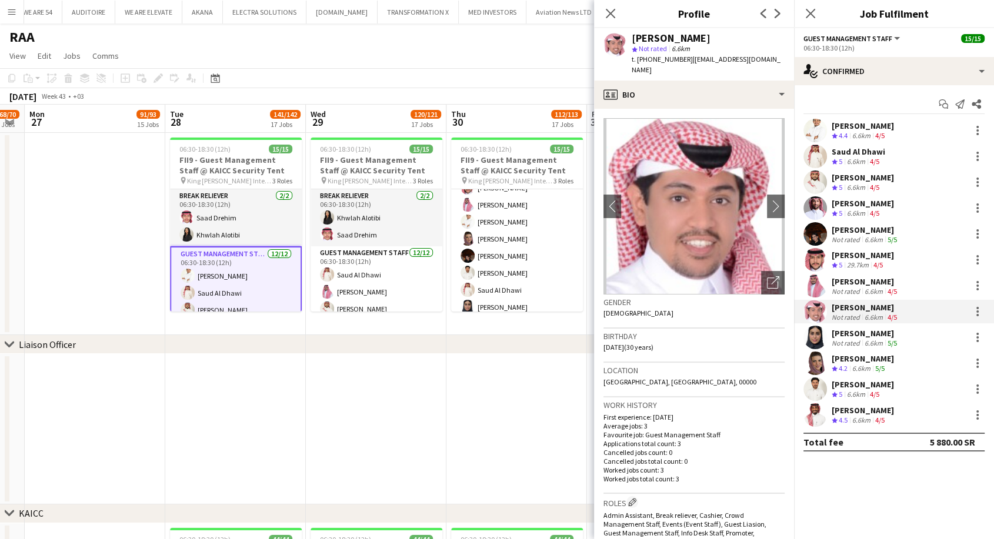
drag, startPoint x: 682, startPoint y: 59, endPoint x: 639, endPoint y: 59, distance: 43.5
click at [639, 59] on span "t. +966552617909" at bounding box center [662, 59] width 61 height 9
copy span "+966552617909"
click at [884, 334] on div "Samar Saleh" at bounding box center [866, 333] width 68 height 11
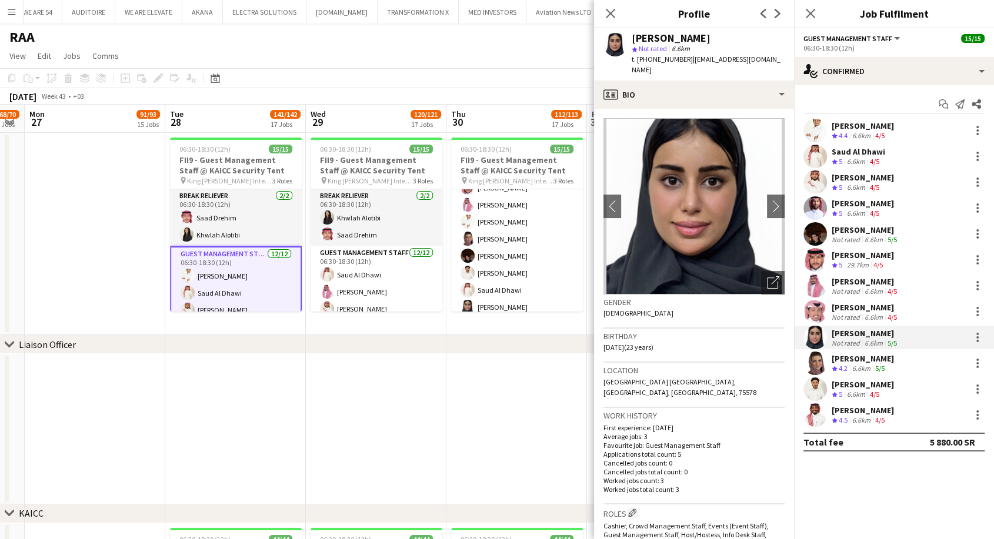
drag, startPoint x: 682, startPoint y: 58, endPoint x: 639, endPoint y: 59, distance: 43.6
click at [639, 59] on span "t. +966505868358" at bounding box center [662, 59] width 61 height 9
click at [869, 366] on div "6.6km" at bounding box center [861, 369] width 23 height 10
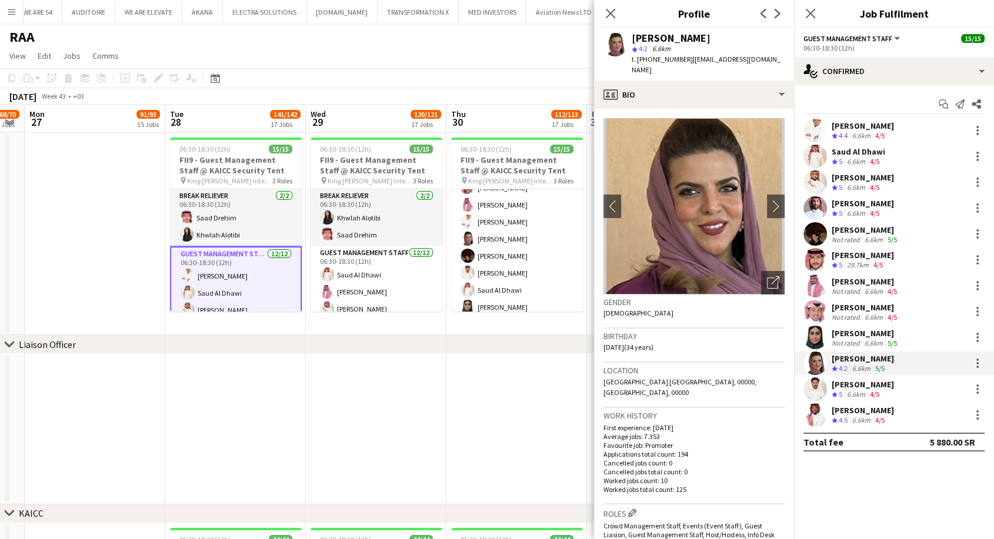
drag, startPoint x: 684, startPoint y: 61, endPoint x: 636, endPoint y: 64, distance: 48.3
click at [636, 64] on div "t. +966560066018 | alosaimiamal@yahoo.com" at bounding box center [708, 64] width 153 height 21
click at [876, 377] on div "Talal Alajmah Crew rating 4.4 6.6km 4/5 Saud Al Dhawi Crew rating 5 6.6km 4/5 S…" at bounding box center [894, 273] width 200 height 308
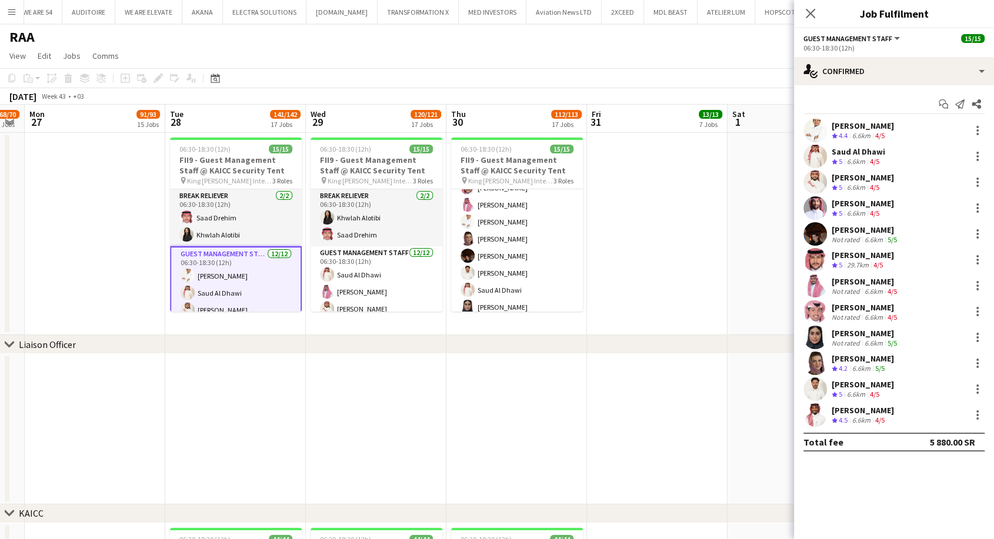
click at [866, 386] on div "Sultan Alghamdi" at bounding box center [863, 384] width 62 height 11
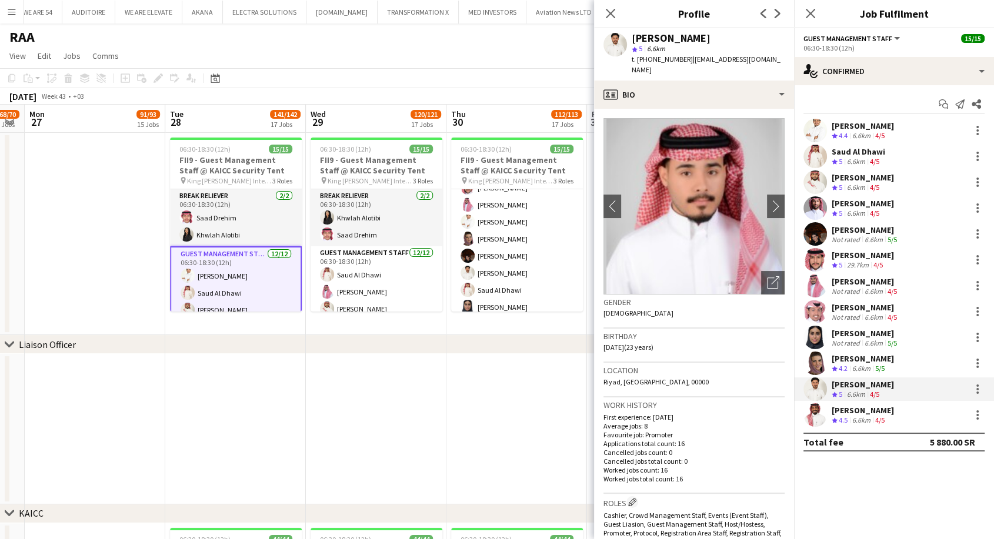
drag, startPoint x: 682, startPoint y: 59, endPoint x: 637, endPoint y: 62, distance: 45.4
click at [637, 62] on span "t. +966550381441" at bounding box center [662, 59] width 61 height 9
click at [885, 417] on app-skills-label "4/5" at bounding box center [879, 420] width 9 height 9
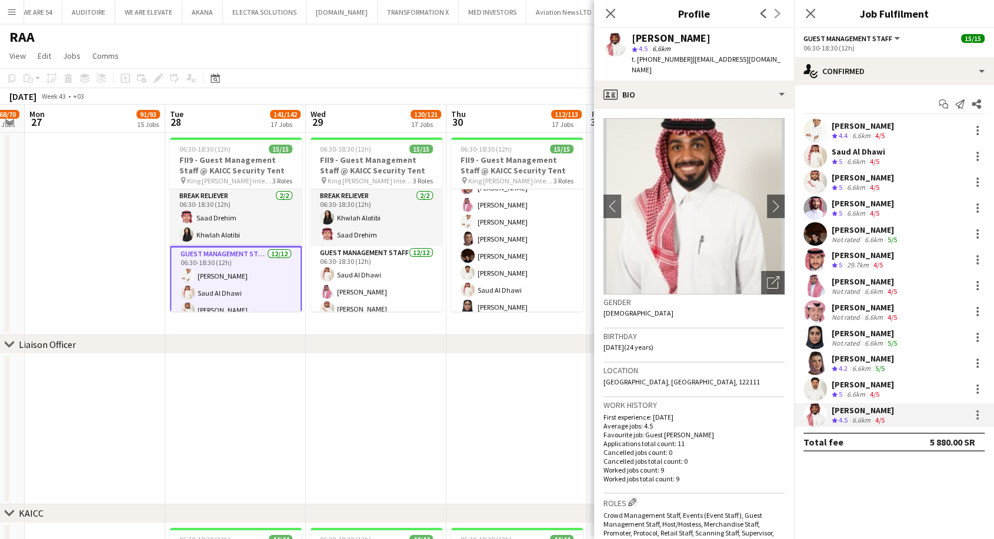
drag, startPoint x: 685, startPoint y: 59, endPoint x: 636, endPoint y: 58, distance: 48.8
click at [636, 58] on div "t. +966590123386 | alnakhli45@gmail.com" at bounding box center [708, 64] width 153 height 21
click at [614, 14] on icon "Close pop-in" at bounding box center [610, 13] width 11 height 11
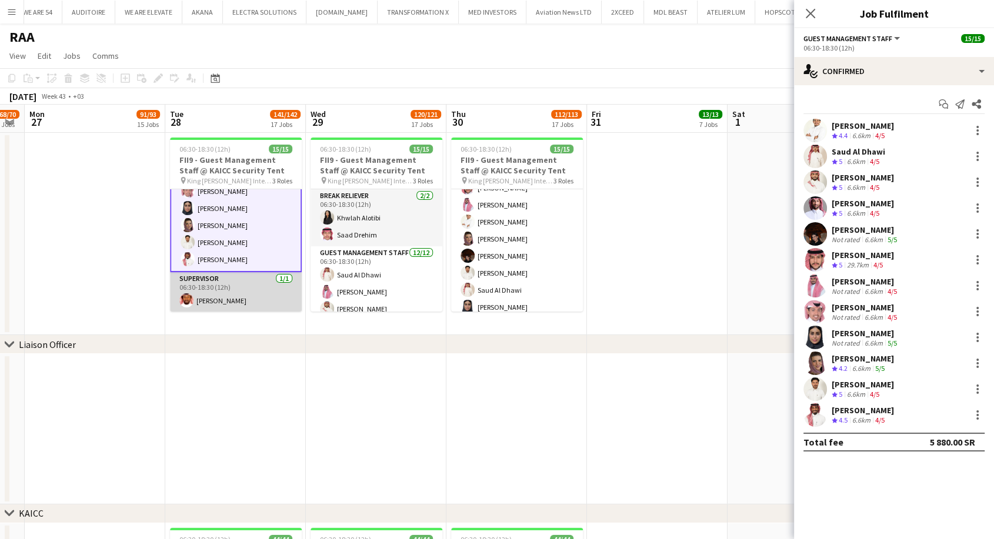
click at [221, 302] on app-card-role "Supervisor 1/1 06:30-18:30 (12h) Saud Alothman" at bounding box center [236, 292] width 132 height 40
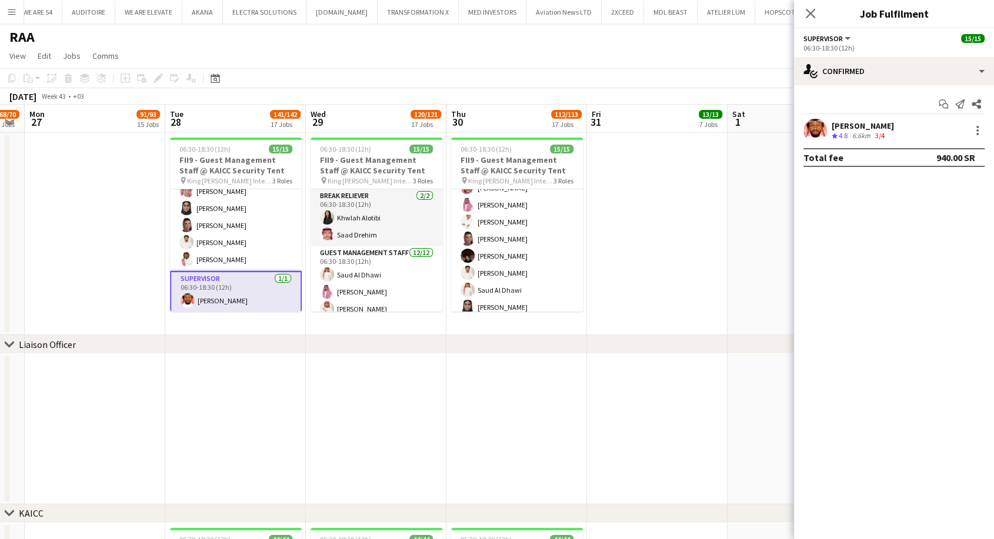
click at [855, 127] on div "Saud Alothman" at bounding box center [863, 126] width 62 height 11
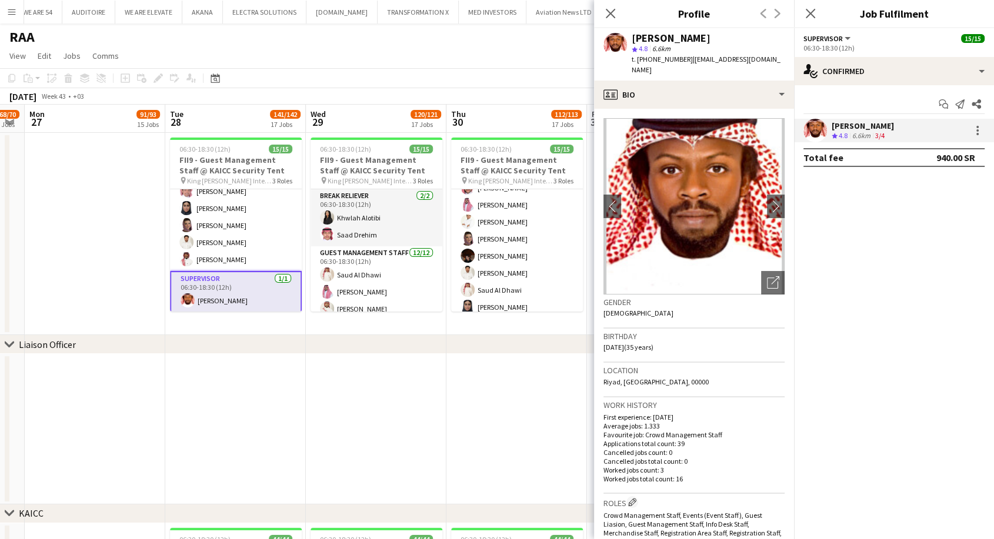
drag, startPoint x: 684, startPoint y: 60, endPoint x: 637, endPoint y: 61, distance: 47.1
click at [637, 61] on div "t. +966556253992 | saud2011ksa@hotmail.com" at bounding box center [708, 64] width 153 height 21
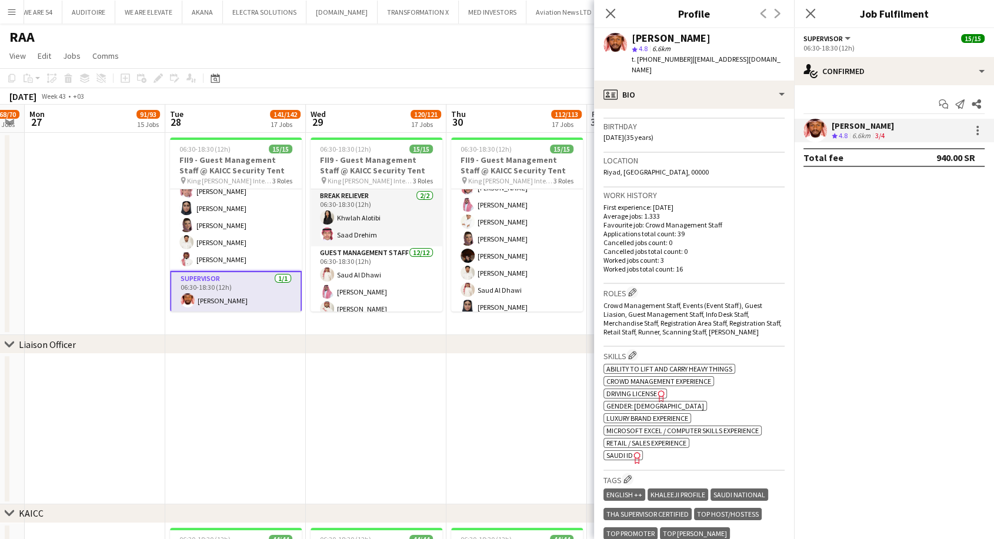
scroll to position [261, 0]
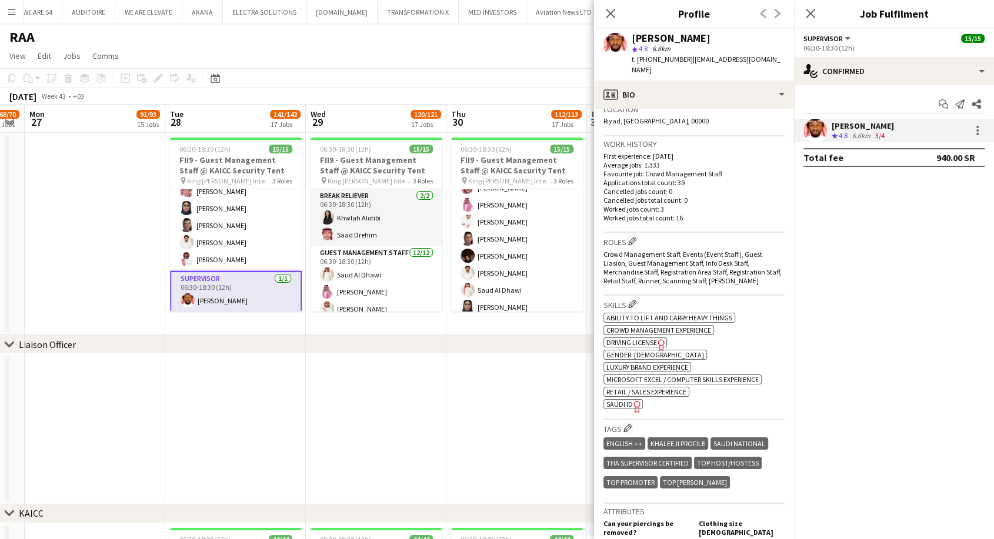
click at [625, 402] on div "Skills Edit crew company skills ok-circled2 background Layer 1 cross-circle-red…" at bounding box center [694, 358] width 181 height 124
click at [625, 400] on span "SAUDI ID" at bounding box center [619, 404] width 26 height 9
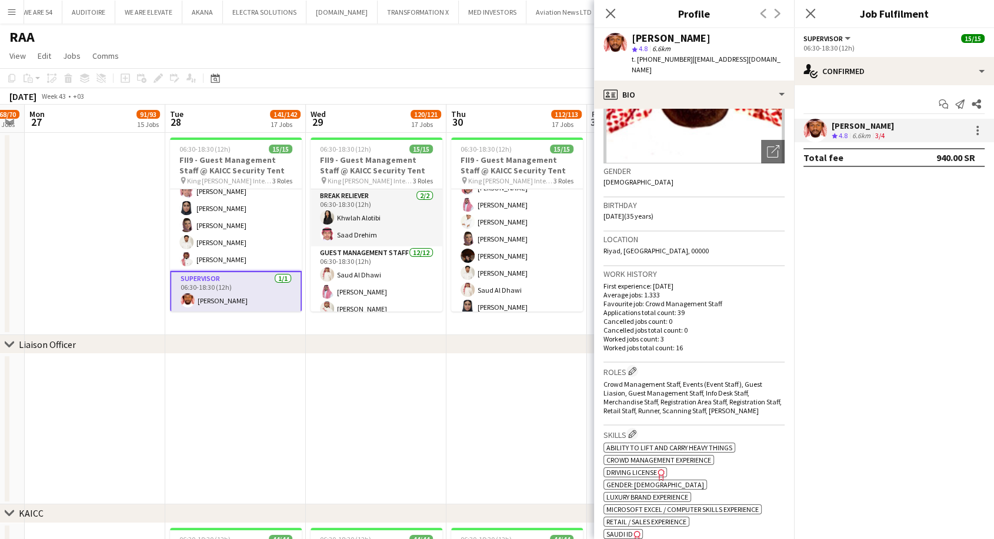
scroll to position [131, 0]
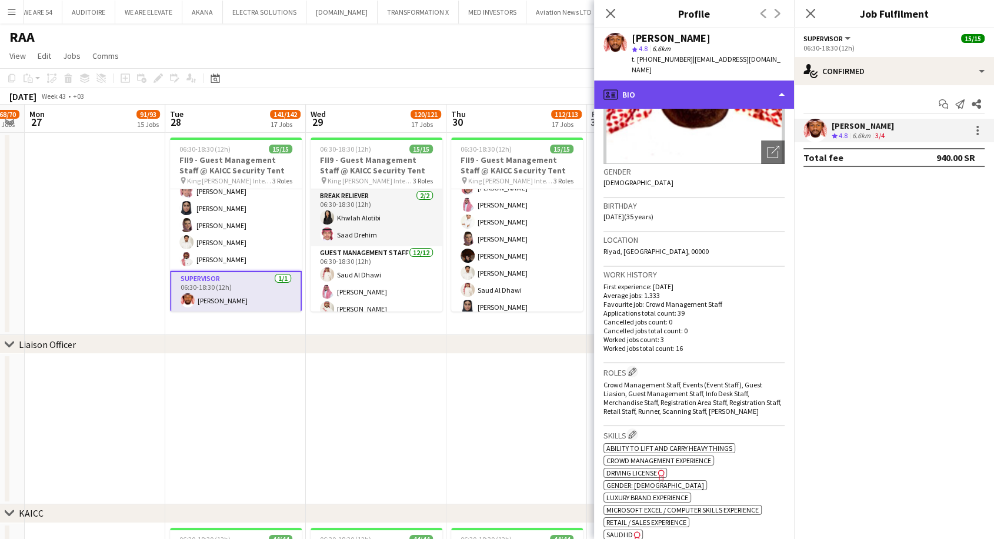
click at [668, 87] on div "profile Bio" at bounding box center [694, 95] width 200 height 28
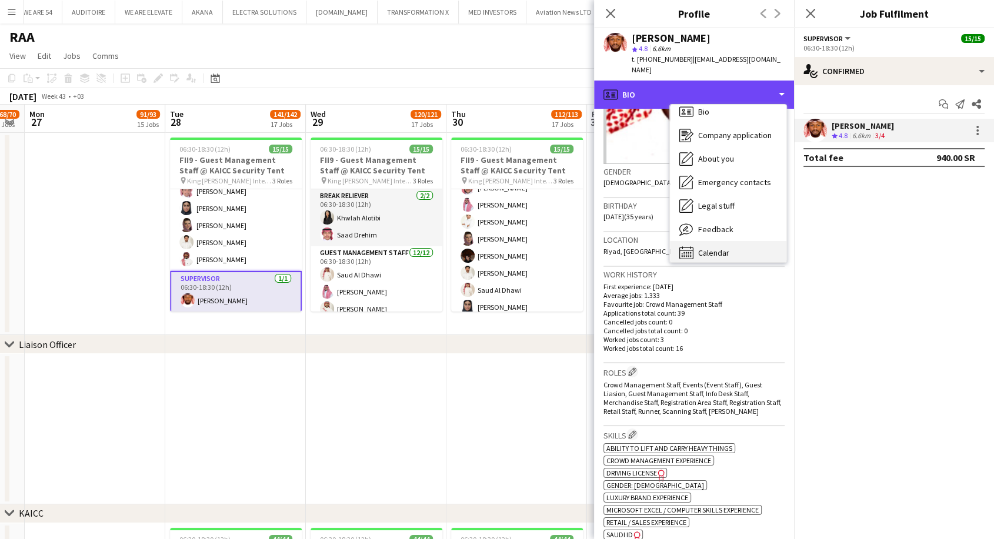
scroll to position [16, 0]
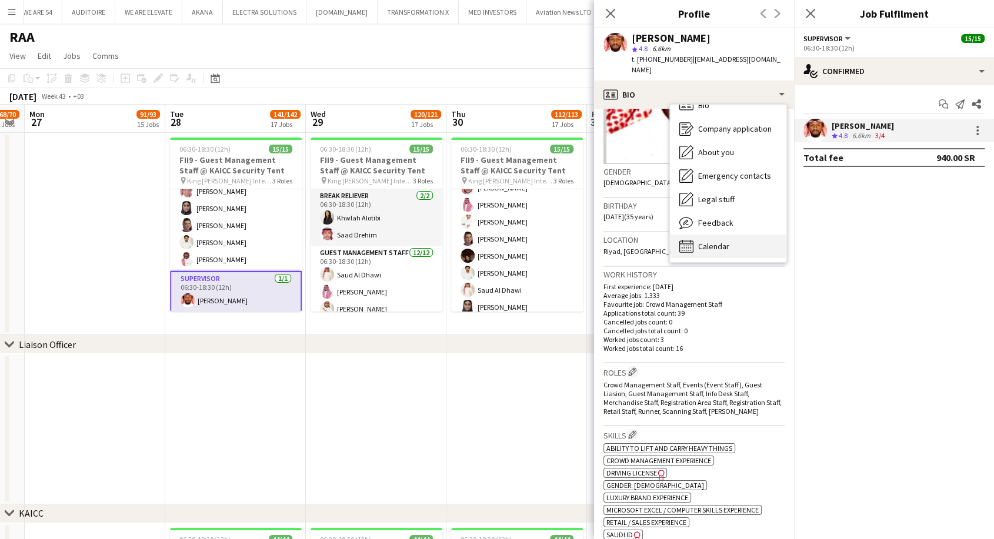
click at [715, 241] on span "Calendar" at bounding box center [713, 246] width 31 height 11
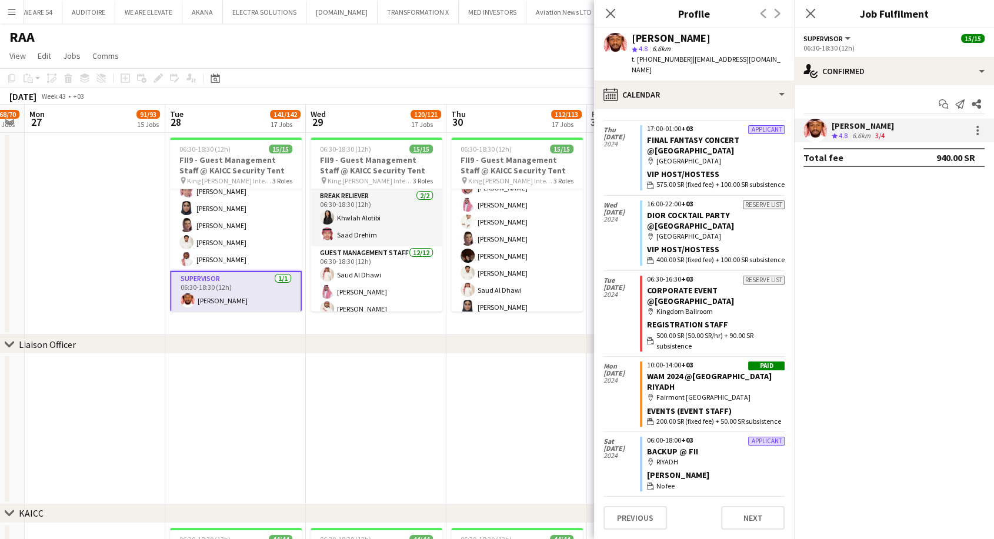
scroll to position [3807, 0]
